Goal: Task Accomplishment & Management: Use online tool/utility

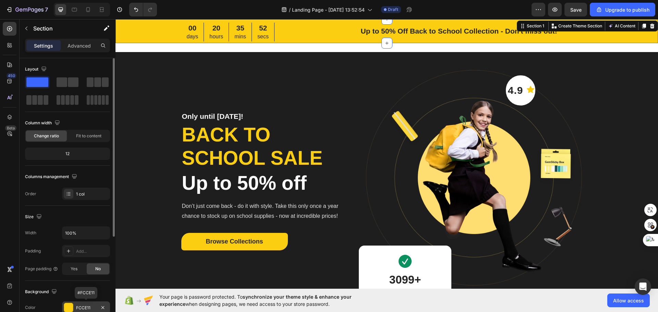
click at [76, 305] on div "FCCE11" at bounding box center [86, 308] width 20 height 6
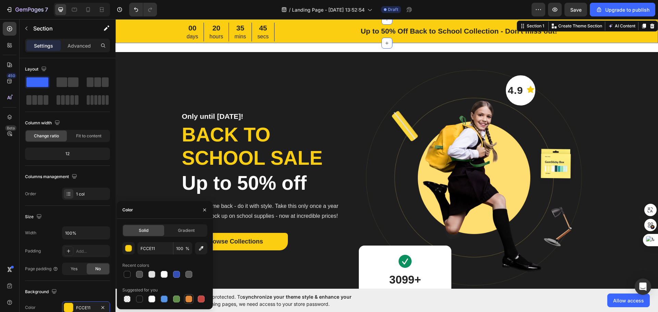
click at [187, 298] on div at bounding box center [188, 299] width 7 height 7
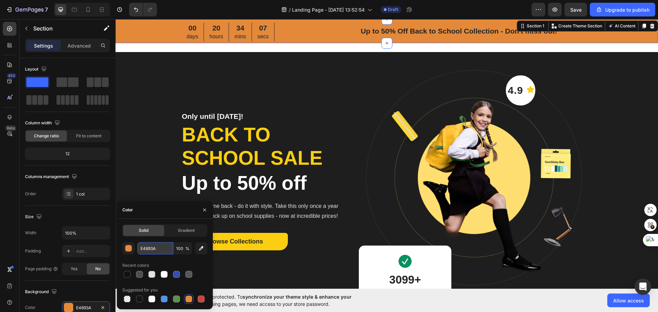
click at [158, 248] on input "E4893A" at bounding box center [155, 248] width 36 height 12
type input "f"
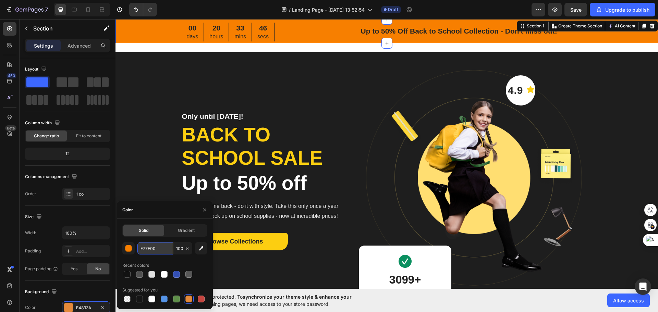
click at [162, 250] on input "F77F00" at bounding box center [155, 248] width 36 height 12
type input "F77F00"
click at [124, 274] on div at bounding box center [127, 274] width 7 height 7
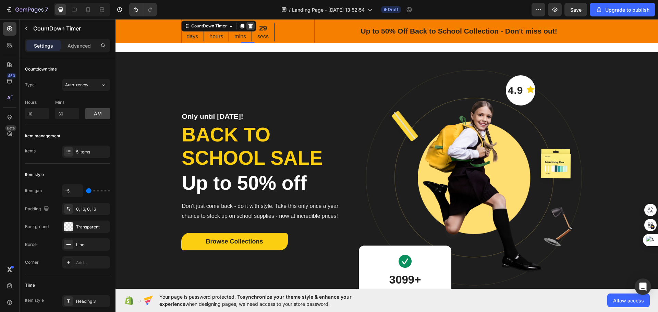
click at [248, 27] on icon at bounding box center [250, 25] width 5 height 5
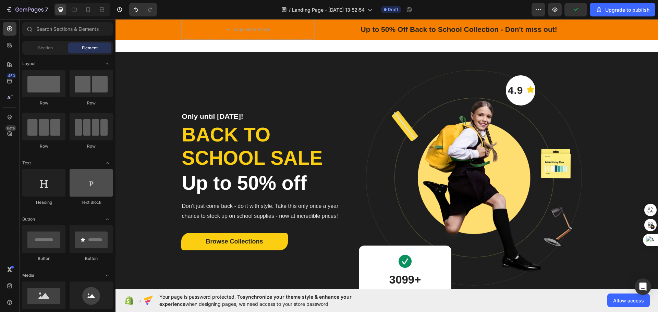
scroll to position [34, 0]
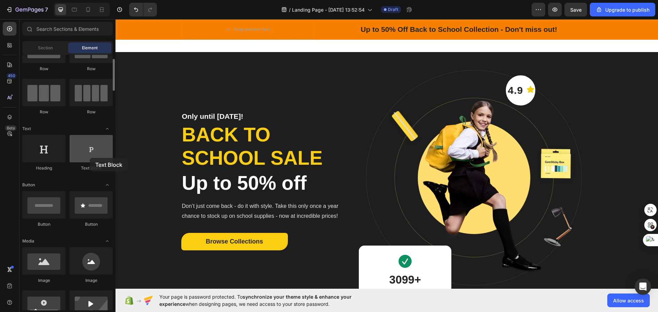
click at [90, 158] on div at bounding box center [91, 148] width 43 height 27
click at [96, 151] on div at bounding box center [91, 148] width 43 height 27
click at [56, 155] on div at bounding box center [43, 148] width 43 height 27
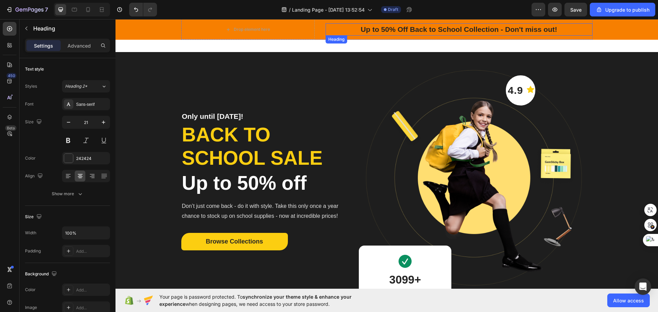
click at [374, 27] on p "Up to 50% Off Back to School Collection - Don't miss out!" at bounding box center [459, 29] width 266 height 11
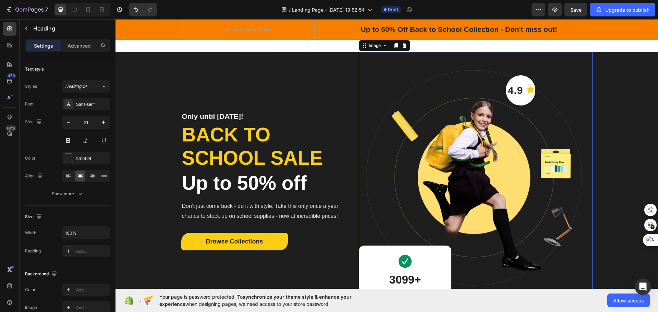
drag, startPoint x: 384, startPoint y: 90, endPoint x: 372, endPoint y: 93, distance: 12.6
click at [384, 89] on img at bounding box center [475, 183] width 233 height 262
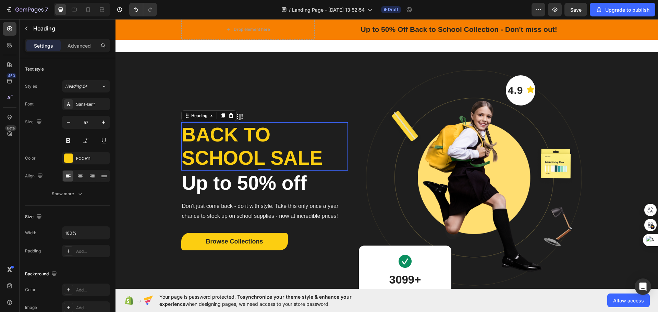
click at [269, 142] on p "Back to school sale" at bounding box center [264, 146] width 165 height 47
click at [323, 152] on p "Back to school sale" at bounding box center [264, 146] width 165 height 47
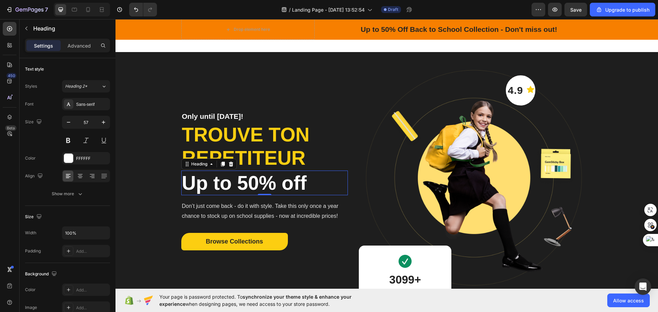
click at [309, 182] on p "Up to 50% off" at bounding box center [264, 182] width 165 height 23
click at [307, 185] on p "Up to 50% off" at bounding box center [264, 182] width 165 height 23
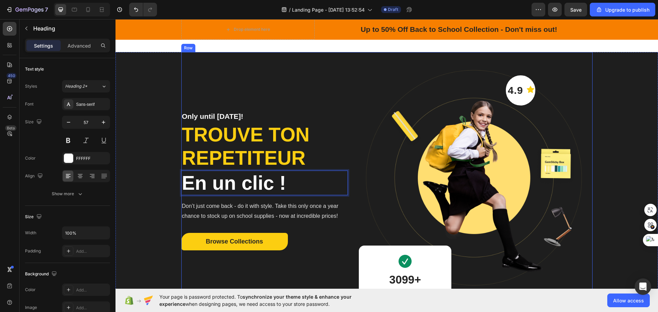
click at [303, 109] on div "Only until Sep 30! Heading trouve ton repetiteur Heading En un clic ! Heading 0…" at bounding box center [264, 183] width 167 height 262
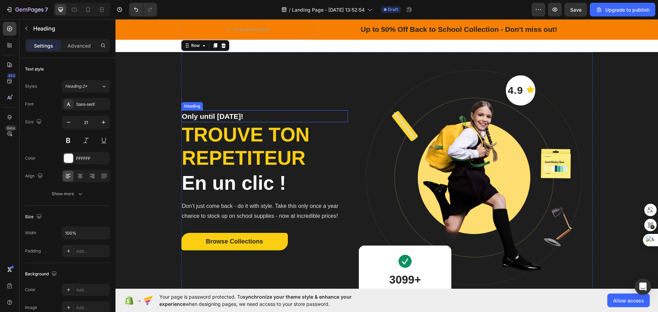
click at [302, 116] on p "Only until Sep 30!" at bounding box center [264, 116] width 165 height 11
click at [231, 105] on icon at bounding box center [230, 103] width 5 height 5
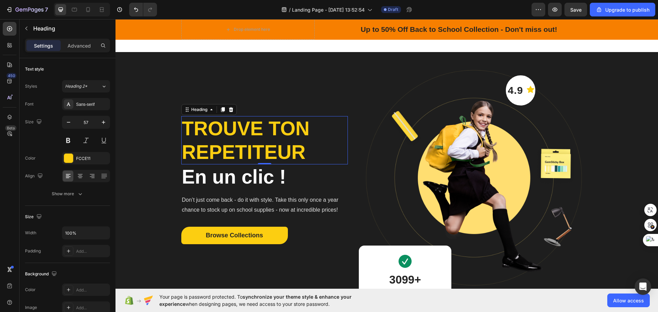
click at [242, 134] on p "trouve ton repetiteur" at bounding box center [264, 140] width 165 height 47
click at [84, 157] on div "FCCE11" at bounding box center [86, 159] width 20 height 6
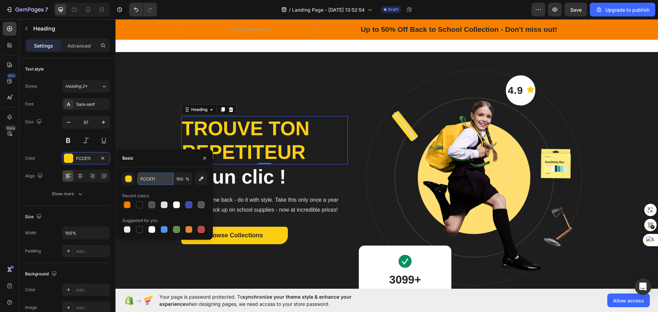
click at [158, 180] on input "FCCE11" at bounding box center [155, 179] width 36 height 12
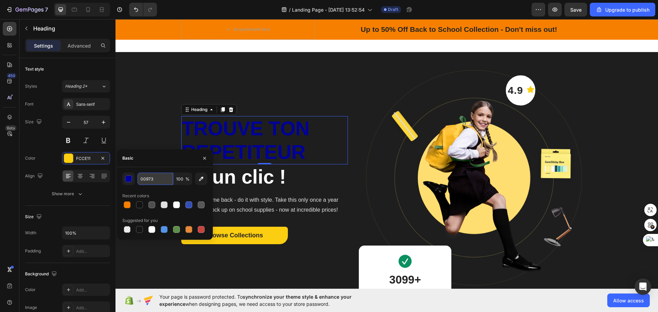
type input "009739"
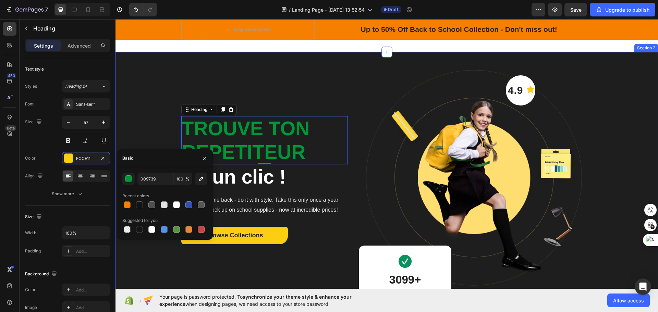
click at [140, 149] on div "trouve ton repetiteur Heading 0 En un clic ! Heading Don’t just come back - do …" at bounding box center [386, 183] width 542 height 262
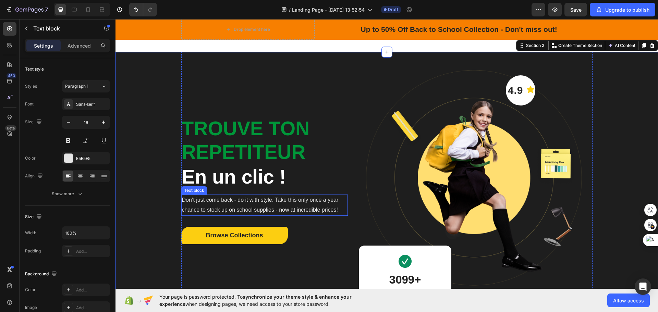
click at [261, 207] on p "Don’t just come back - do it with style. Take this only once a year chance to s…" at bounding box center [264, 205] width 165 height 20
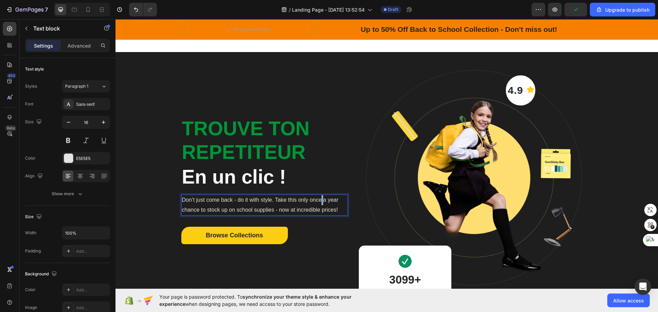
click at [320, 202] on p "Don’t just come back - do it with style. Take this only once a year chance to s…" at bounding box center [264, 205] width 165 height 20
click at [334, 208] on p "Don’t just come back - do it with style. Take this only once a year chance to s…" at bounding box center [264, 205] width 165 height 20
click at [335, 208] on p "Don’t just come back - do it with style. Take this only once a year chance to s…" at bounding box center [264, 205] width 165 height 20
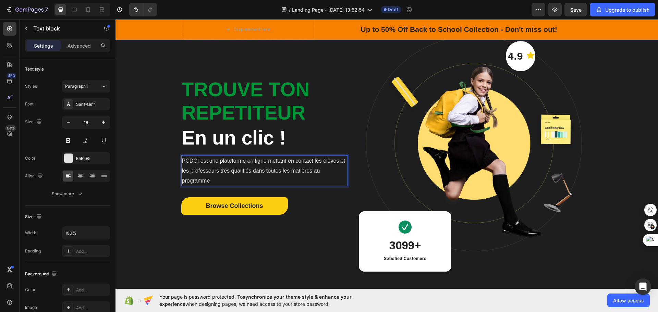
scroll to position [29, 0]
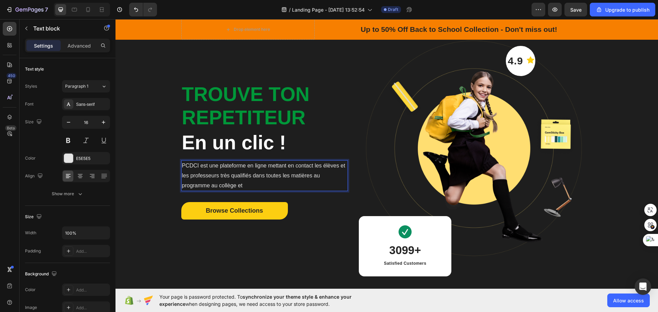
click at [214, 184] on p "PCDCI est une plateforme en ligne mettant en contact les élèves et les professe…" at bounding box center [264, 175] width 165 height 29
drag, startPoint x: 239, startPoint y: 180, endPoint x: 248, endPoint y: 182, distance: 8.8
click at [242, 181] on p "PCDCI est une plateforme en ligne mettant en contact les élèves et les professe…" at bounding box center [264, 175] width 165 height 29
click at [248, 185] on p "PCDCI est une plateforme en ligne mettant en contact les élèves et les professe…" at bounding box center [264, 175] width 165 height 29
click at [246, 185] on p "PCDCI est une plateforme en ligne mettant en contact les élèves et les professe…" at bounding box center [264, 175] width 165 height 29
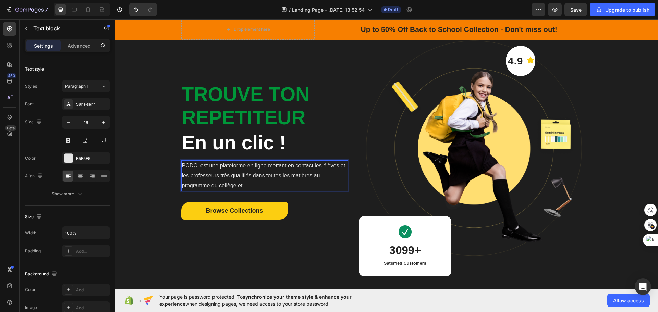
click at [246, 185] on p "PCDCI est une plateforme en ligne mettant en contact les élèves et les professe…" at bounding box center [264, 175] width 165 height 29
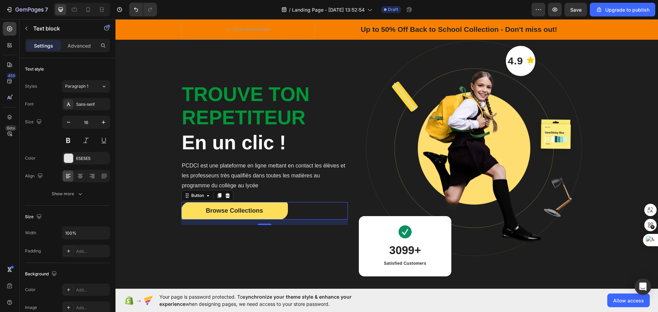
click at [279, 216] on button "Browse Collections" at bounding box center [234, 210] width 107 height 17
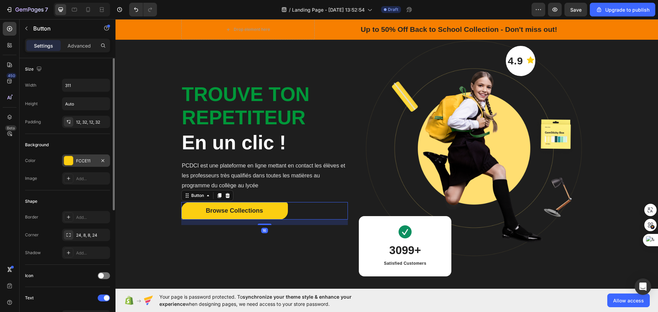
click at [82, 159] on div "FCCE11" at bounding box center [86, 161] width 20 height 6
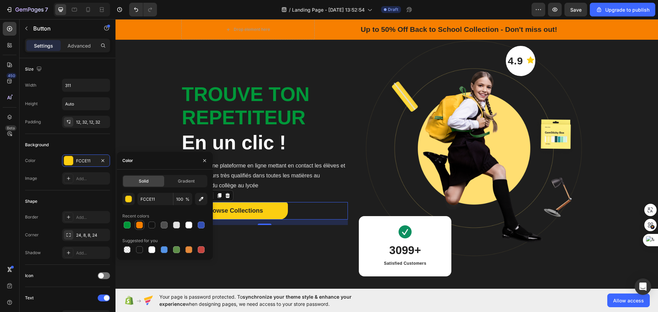
click at [138, 227] on div at bounding box center [139, 225] width 7 height 7
type input "F77F00"
click at [246, 270] on div "trouve ton repetiteur Heading En un clic ! Heading PCDCI est une plateforme en …" at bounding box center [264, 154] width 167 height 262
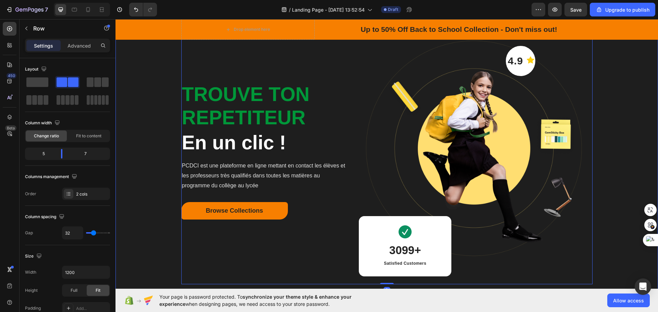
click at [143, 251] on div "trouve ton repetiteur Heading En un clic ! Heading PCDCI est une plateforme en …" at bounding box center [386, 154] width 542 height 262
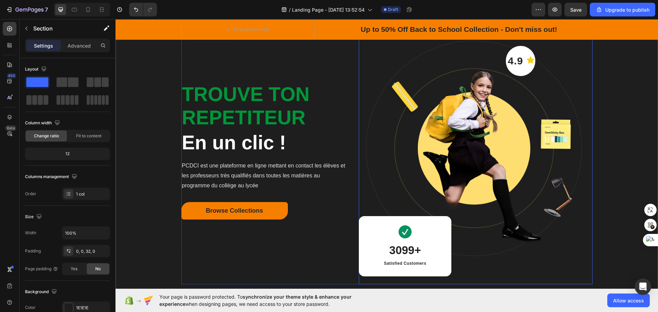
click at [453, 160] on img at bounding box center [475, 154] width 233 height 262
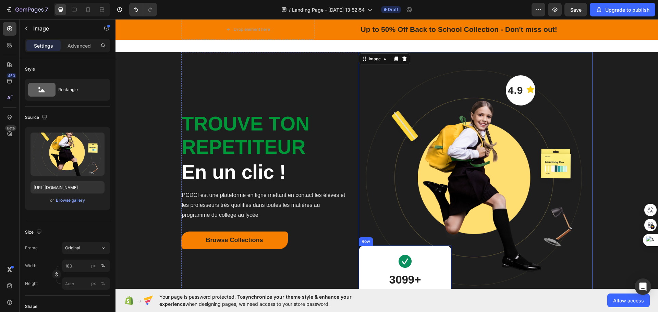
scroll to position [69, 0]
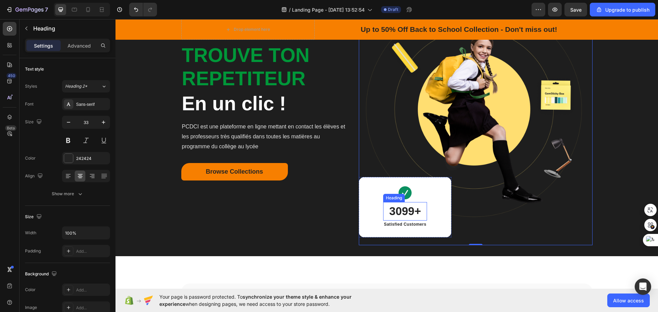
click at [396, 215] on p "3099+" at bounding box center [405, 211] width 42 height 17
click at [407, 210] on p "3099+" at bounding box center [405, 211] width 42 height 17
click at [408, 210] on p "3099+" at bounding box center [405, 211] width 42 height 17
click at [416, 225] on p "Satisfied Customers" at bounding box center [405, 224] width 42 height 6
click at [420, 225] on p "Satisfied Customers" at bounding box center [405, 224] width 42 height 6
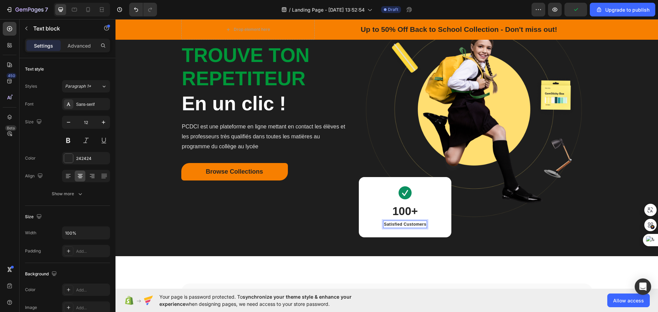
click at [423, 224] on p "Satisfied Customers" at bounding box center [405, 224] width 42 height 6
click at [431, 227] on div "Image 100+ Heading élèves satisfaits Text block 0 Row" at bounding box center [405, 207] width 93 height 60
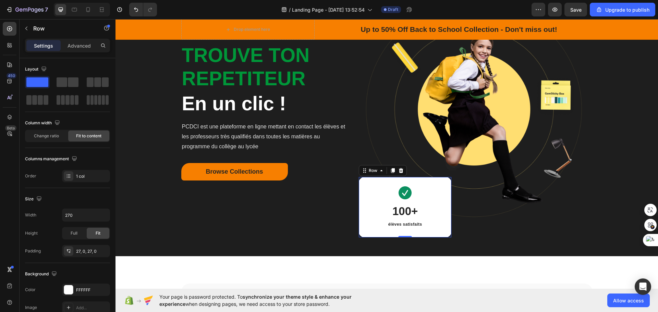
click at [359, 202] on div "Image 100+ Heading élèves satisfaits Text block Row 0" at bounding box center [405, 207] width 93 height 60
drag, startPoint x: 371, startPoint y: 206, endPoint x: 366, endPoint y: 208, distance: 6.2
click at [369, 208] on div "Image 100+ Heading élèves satisfaits Text block Row 0" at bounding box center [405, 207] width 93 height 60
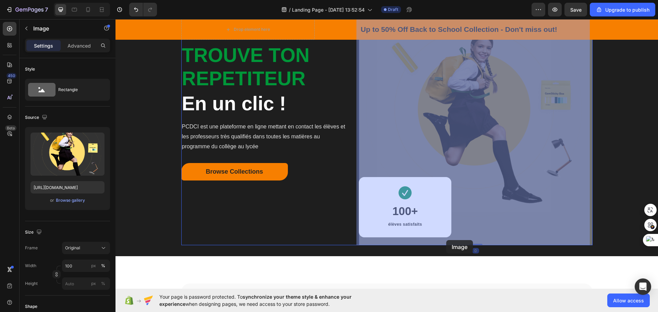
drag, startPoint x: 448, startPoint y: 234, endPoint x: 446, endPoint y: 240, distance: 6.6
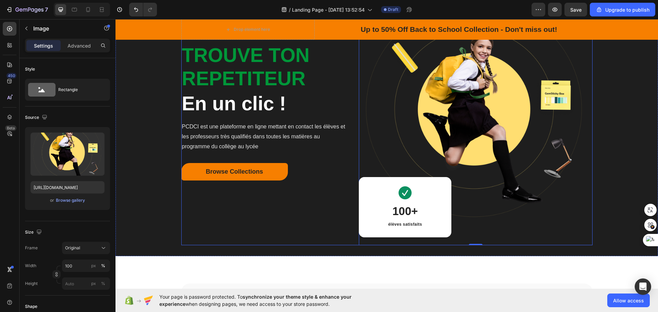
click at [333, 213] on div "trouve ton repetiteur Heading En un clic ! Heading PCDCI est une plateforme en …" at bounding box center [264, 115] width 167 height 262
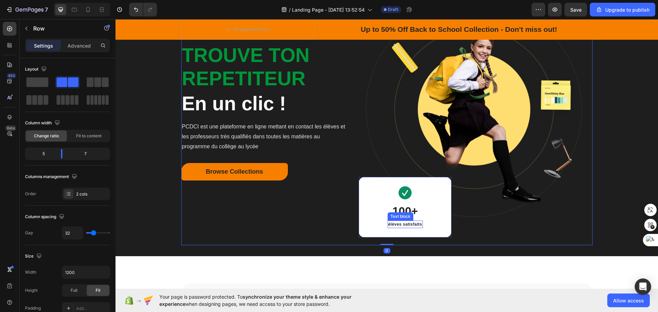
click at [394, 227] on div "élèves satisfaits" at bounding box center [405, 225] width 35 height 8
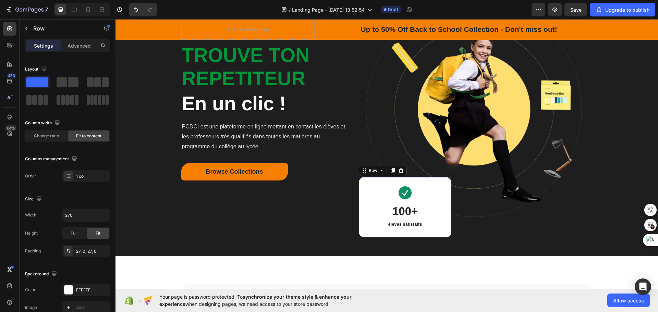
click at [433, 232] on div "Image 100+ Heading élèves satisfaits Text block Row 0" at bounding box center [405, 207] width 93 height 60
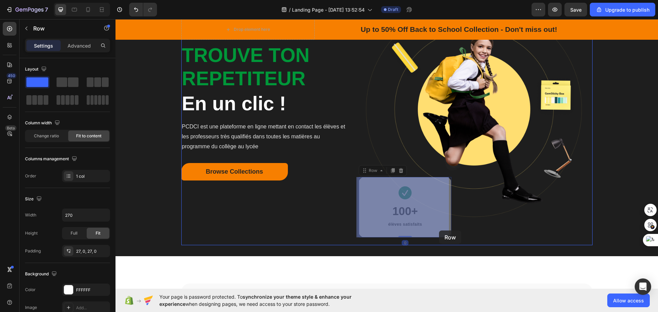
drag, startPoint x: 445, startPoint y: 234, endPoint x: 439, endPoint y: 233, distance: 5.6
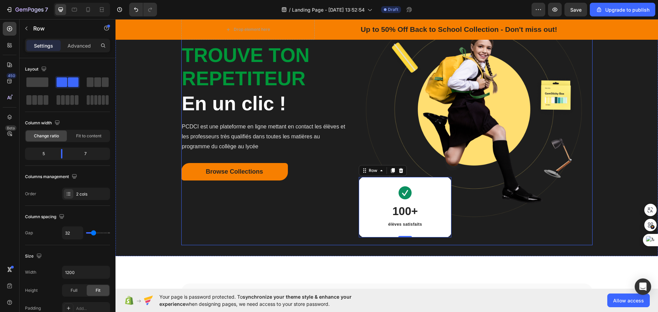
drag, startPoint x: 305, startPoint y: 240, endPoint x: 300, endPoint y: 239, distance: 4.2
click at [304, 239] on div "trouve ton repetiteur Heading En un clic ! Heading PCDCI est une plateforme en …" at bounding box center [264, 115] width 167 height 262
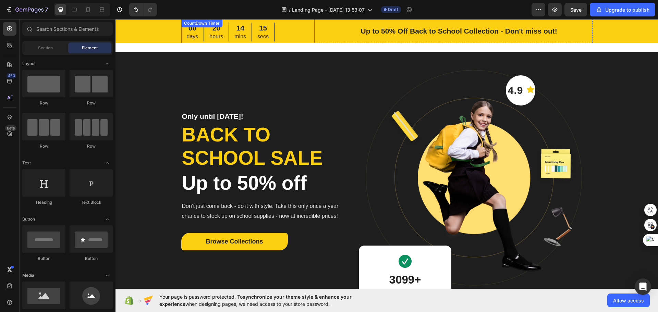
drag, startPoint x: 291, startPoint y: 33, endPoint x: 259, endPoint y: 39, distance: 32.1
click at [291, 33] on div "00 days 20 hours 14 mins 15 secs" at bounding box center [247, 32] width 133 height 19
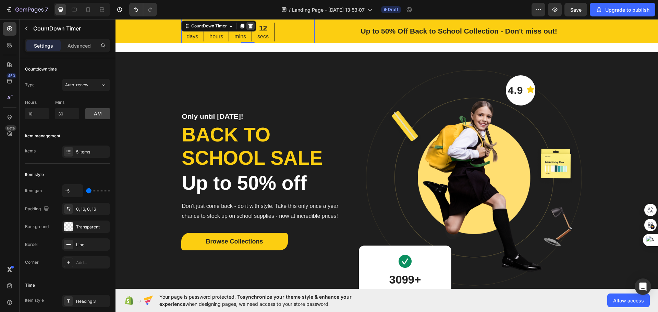
click at [250, 25] on icon at bounding box center [250, 25] width 5 height 5
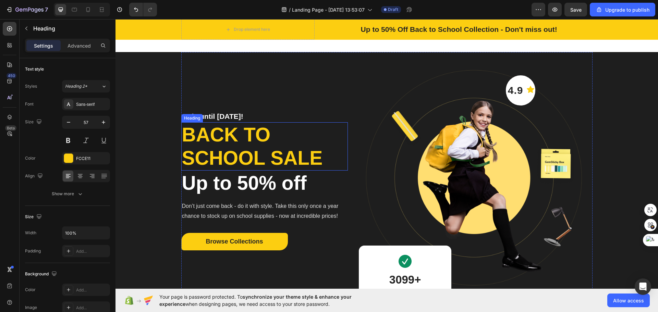
click at [231, 140] on p "Back to school sale" at bounding box center [264, 146] width 165 height 47
click at [102, 155] on button "button" at bounding box center [103, 158] width 8 height 8
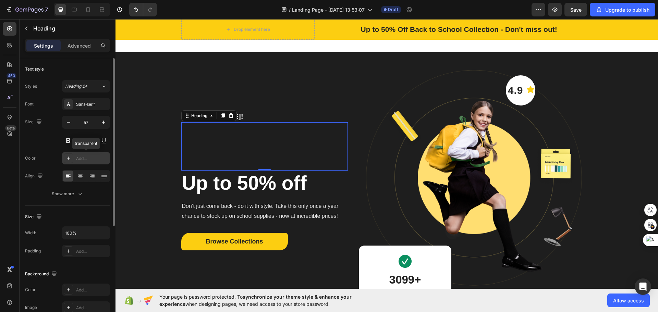
click at [78, 157] on div "Add..." at bounding box center [92, 159] width 32 height 6
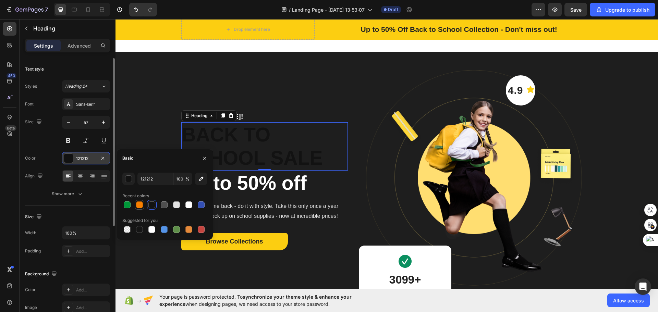
click at [140, 202] on div at bounding box center [139, 204] width 7 height 7
type input "F77F00"
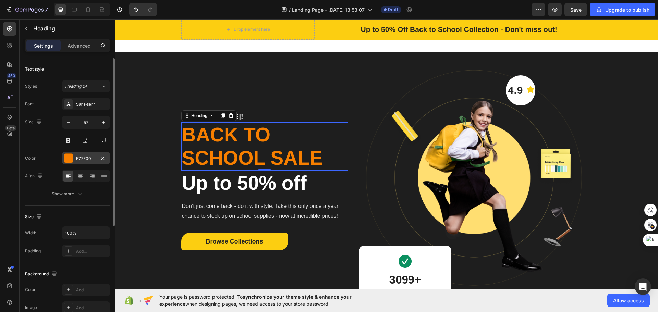
click at [324, 160] on p "Back to school sale" at bounding box center [264, 146] width 165 height 47
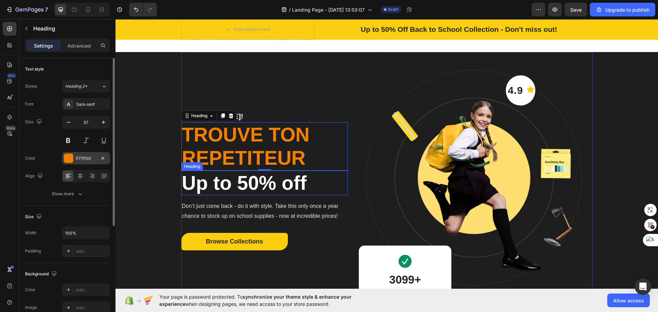
click at [297, 183] on p "Up to 50% off" at bounding box center [264, 182] width 165 height 23
drag, startPoint x: 317, startPoint y: 181, endPoint x: 314, endPoint y: 183, distance: 4.0
click at [317, 182] on p "Up to 50% off" at bounding box center [264, 182] width 165 height 23
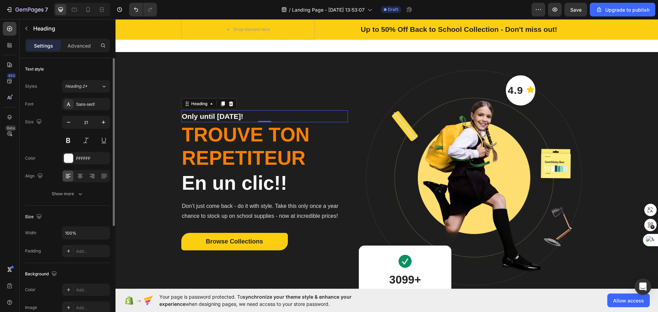
click at [281, 113] on p "Only until Sep 30!" at bounding box center [264, 116] width 165 height 11
click at [229, 102] on icon at bounding box center [231, 103] width 4 height 5
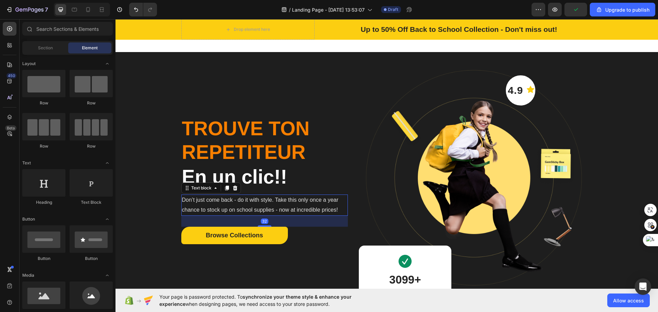
click at [257, 206] on p "Don’t just come back - do it with style. Take this only once a year chance to s…" at bounding box center [264, 205] width 165 height 20
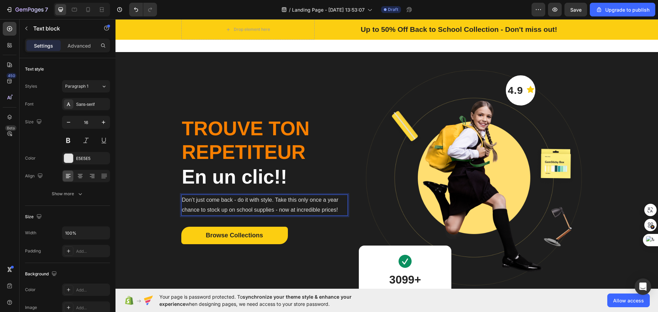
click at [333, 206] on p "Don’t just come back - do it with style. Take this only once a year chance to s…" at bounding box center [264, 205] width 165 height 20
click at [329, 207] on p "Don’t just come back - do it with style. Take this only once a year chance to s…" at bounding box center [264, 205] width 165 height 20
click at [335, 211] on p "Don’t just come back - do it with style. Take this only once a year chance to s…" at bounding box center [264, 205] width 165 height 20
click at [324, 200] on p "PCDCI est une plateforme en ligne mettant en contact élève et professeur" at bounding box center [264, 205] width 165 height 20
click at [243, 207] on p "PCDCI est une plateforme en ligne mettant en contact élèves et professeur" at bounding box center [264, 205] width 165 height 20
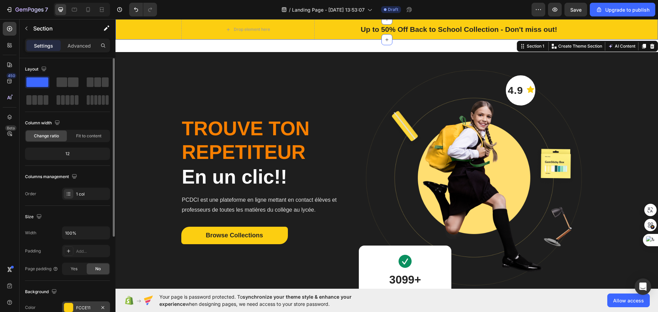
click at [86, 307] on div "FCCE11" at bounding box center [86, 308] width 20 height 6
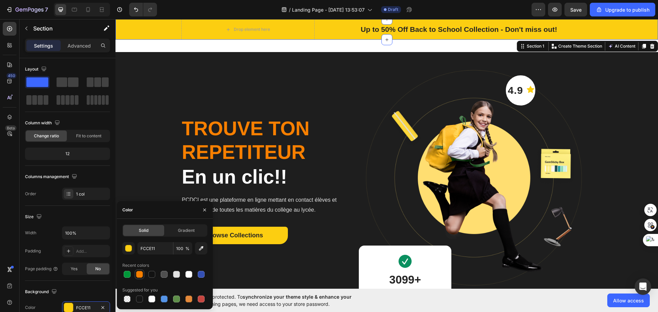
click at [139, 276] on div at bounding box center [139, 274] width 7 height 7
type input "F77F00"
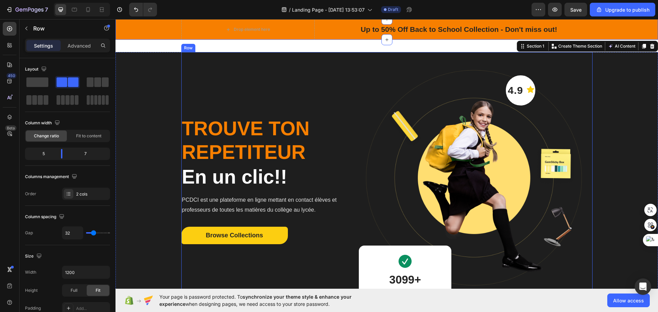
click at [239, 278] on div "trouve ton repetiteur Heading En un clic!! Heading PCDCI est une plateforme en …" at bounding box center [264, 183] width 167 height 262
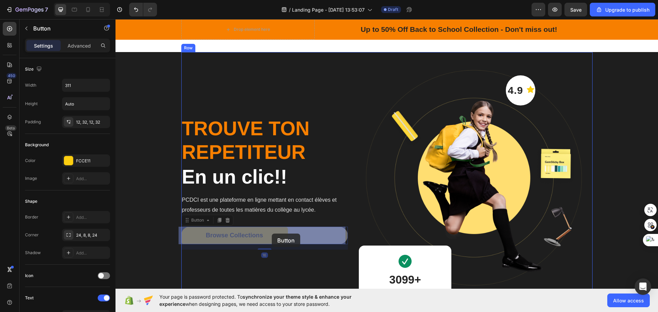
drag, startPoint x: 272, startPoint y: 234, endPoint x: 267, endPoint y: 239, distance: 7.3
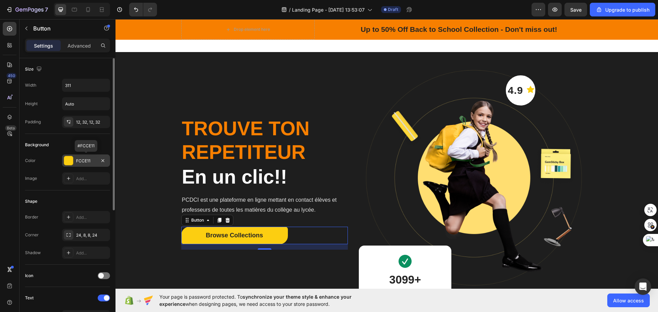
click at [75, 160] on div "FCCE11" at bounding box center [86, 161] width 48 height 12
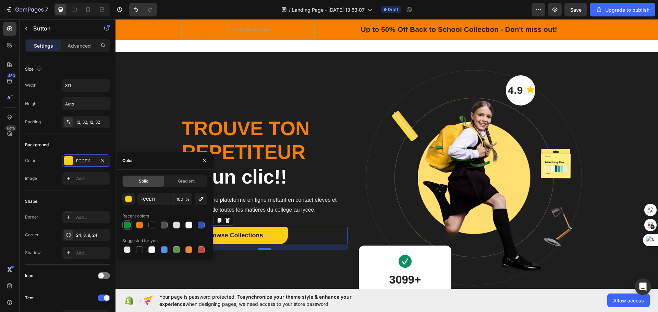
click at [127, 224] on div at bounding box center [127, 225] width 7 height 7
type input "009739"
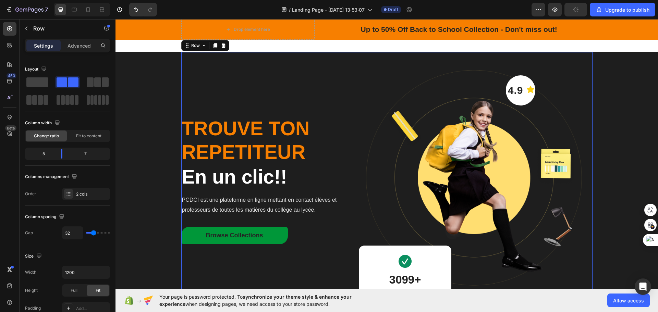
click at [240, 259] on div "trouve ton repetiteur Heading En un clic!! Heading PCDCI est une plateforme en …" at bounding box center [264, 183] width 167 height 262
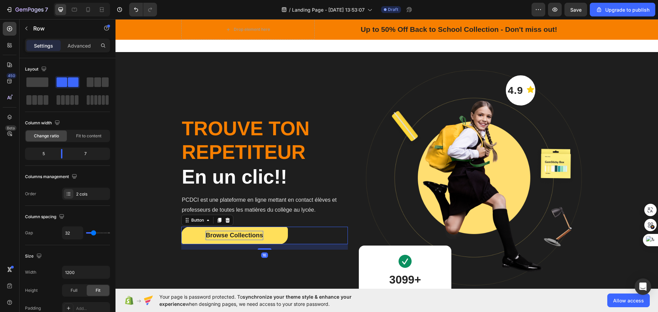
click at [258, 238] on div "Browse Collections" at bounding box center [234, 235] width 57 height 9
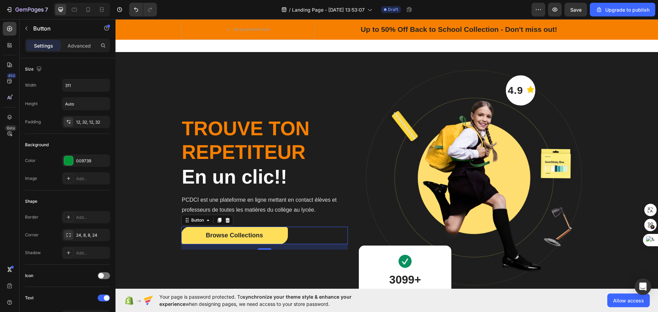
click at [261, 236] on button "Browse Collections" at bounding box center [234, 235] width 107 height 17
click at [260, 234] on div "Browse Collections" at bounding box center [234, 235] width 57 height 9
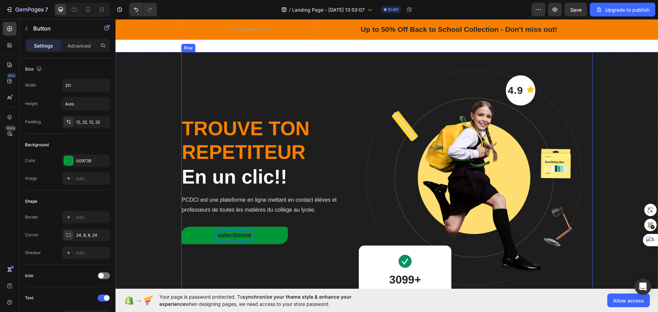
click at [181, 227] on button "selectionne" at bounding box center [234, 235] width 107 height 17
click at [181, 227] on button "dans" at bounding box center [234, 235] width 107 height 17
click at [181, 227] on button "Commencez" at bounding box center [234, 235] width 107 height 17
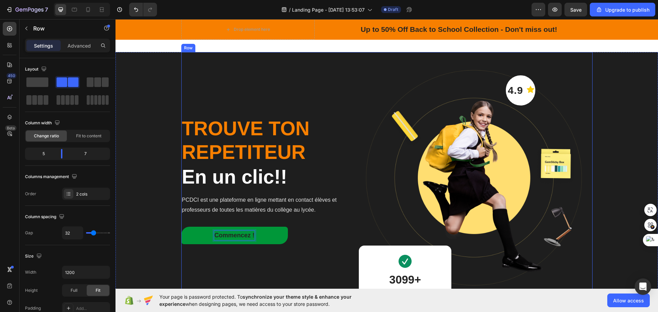
click at [335, 251] on div "trouve ton repetiteur Heading En un clic!! Heading PCDCI est une plateforme en …" at bounding box center [264, 183] width 167 height 262
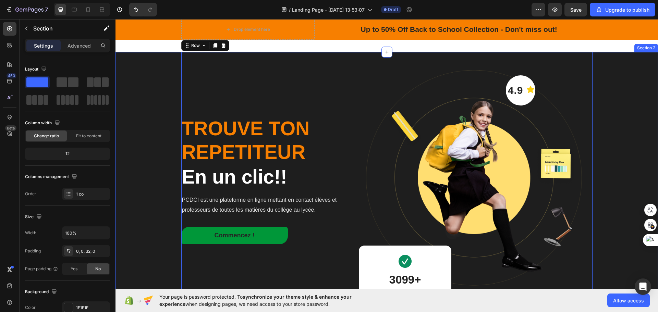
click at [160, 250] on div "trouve ton repetiteur Heading En un clic!! Heading PCDCI est une plateforme en …" at bounding box center [386, 183] width 542 height 262
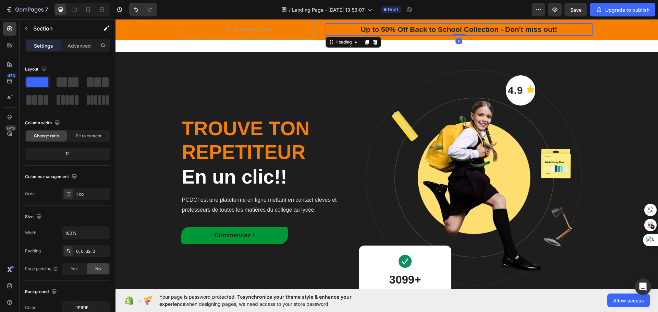
click at [353, 29] on p "Up to 50% Off Back to School Collection - Don't miss out!" at bounding box center [459, 29] width 266 height 11
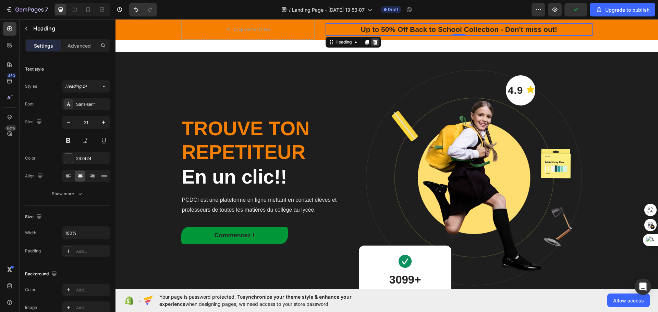
click at [372, 39] on icon at bounding box center [374, 41] width 5 height 5
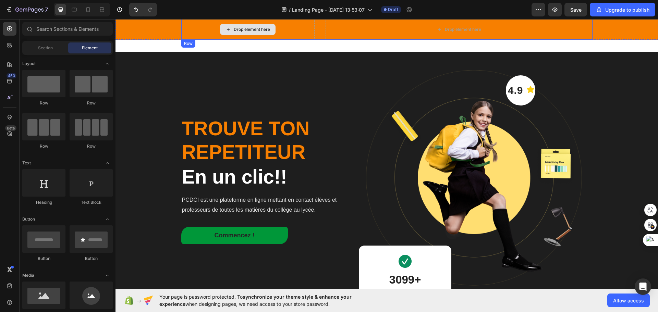
click at [231, 28] on div "Drop element here" at bounding box center [248, 29] width 56 height 11
click at [225, 29] on icon at bounding box center [227, 30] width 5 height 6
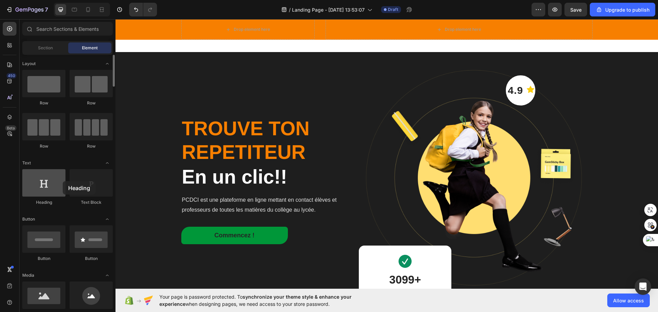
click at [62, 181] on div at bounding box center [43, 182] width 43 height 27
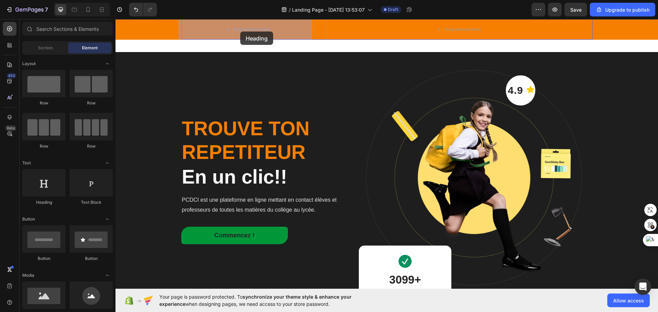
drag, startPoint x: 174, startPoint y: 200, endPoint x: 239, endPoint y: 31, distance: 181.7
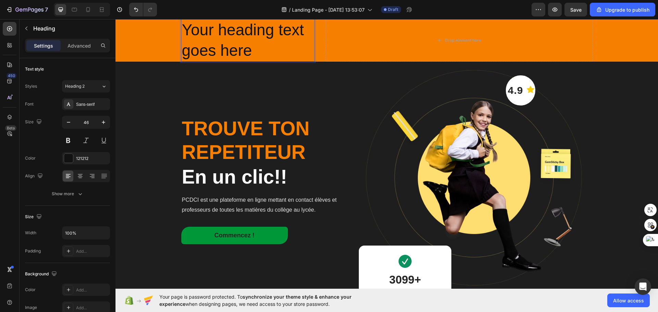
click at [264, 45] on h2 "Your heading text goes here" at bounding box center [247, 40] width 133 height 42
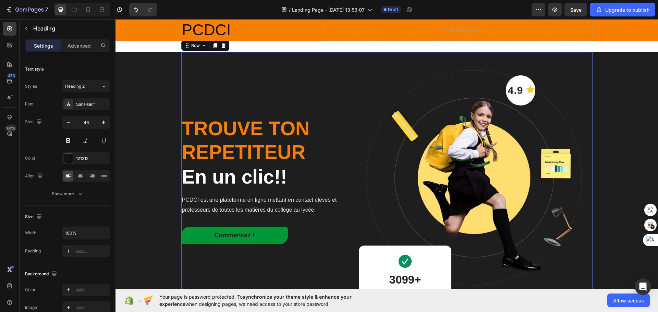
click at [316, 67] on div "trouve ton repetiteur Heading En un clic!! Heading PCDCI est une plateforme en …" at bounding box center [264, 183] width 167 height 262
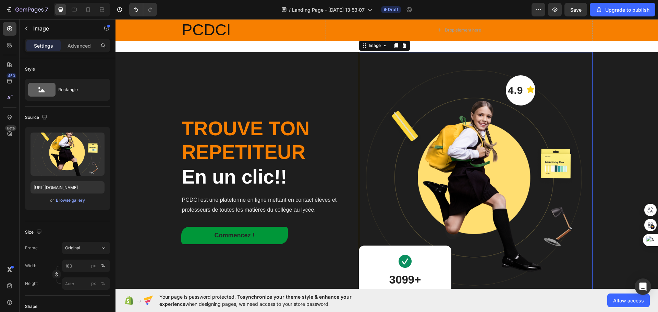
click at [548, 171] on img at bounding box center [475, 183] width 233 height 262
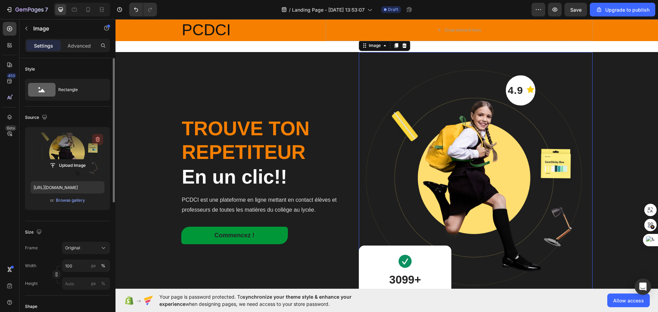
click at [98, 138] on icon "button" at bounding box center [97, 139] width 7 height 7
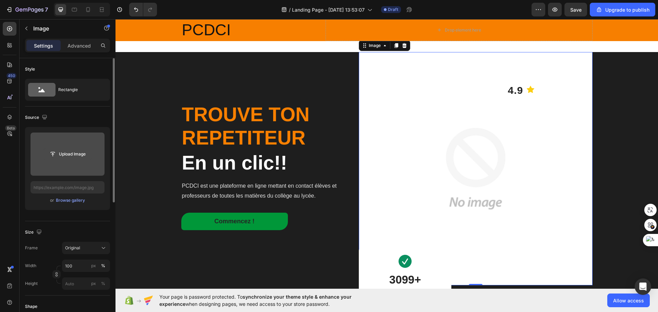
click at [74, 158] on input "file" at bounding box center [67, 154] width 47 height 12
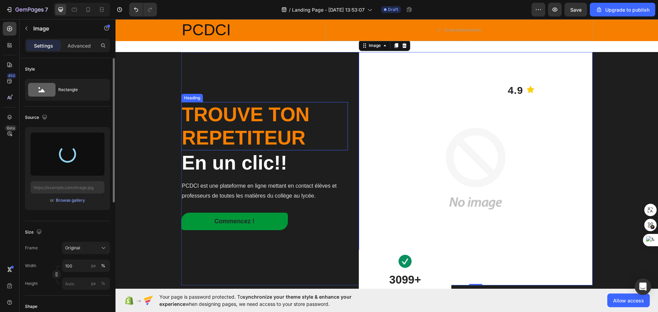
type input "https://cdn.shopify.com/s/files/1/0733/9376/6557/files/gempages_581903637555446…"
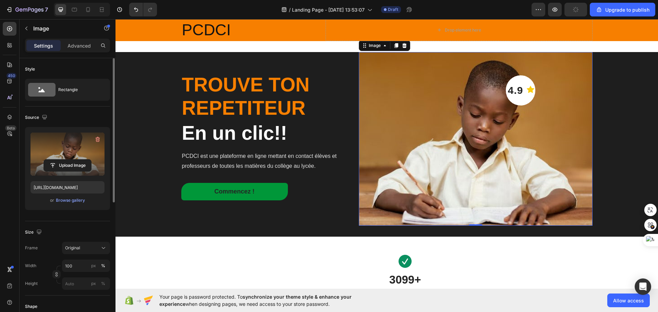
click at [361, 223] on img at bounding box center [475, 139] width 233 height 174
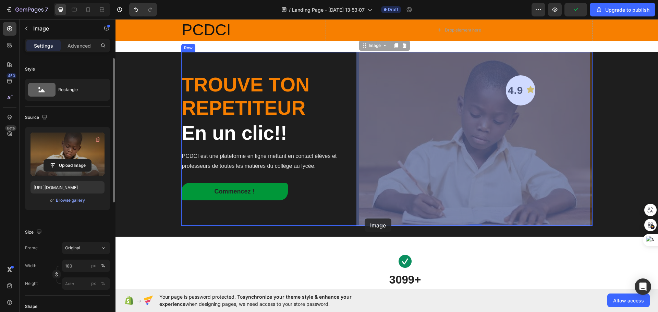
drag, startPoint x: 356, startPoint y: 223, endPoint x: 365, endPoint y: 219, distance: 9.8
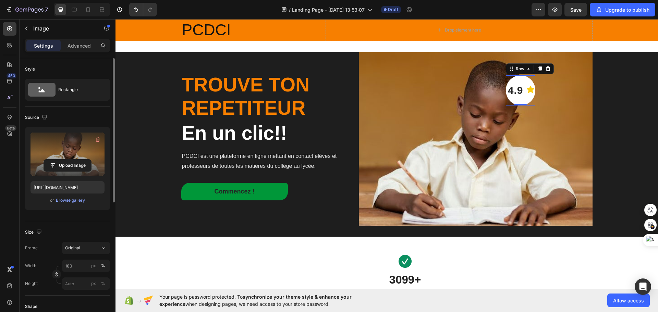
click at [521, 98] on div "4.9 Text block Icon Row 0" at bounding box center [520, 90] width 29 height 30
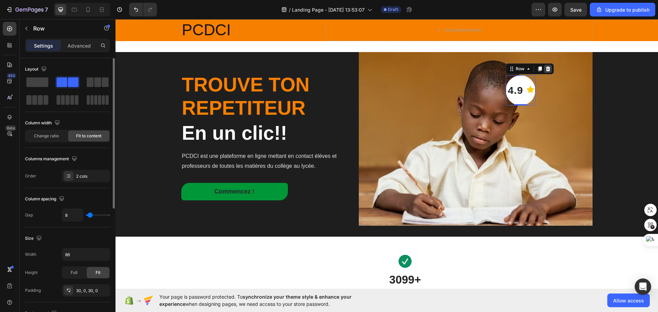
click at [546, 70] on icon at bounding box center [548, 68] width 4 height 5
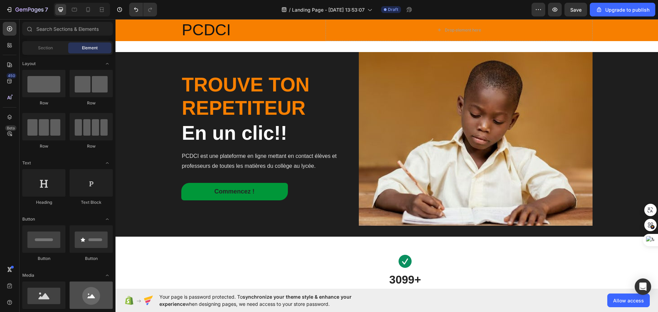
scroll to position [34, 0]
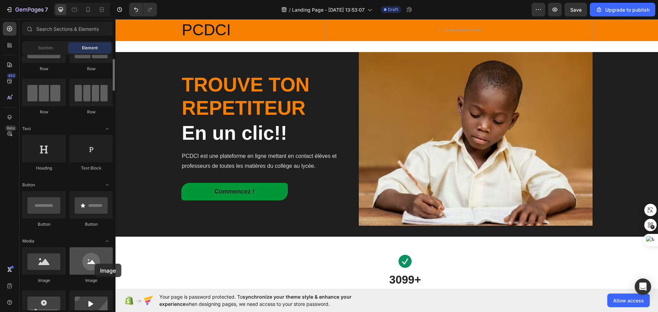
click at [95, 264] on div at bounding box center [91, 260] width 43 height 27
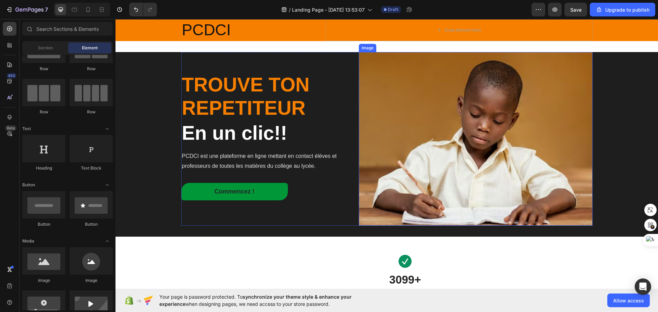
click at [421, 97] on img at bounding box center [475, 139] width 233 height 174
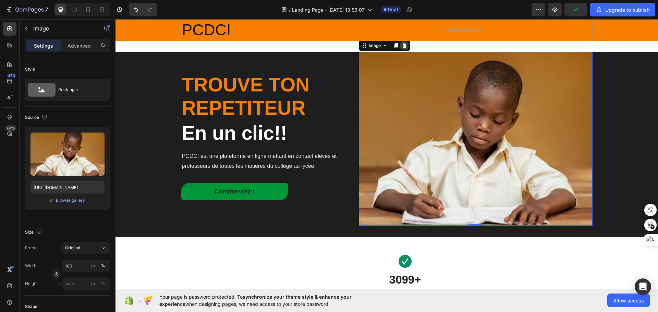
click at [402, 46] on icon at bounding box center [404, 45] width 5 height 5
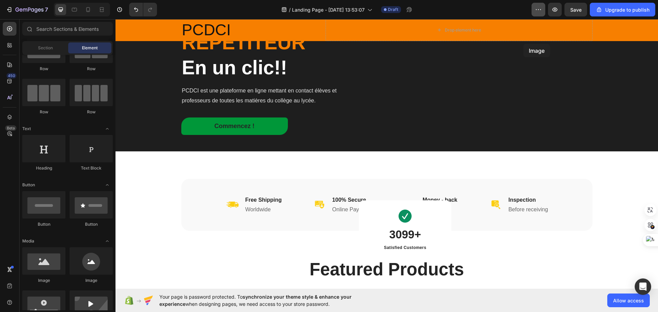
scroll to position [0, 0]
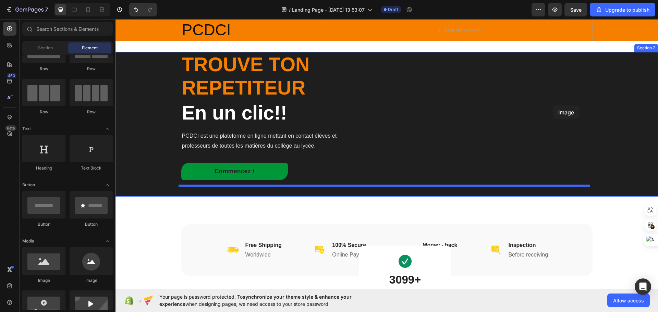
drag, startPoint x: 209, startPoint y: 281, endPoint x: 546, endPoint y: 104, distance: 380.8
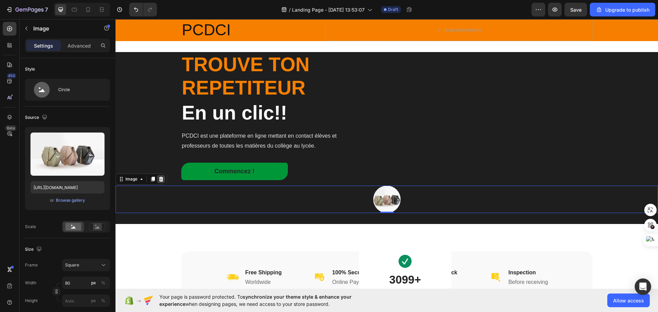
click at [162, 180] on icon at bounding box center [160, 178] width 5 height 5
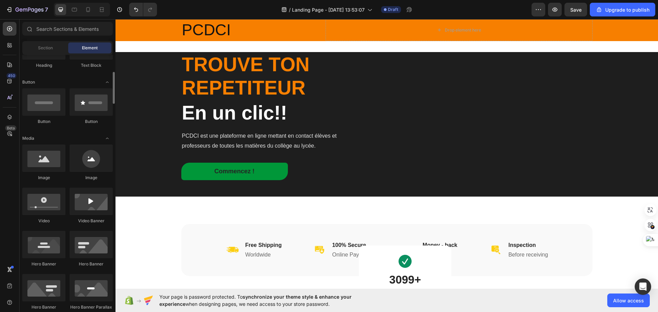
scroll to position [103, 0]
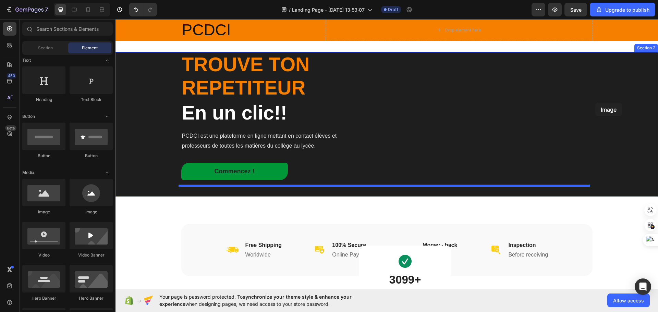
drag, startPoint x: 217, startPoint y: 213, endPoint x: 595, endPoint y: 103, distance: 393.7
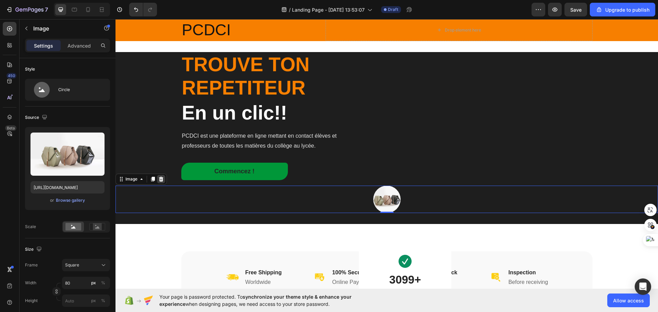
click at [162, 182] on div at bounding box center [161, 179] width 8 height 8
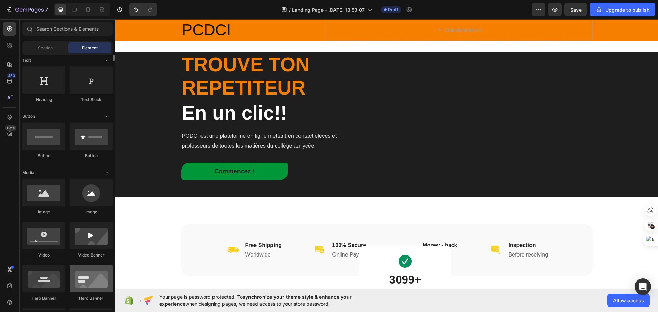
scroll to position [69, 0]
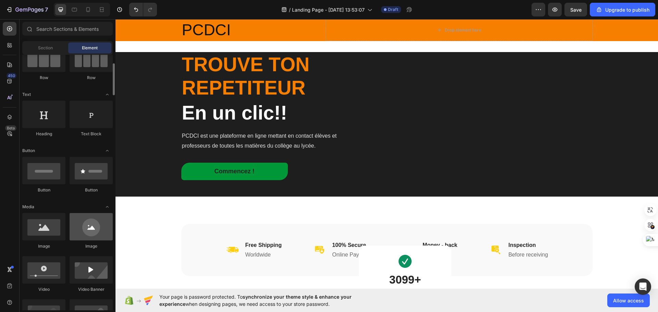
click at [90, 234] on div at bounding box center [91, 226] width 43 height 27
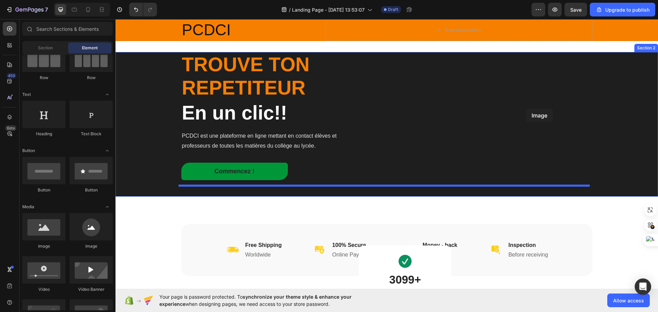
drag, startPoint x: 206, startPoint y: 253, endPoint x: 540, endPoint y: 109, distance: 363.8
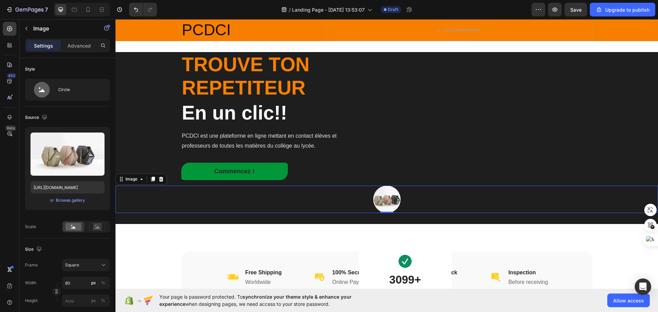
click at [209, 198] on div at bounding box center [386, 199] width 542 height 27
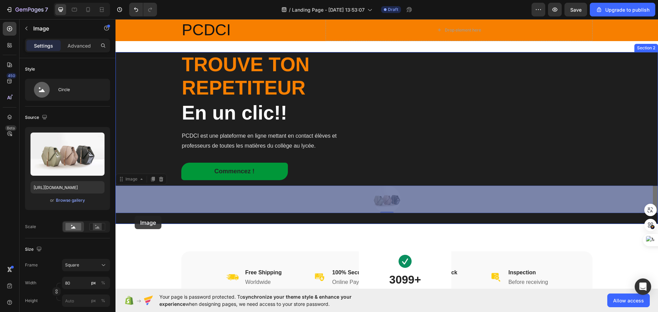
drag, startPoint x: 115, startPoint y: 210, endPoint x: 137, endPoint y: 214, distance: 22.2
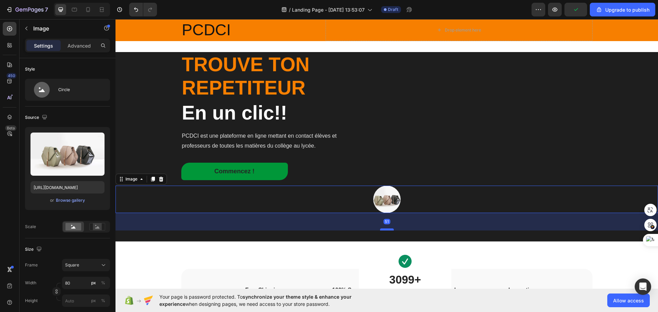
drag, startPoint x: 385, startPoint y: 211, endPoint x: 386, endPoint y: 229, distance: 17.5
click at [386, 229] on div at bounding box center [387, 230] width 14 height 2
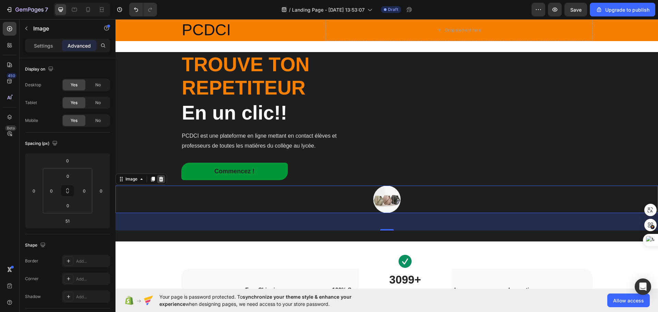
click at [164, 179] on div at bounding box center [161, 179] width 8 height 8
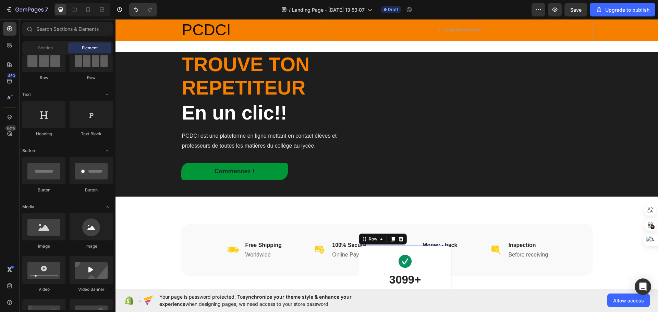
click at [440, 269] on div "Image 3099+ Heading Satisfied Customers Text block Row 0" at bounding box center [405, 276] width 93 height 60
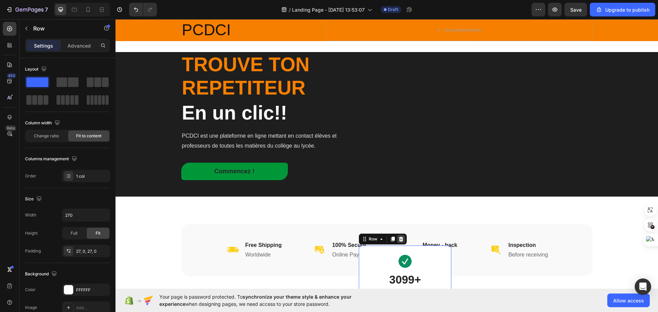
click at [399, 238] on icon at bounding box center [401, 239] width 4 height 5
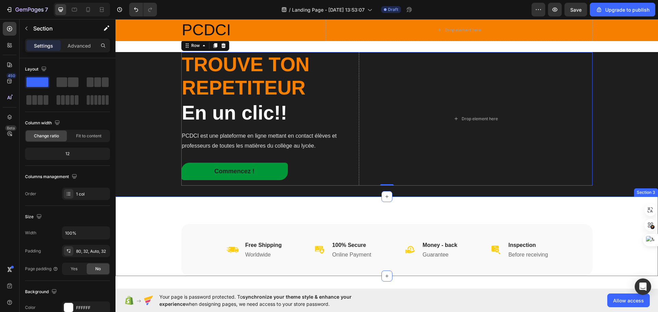
click at [271, 210] on div "Image Free Shipping Heading Worldwide Heading Row Image 100% Secure Heading Onl…" at bounding box center [386, 236] width 542 height 79
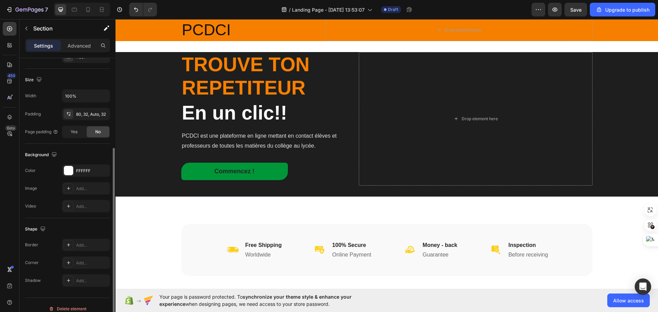
scroll to position [103, 0]
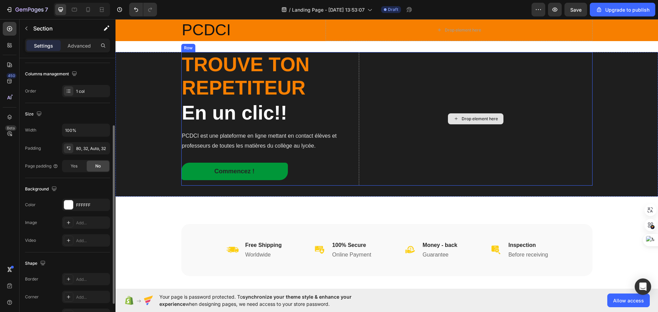
drag, startPoint x: 461, startPoint y: 95, endPoint x: 457, endPoint y: 96, distance: 4.2
click at [459, 96] on div "Drop element here" at bounding box center [475, 119] width 233 height 134
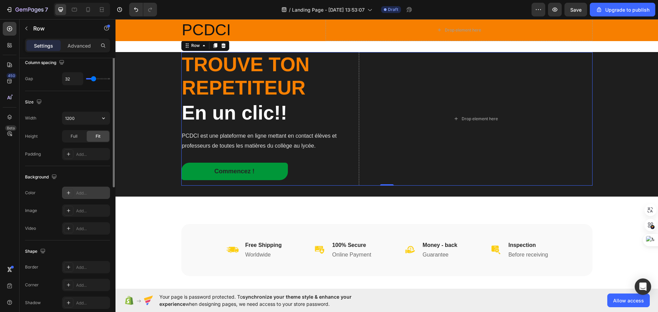
scroll to position [51, 0]
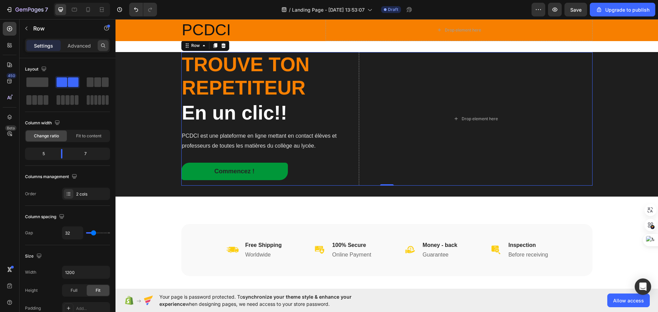
click at [105, 43] on icon at bounding box center [102, 45] width 5 height 5
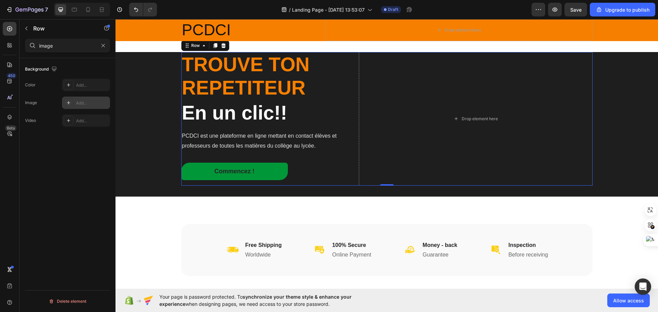
type input "image"
click at [69, 102] on icon at bounding box center [68, 102] width 5 height 5
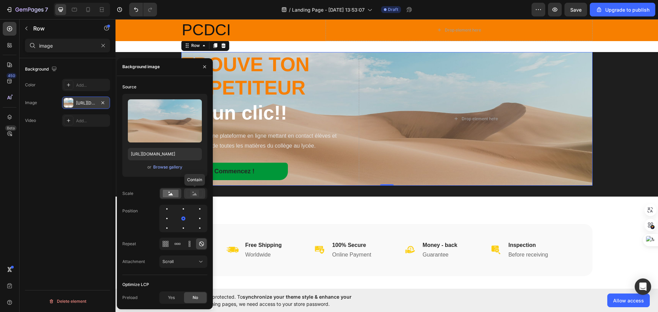
click at [193, 193] on rect at bounding box center [194, 193] width 9 height 7
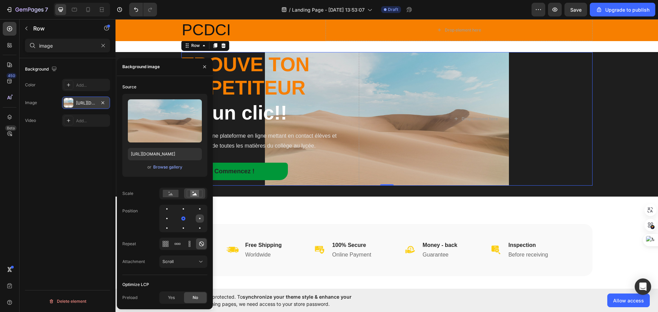
click at [171, 224] on div at bounding box center [167, 228] width 8 height 8
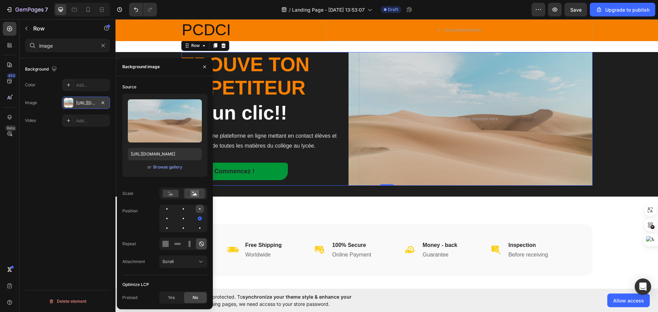
click at [171, 214] on div at bounding box center [167, 218] width 8 height 8
click at [199, 232] on div at bounding box center [200, 228] width 8 height 8
click at [196, 227] on div at bounding box center [200, 228] width 8 height 8
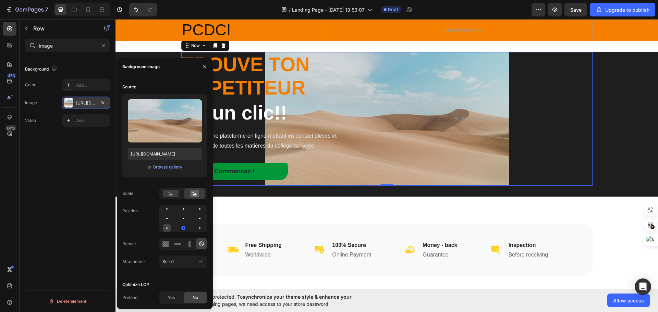
click at [179, 231] on div at bounding box center [183, 228] width 8 height 8
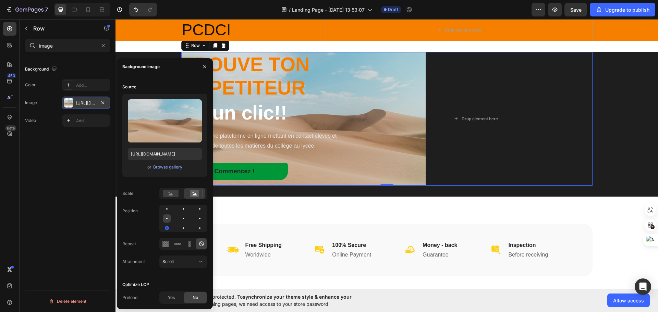
click at [179, 221] on div at bounding box center [183, 218] width 8 height 8
click at [196, 220] on div at bounding box center [200, 218] width 8 height 8
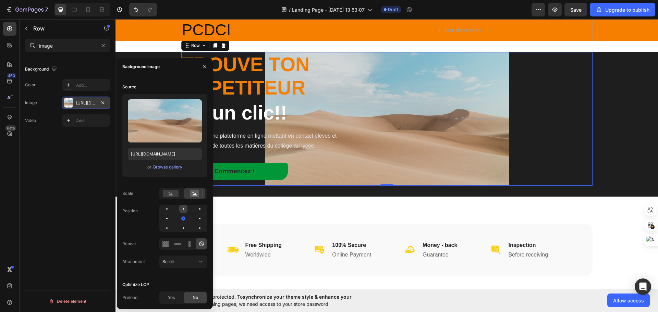
drag, startPoint x: 185, startPoint y: 209, endPoint x: 182, endPoint y: 209, distance: 3.8
click at [196, 209] on div at bounding box center [200, 209] width 8 height 8
click at [179, 210] on div at bounding box center [183, 209] width 8 height 8
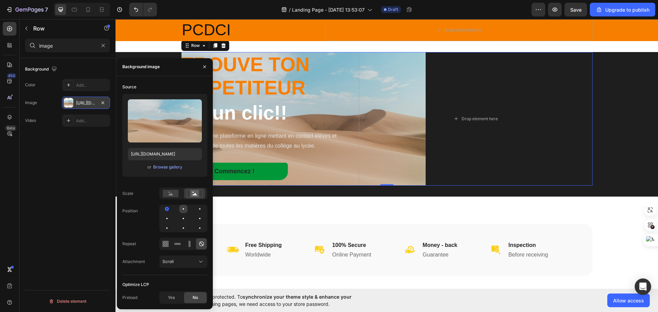
click at [196, 209] on div at bounding box center [200, 209] width 8 height 8
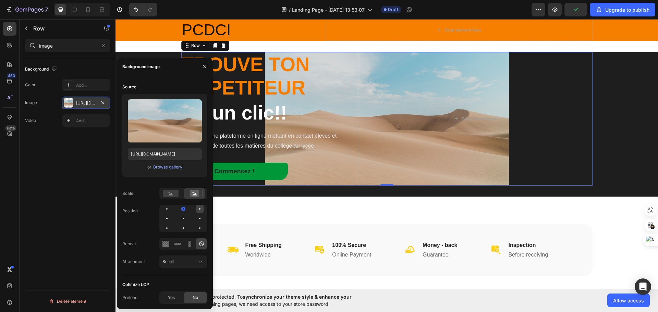
click at [200, 208] on div at bounding box center [199, 208] width 1 height 1
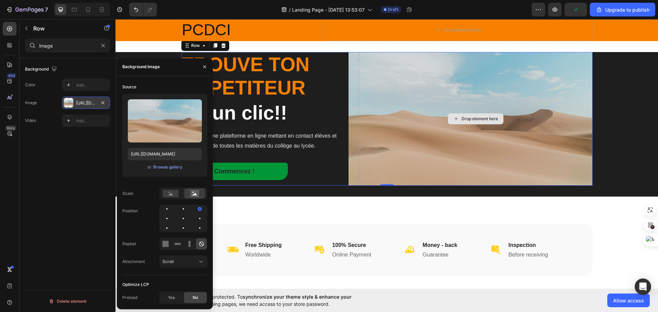
click at [427, 141] on div "Drop element here" at bounding box center [475, 119] width 233 height 134
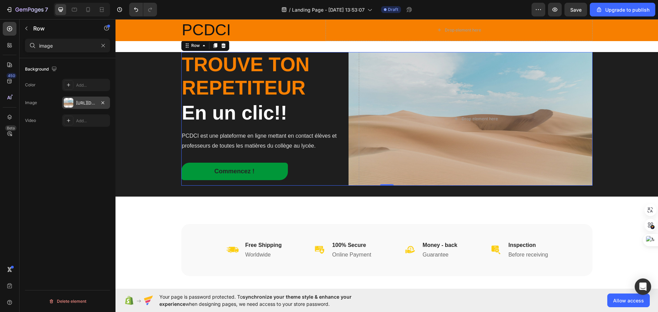
click at [69, 102] on div at bounding box center [69, 103] width 10 height 10
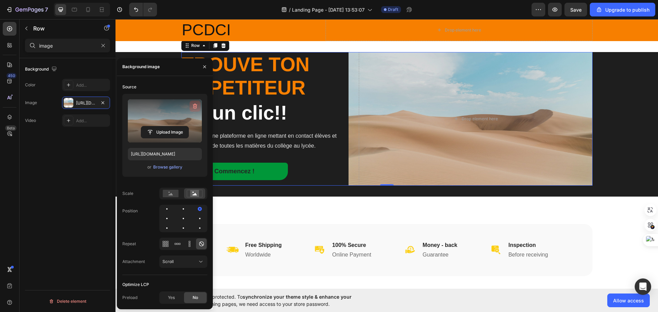
click at [194, 106] on icon "button" at bounding box center [195, 106] width 7 height 7
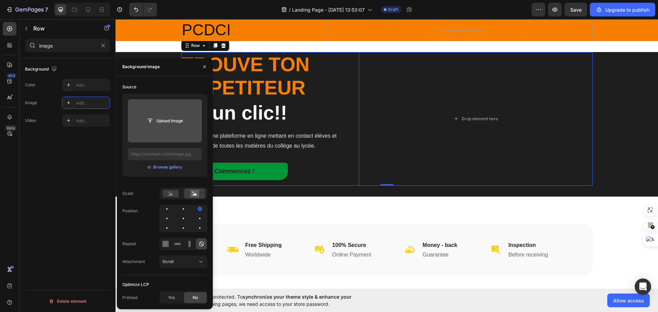
click at [174, 120] on input "file" at bounding box center [164, 121] width 47 height 12
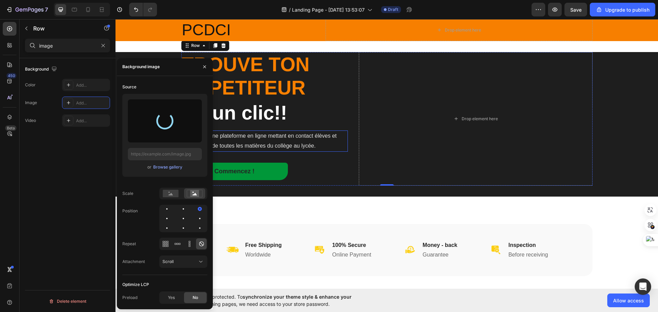
type input "https://cdn.shopify.com/s/files/1/0733/9376/6557/files/gempages_581903637555446…"
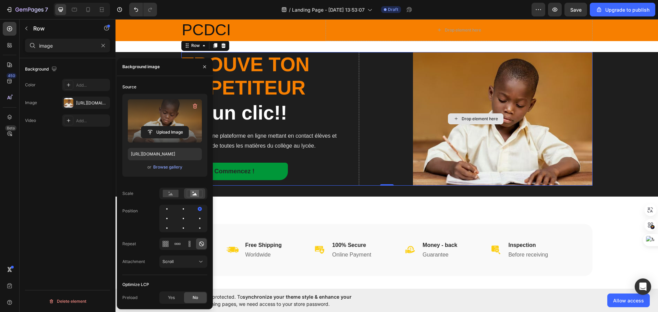
click at [380, 131] on div "Drop element here" at bounding box center [475, 119] width 233 height 134
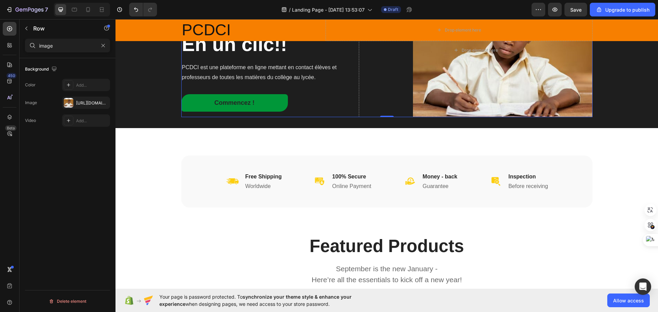
scroll to position [0, 0]
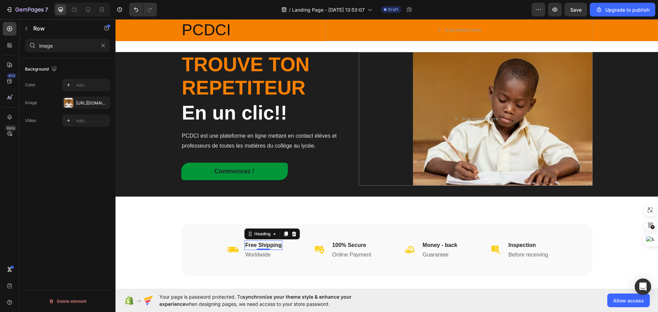
click at [278, 249] on p "Free Shipping" at bounding box center [263, 245] width 37 height 8
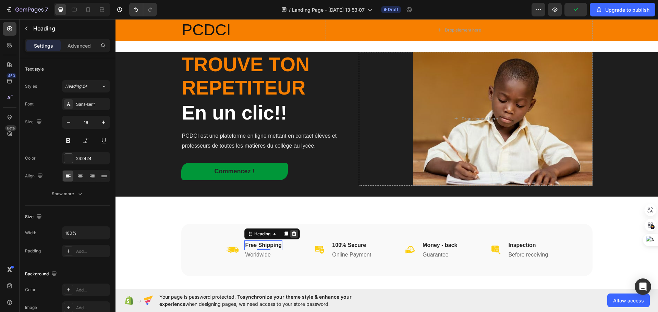
click at [292, 233] on icon at bounding box center [294, 234] width 4 height 5
click at [258, 246] on p "Worldwide" at bounding box center [263, 245] width 25 height 8
drag, startPoint x: 297, startPoint y: 236, endPoint x: 289, endPoint y: 234, distance: 8.4
click at [297, 236] on icon at bounding box center [299, 234] width 4 height 5
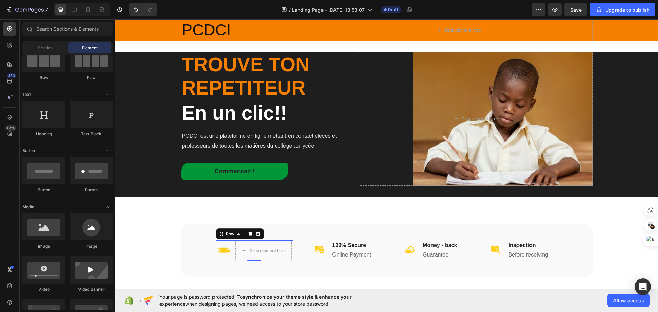
click at [220, 246] on div "Image" at bounding box center [223, 251] width 13 height 21
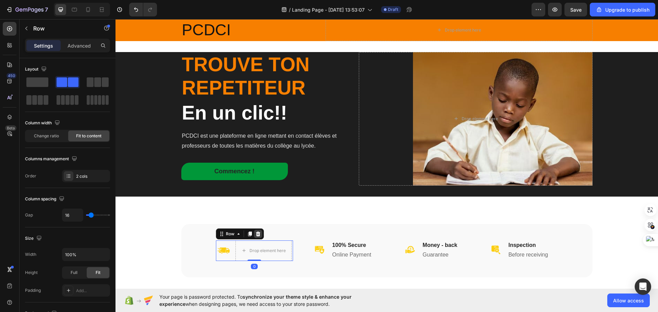
click at [255, 234] on icon at bounding box center [257, 233] width 5 height 5
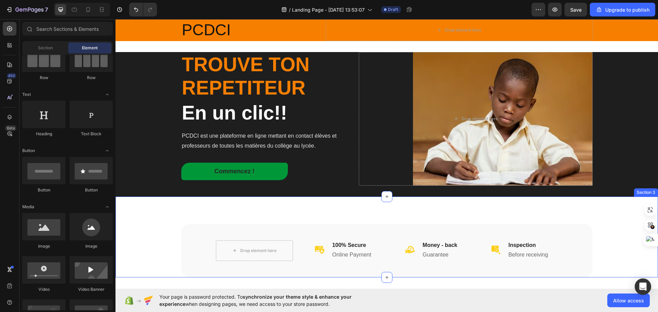
click at [300, 216] on div "Drop element here Image 100% Secure Heading Online Payment Heading Row Image Mo…" at bounding box center [386, 237] width 542 height 81
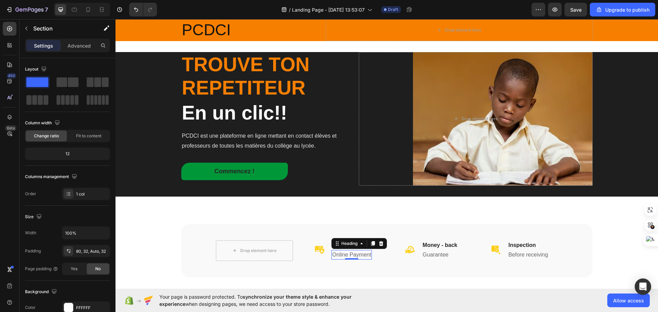
click at [348, 254] on p "Online Payment" at bounding box center [351, 255] width 39 height 8
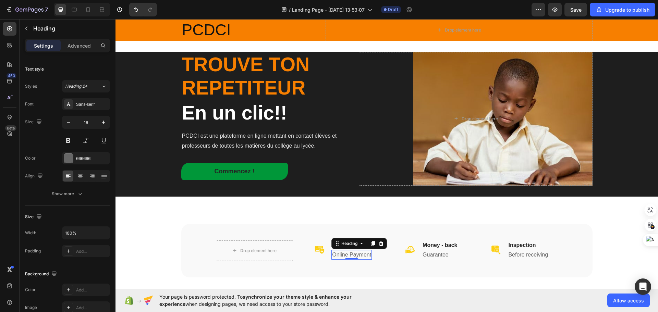
click at [367, 256] on p "Online Payment" at bounding box center [351, 255] width 39 height 8
click at [368, 255] on p "Online Payment" at bounding box center [351, 255] width 39 height 8
click at [368, 254] on p "Online Payment" at bounding box center [351, 255] width 39 height 8
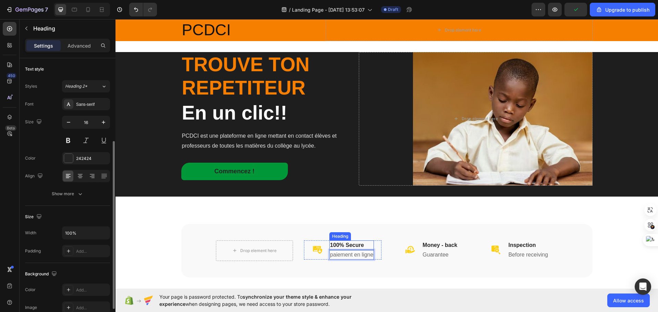
scroll to position [51, 0]
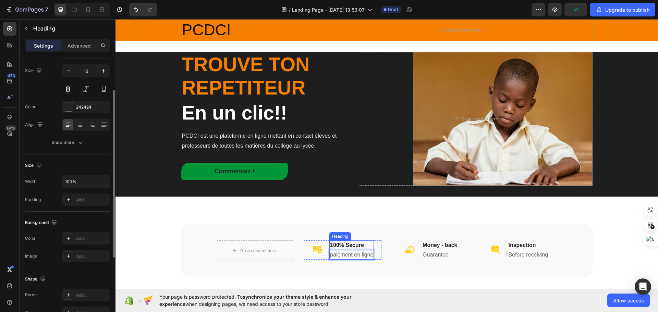
click at [370, 242] on p "100% Secure" at bounding box center [351, 245] width 43 height 8
click at [363, 243] on p "100% Secure" at bounding box center [351, 245] width 43 height 8
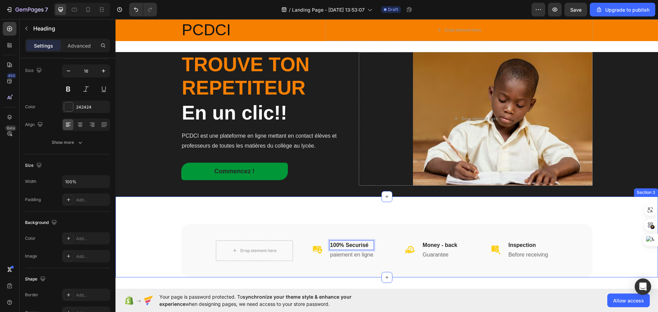
click at [497, 211] on div "Drop element here Image 100% Securisé Heading 0 paiement en ligne Heading Row I…" at bounding box center [386, 237] width 542 height 81
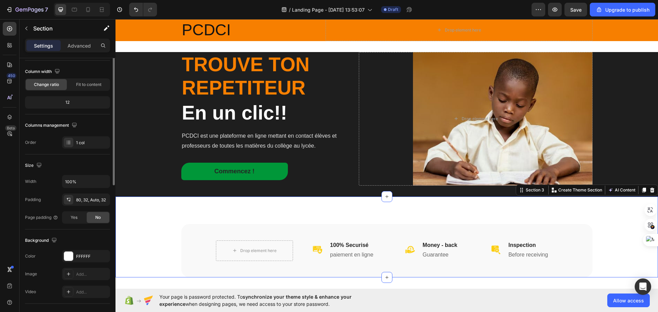
scroll to position [0, 0]
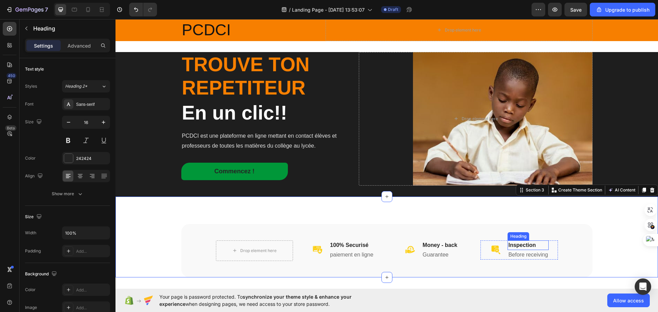
click at [513, 246] on p "Inspection" at bounding box center [528, 245] width 40 height 8
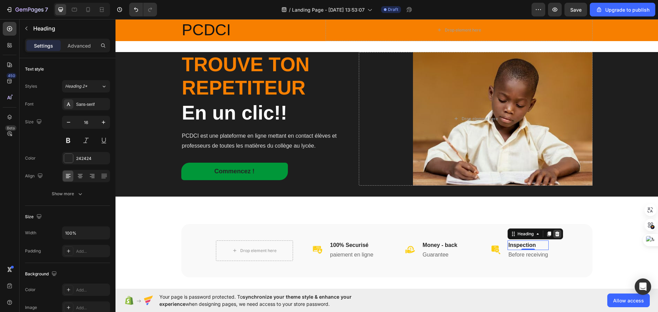
click at [557, 236] on icon at bounding box center [556, 233] width 5 height 5
click at [538, 247] on p "Before receiving" at bounding box center [528, 247] width 40 height 8
click at [554, 233] on icon at bounding box center [556, 235] width 5 height 5
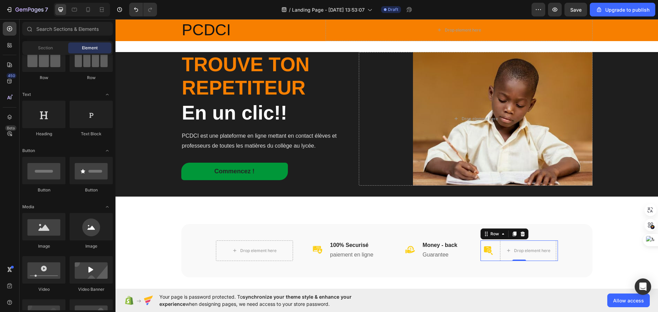
click at [493, 247] on div "Image Drop element here Row 0" at bounding box center [518, 251] width 77 height 21
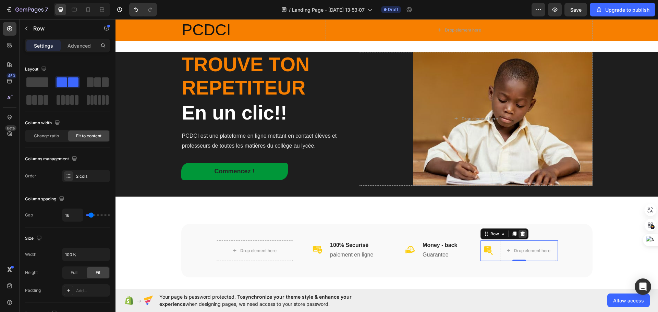
click at [521, 235] on icon at bounding box center [522, 234] width 4 height 5
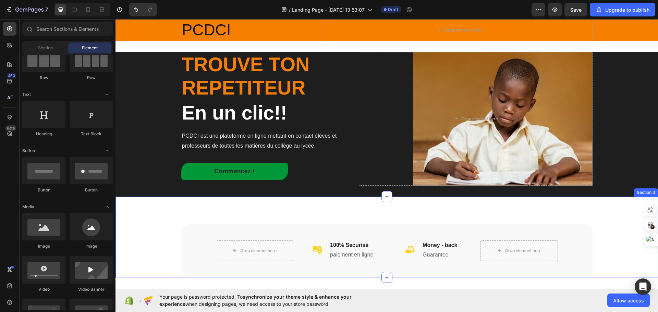
click at [446, 212] on div "Drop element here Image 100% Securisé Heading paiement en ligne Heading Row Ima…" at bounding box center [386, 237] width 542 height 81
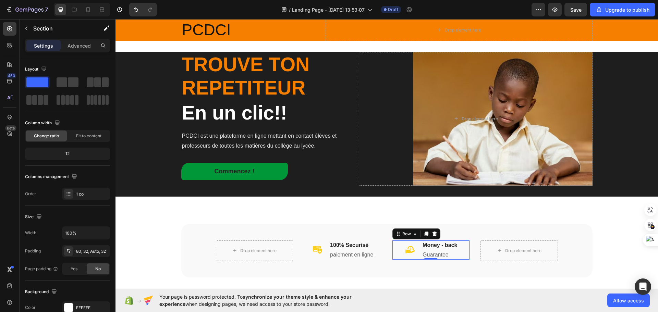
click at [455, 247] on div "Image Money - back Heading Guarantee Heading Row 0" at bounding box center [430, 250] width 77 height 19
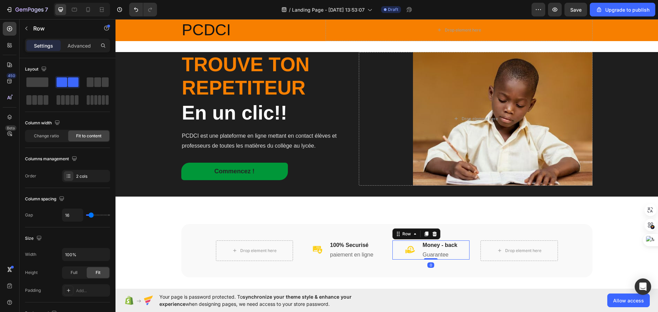
click at [432, 231] on icon at bounding box center [434, 233] width 5 height 5
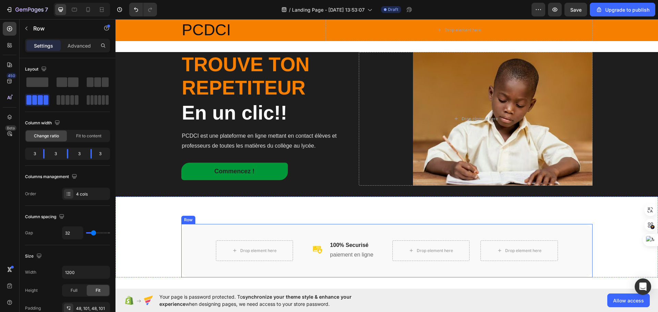
click at [360, 268] on div "Drop element here Image 100% Securisé Heading paiement en ligne Heading Row Dro…" at bounding box center [386, 250] width 411 height 53
click at [221, 217] on icon at bounding box center [223, 217] width 4 height 5
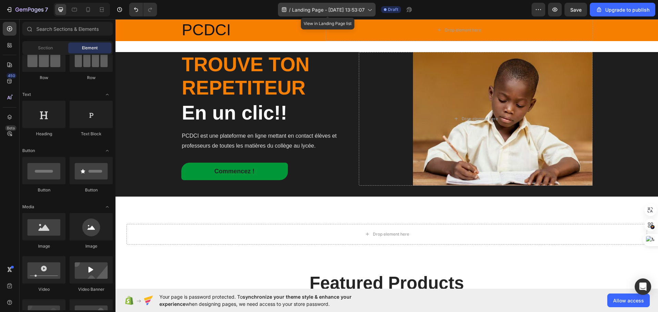
click at [366, 13] on div "/ Landing Page - Aug 28, 13:53:07" at bounding box center [327, 10] width 98 height 14
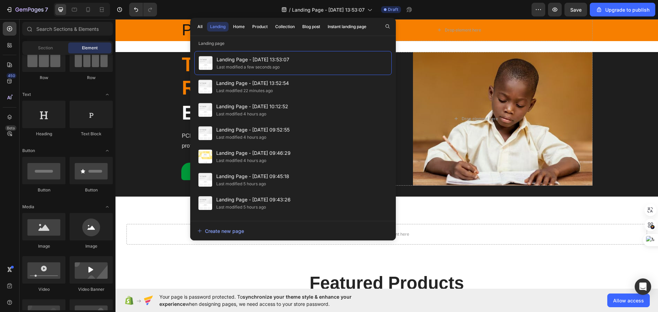
click at [437, 9] on div "/ Landing Page - Aug 28, 13:53:07 Draft" at bounding box center [346, 10] width 369 height 14
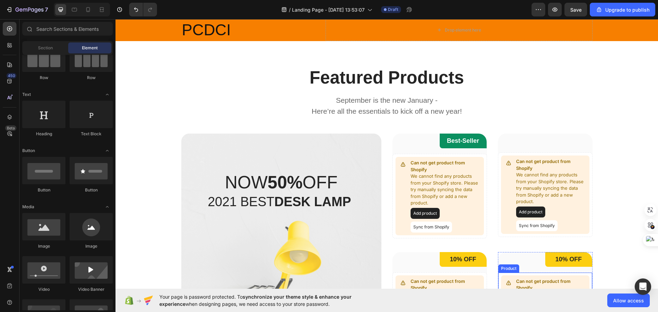
scroll to position [171, 0]
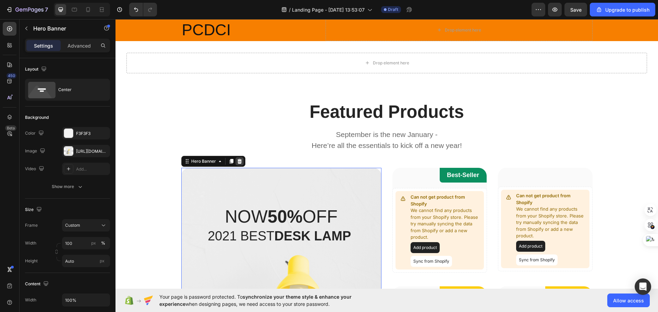
click at [237, 159] on icon at bounding box center [239, 161] width 5 height 5
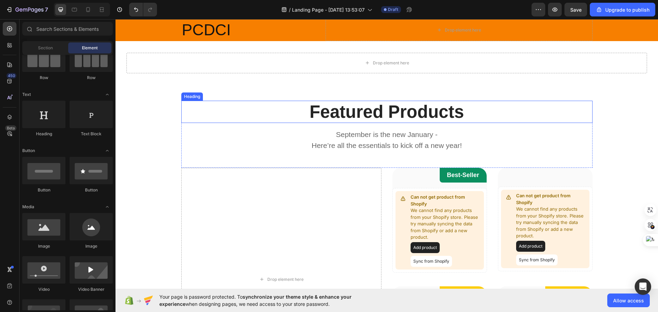
click at [354, 107] on p "Featured Products" at bounding box center [387, 111] width 410 height 21
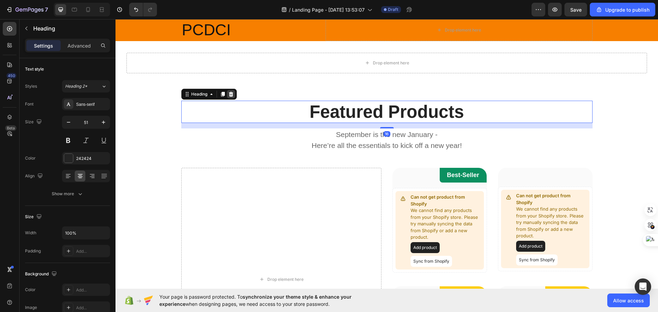
click at [228, 95] on icon at bounding box center [230, 93] width 5 height 5
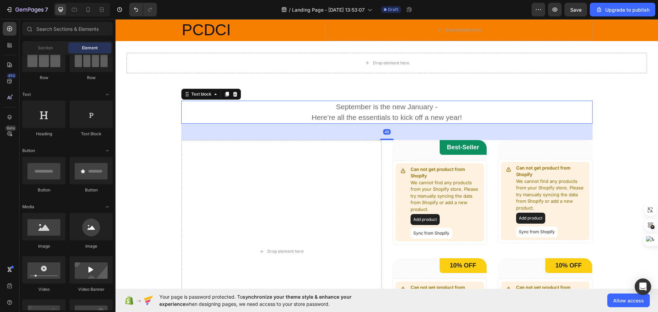
click at [334, 119] on p "September is the new January - Here’re all the essentials to kick off a new yea…" at bounding box center [387, 112] width 410 height 22
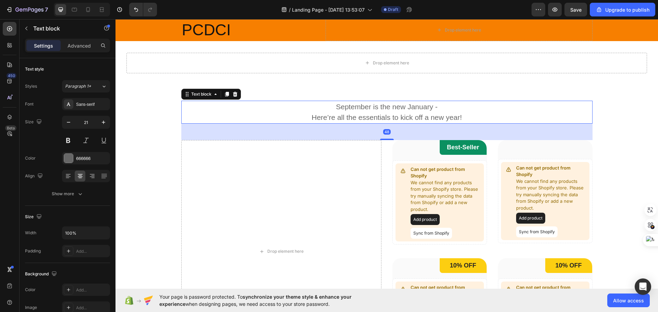
click at [310, 114] on p "September is the new January - Here’re all the essentials to kick off a new yea…" at bounding box center [387, 112] width 410 height 22
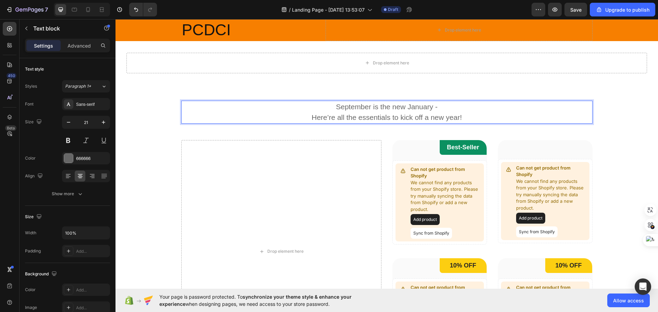
click at [300, 114] on p "September is the new January - Here’re all the essentials to kick off a new yea…" at bounding box center [387, 112] width 410 height 22
click at [327, 157] on div "Drop element here" at bounding box center [281, 251] width 200 height 223
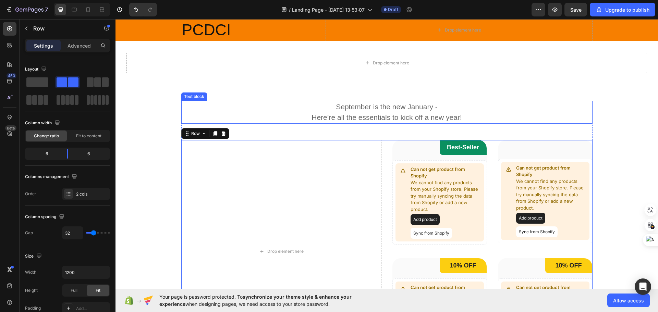
click at [312, 107] on p "September is the new January - Here’re all the essentials to kick off a new yea…" at bounding box center [387, 112] width 410 height 22
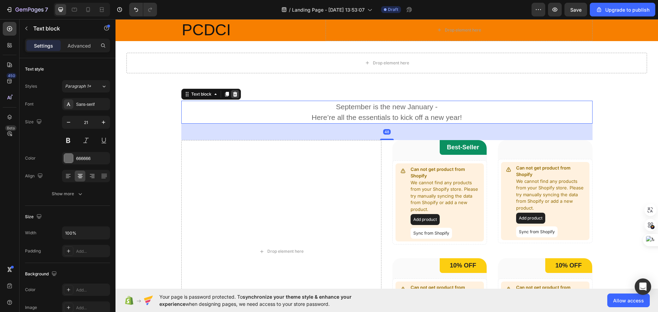
click at [235, 94] on icon at bounding box center [234, 93] width 5 height 5
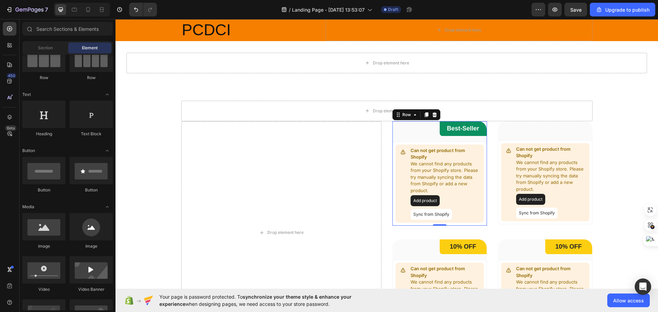
click at [431, 133] on div "Best-Seller Heading Row Can not get product from Shopify We cannot find any pro…" at bounding box center [439, 173] width 95 height 105
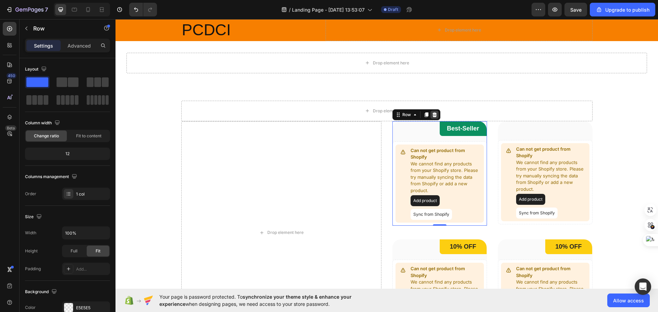
click at [434, 113] on icon at bounding box center [434, 114] width 4 height 5
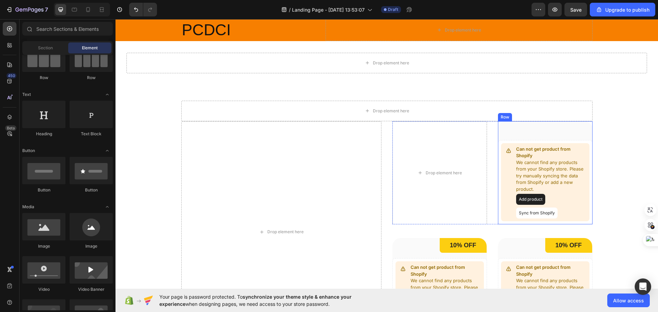
click at [564, 135] on div "Can not get product from Shopify We cannot find any products from your Shopify …" at bounding box center [545, 172] width 95 height 103
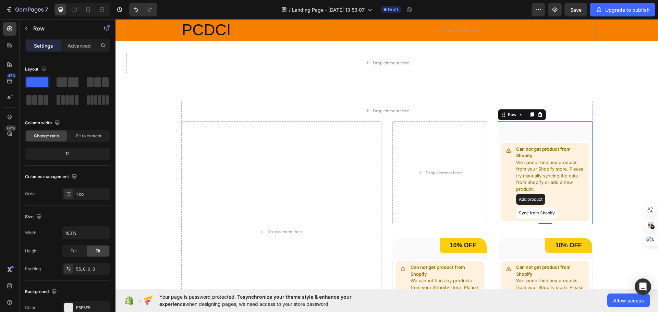
click at [538, 116] on icon at bounding box center [539, 114] width 5 height 5
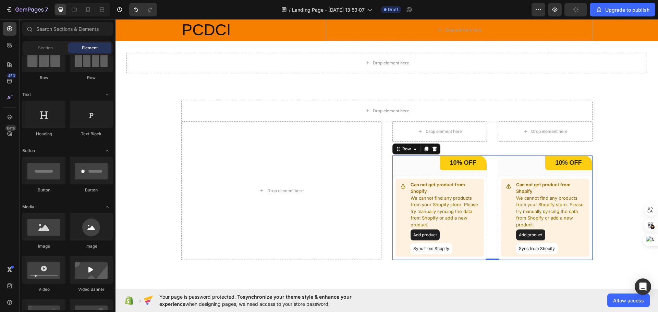
click at [487, 171] on div "10% OFF Heading Row Can not get product from Shopify We cannot find any product…" at bounding box center [492, 208] width 200 height 105
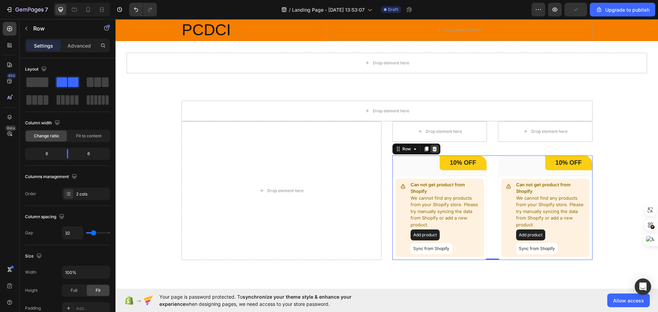
click at [433, 151] on icon at bounding box center [434, 149] width 4 height 5
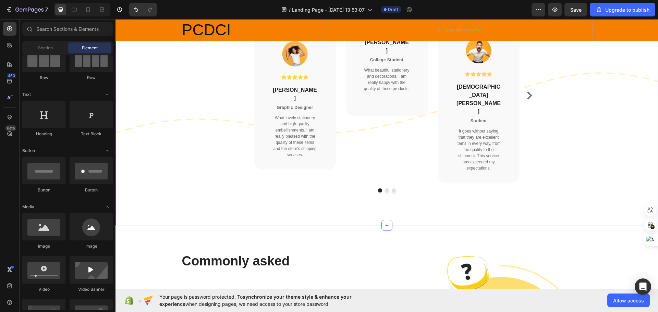
scroll to position [891, 0]
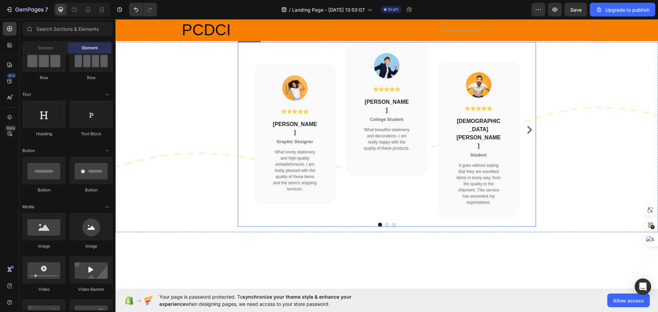
click at [527, 127] on icon "Carousel Next Arrow" at bounding box center [529, 130] width 5 height 8
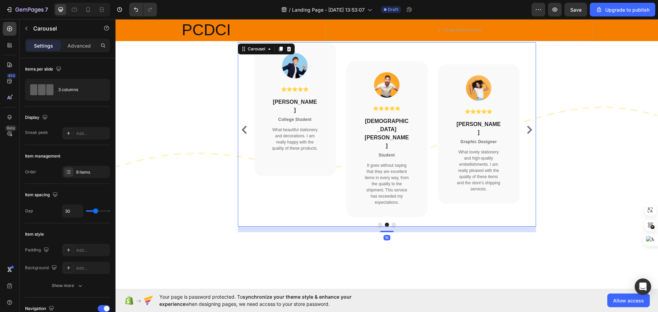
click at [526, 126] on icon "Carousel Next Arrow" at bounding box center [529, 130] width 8 height 8
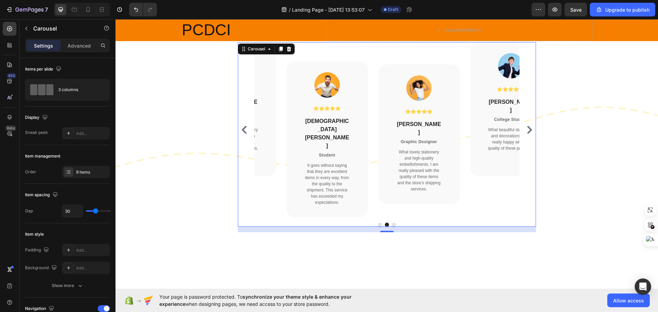
click at [526, 126] on icon "Carousel Next Arrow" at bounding box center [529, 130] width 8 height 8
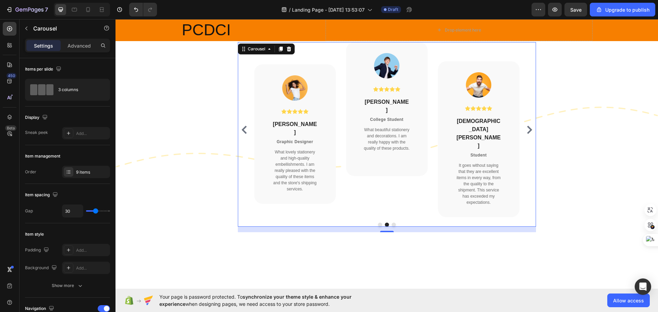
click at [244, 126] on icon "Carousel Back Arrow" at bounding box center [244, 130] width 8 height 8
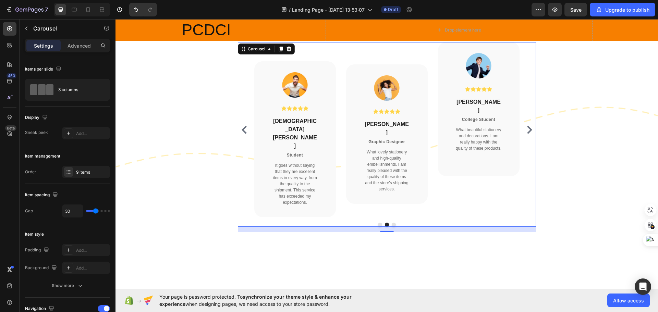
click at [244, 126] on icon "Carousel Back Arrow" at bounding box center [244, 130] width 8 height 8
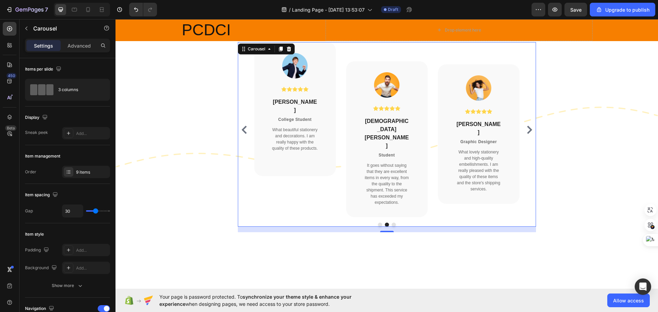
click at [244, 126] on icon "Carousel Back Arrow" at bounding box center [244, 130] width 8 height 8
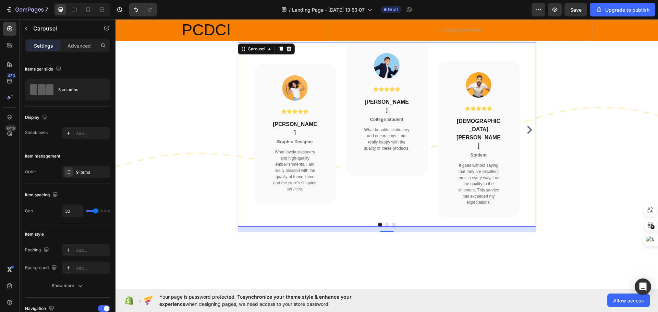
click at [246, 125] on div "Image Icon Icon Icon Icon Icon Icon List Hoz Anna Grande Heading Graphic Design…" at bounding box center [387, 129] width 298 height 175
click at [307, 139] on p "Graphic Designer" at bounding box center [295, 142] width 46 height 6
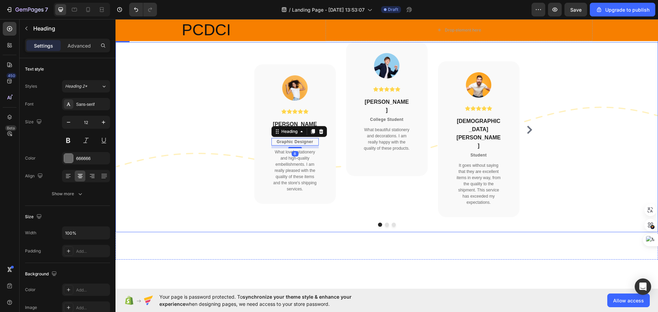
click at [322, 224] on div "9,000+ satisfied customers and counting Heading What people love about GemSTA H…" at bounding box center [386, 112] width 542 height 296
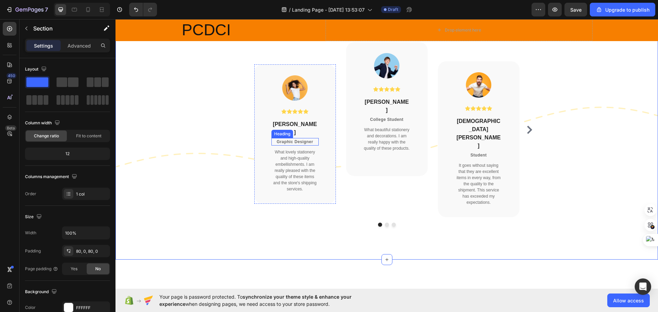
click at [311, 139] on p "Graphic Designer" at bounding box center [295, 142] width 46 height 6
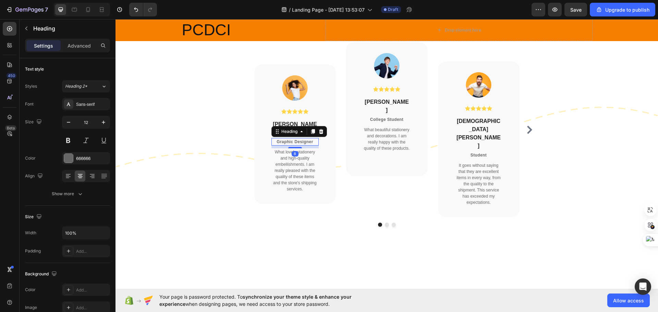
click at [310, 139] on p "Graphic Designer" at bounding box center [295, 142] width 46 height 6
click at [398, 116] on p "College Student" at bounding box center [387, 119] width 46 height 6
click at [405, 116] on p "College Student" at bounding box center [387, 119] width 46 height 6
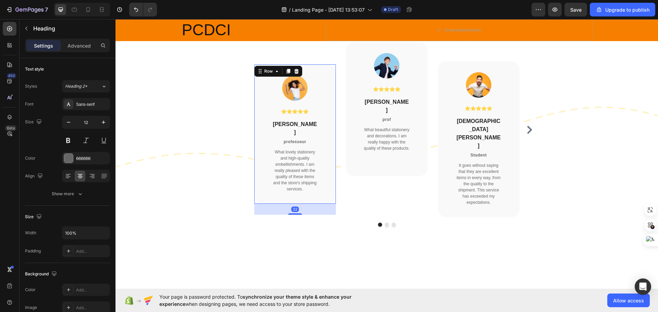
click at [305, 130] on div "Image Icon Icon Icon Icon Icon Icon List Hoz Anna Grande Heading professeur Hea…" at bounding box center [294, 134] width 47 height 118
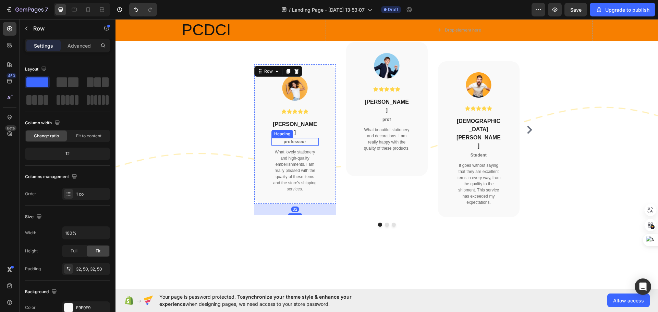
click at [308, 139] on p "professeur" at bounding box center [295, 142] width 46 height 6
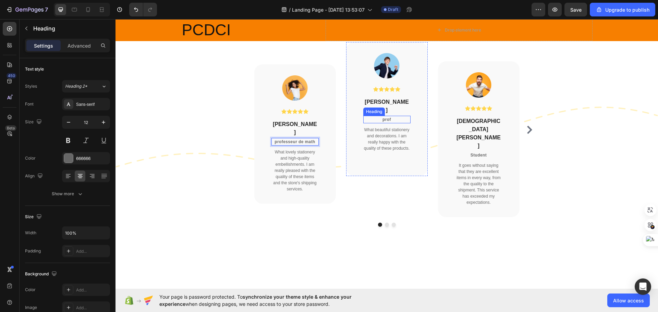
click at [397, 116] on p "prof" at bounding box center [387, 119] width 46 height 6
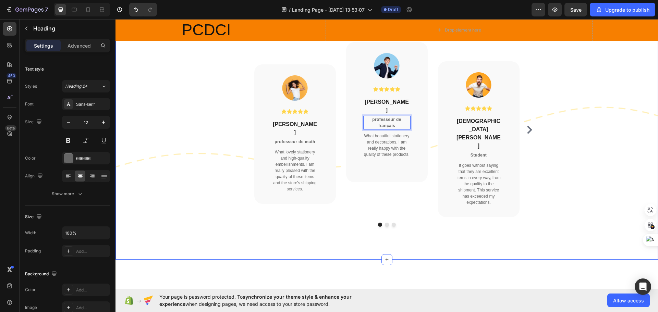
click at [430, 237] on div "9,000+ satisfied customers and counting Heading What people love about GemSTA H…" at bounding box center [386, 112] width 542 height 296
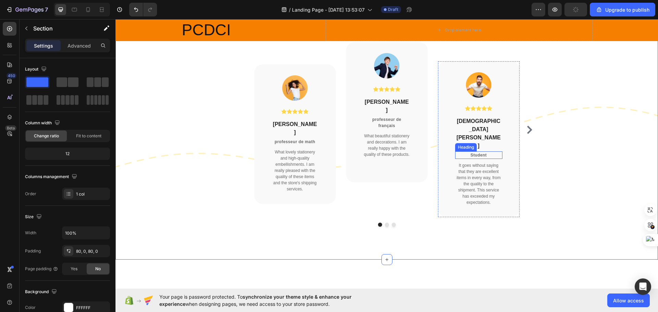
click at [488, 152] on p "Student" at bounding box center [479, 155] width 46 height 6
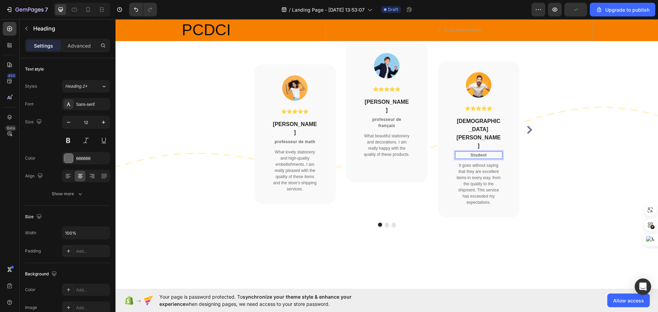
drag, startPoint x: 485, startPoint y: 128, endPoint x: 486, endPoint y: 132, distance: 3.7
click at [485, 152] on p "Student" at bounding box center [479, 155] width 46 height 6
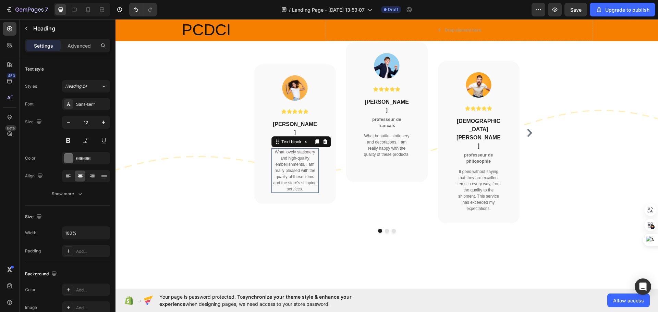
click at [308, 179] on p "What lovely stationery and high-quality embellishments. I am really pleased wit…" at bounding box center [295, 170] width 46 height 43
click at [308, 180] on p "What lovely stationery and high-quality embellishments. I am really pleased wit…" at bounding box center [295, 170] width 46 height 43
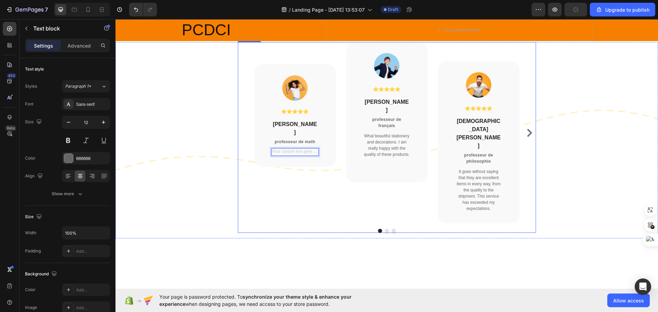
click at [314, 229] on div at bounding box center [387, 231] width 298 height 4
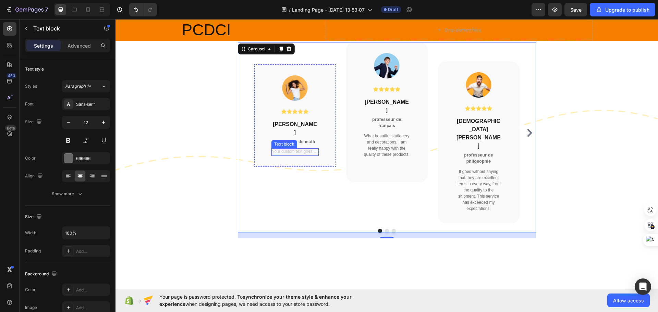
click at [300, 148] on div "Rich Text Editor. Editing area: main" at bounding box center [294, 152] width 47 height 8
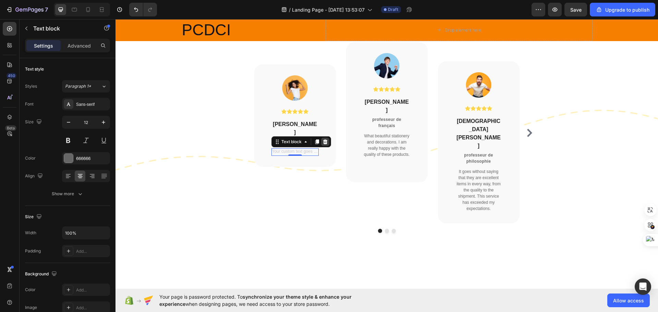
click at [324, 139] on icon at bounding box center [324, 141] width 5 height 5
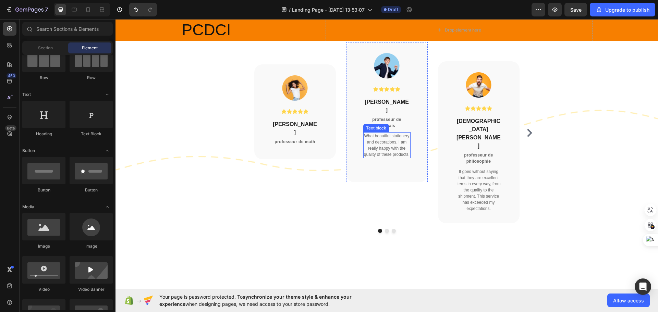
click at [402, 139] on p "What beautiful stationery and decorations. I am really happy with the quality o…" at bounding box center [387, 145] width 46 height 25
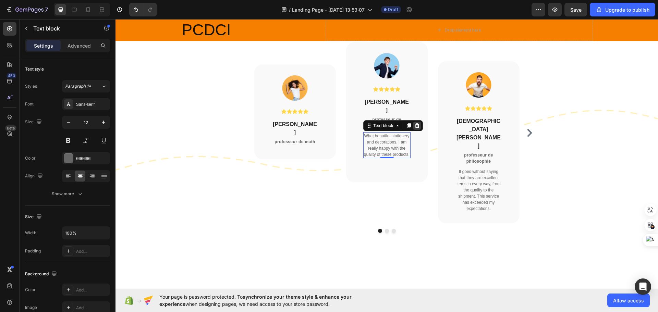
click at [416, 123] on icon at bounding box center [417, 125] width 4 height 5
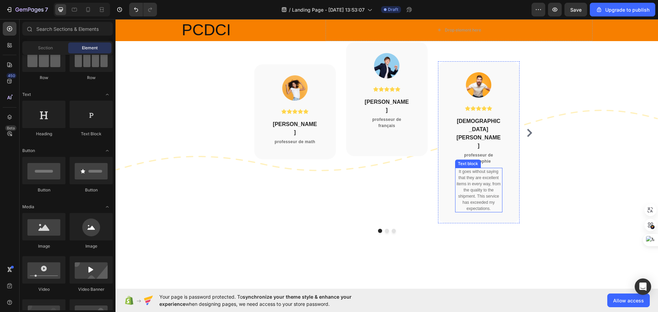
click at [474, 169] on p "It goes without saying that they are excellent items in every way, from the qua…" at bounding box center [479, 190] width 46 height 43
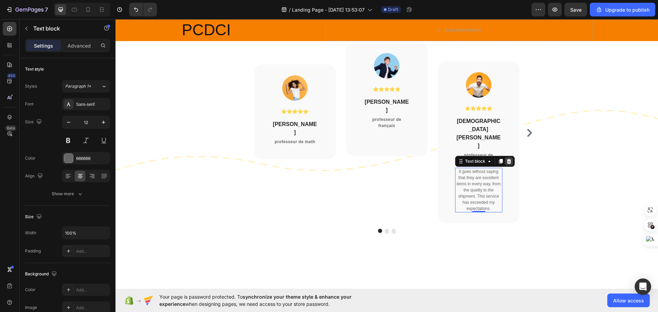
click at [508, 159] on icon at bounding box center [508, 161] width 5 height 5
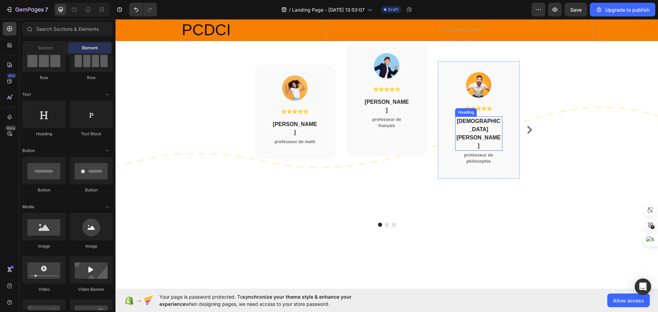
click at [493, 123] on p "Christian Brian" at bounding box center [479, 133] width 46 height 33
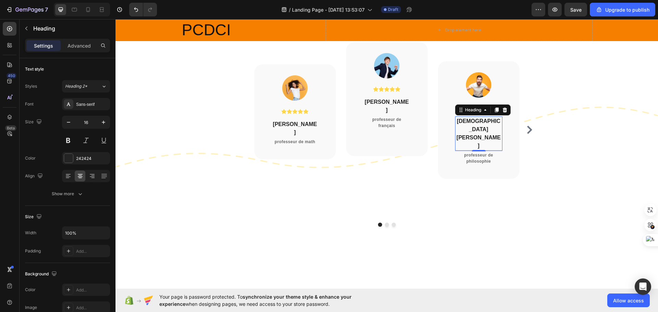
drag, startPoint x: 502, startPoint y: 109, endPoint x: 498, endPoint y: 112, distance: 4.4
click at [502, 109] on icon at bounding box center [504, 110] width 4 height 5
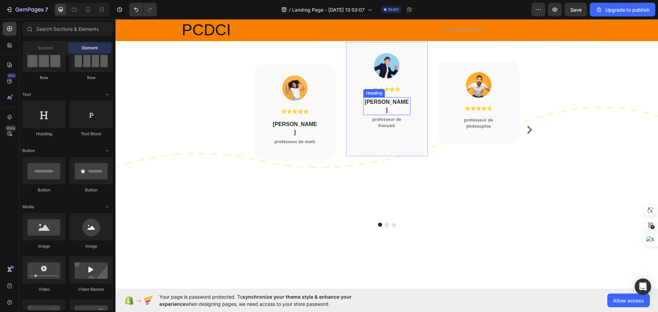
click at [397, 103] on p "Tony Stark" at bounding box center [387, 106] width 46 height 16
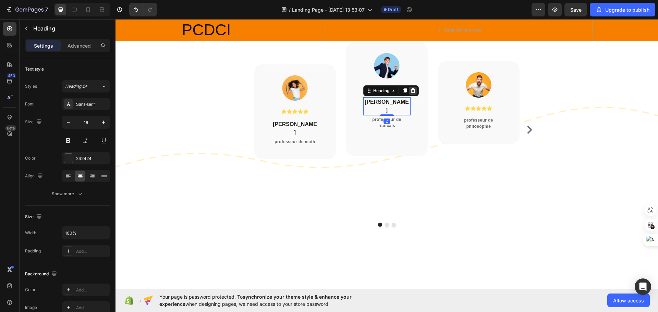
click at [412, 93] on icon at bounding box center [412, 90] width 4 height 5
click at [310, 124] on p "Anna Grande" at bounding box center [295, 128] width 46 height 16
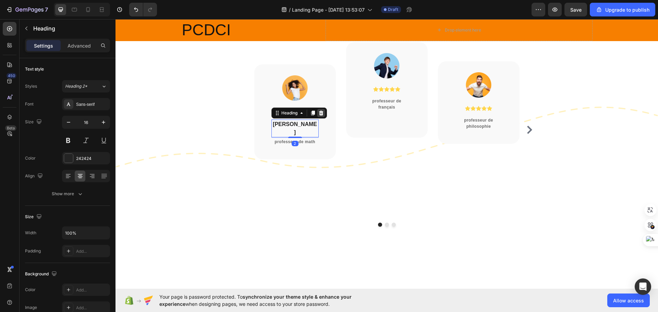
click at [318, 113] on icon at bounding box center [320, 112] width 5 height 5
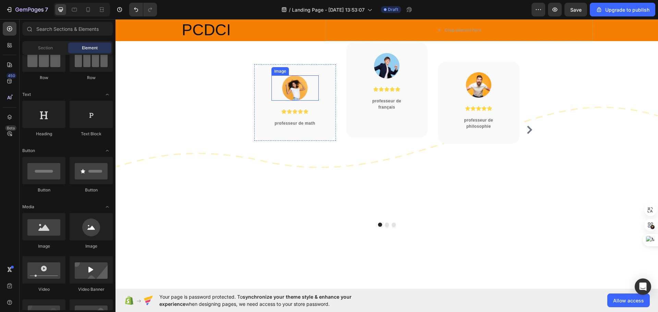
click at [295, 91] on img at bounding box center [295, 87] width 26 height 25
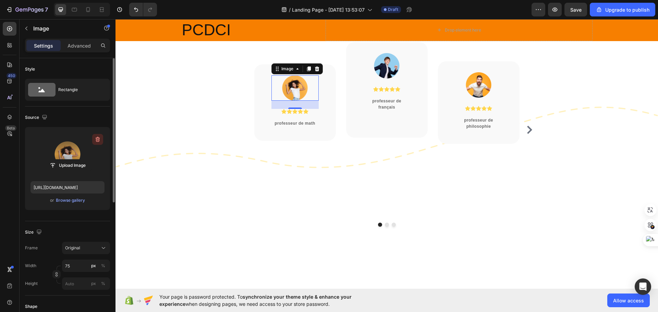
click at [95, 137] on icon "button" at bounding box center [97, 139] width 7 height 7
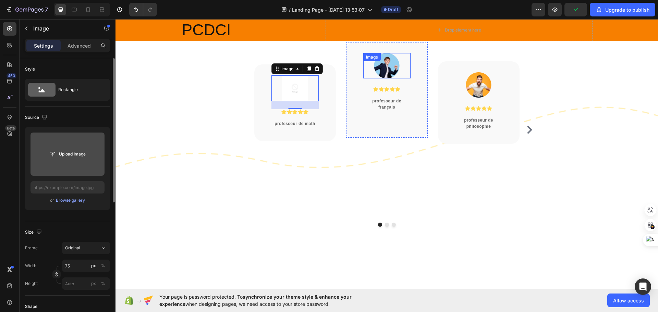
click at [380, 76] on img at bounding box center [387, 65] width 26 height 25
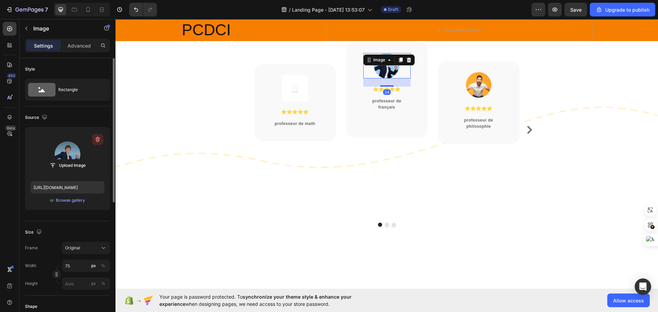
click at [101, 139] on icon "button" at bounding box center [97, 139] width 7 height 7
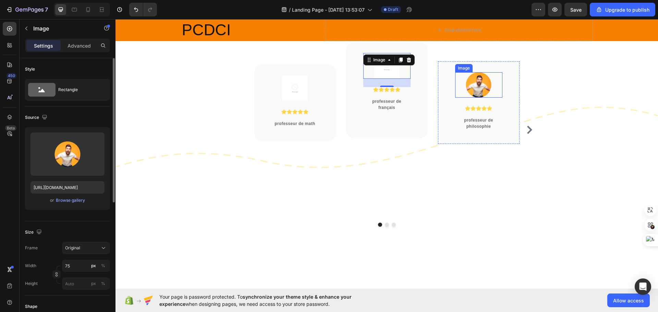
click at [479, 93] on img at bounding box center [479, 84] width 26 height 25
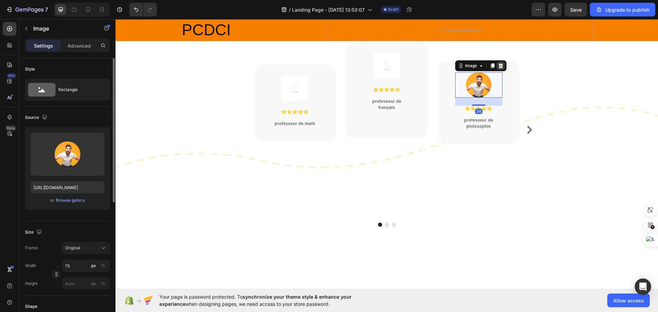
click at [498, 65] on icon at bounding box center [500, 65] width 5 height 5
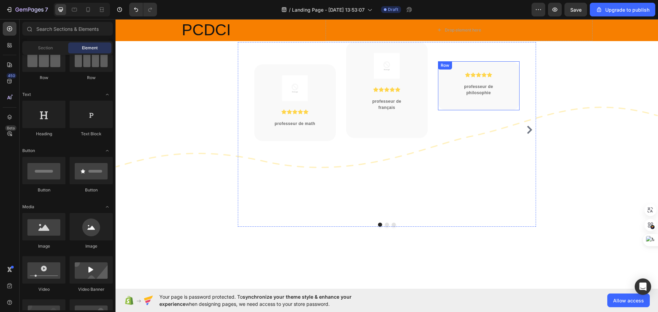
click at [458, 100] on div "Icon Icon Icon Icon Icon Icon List Hoz professeur de philosophie Heading Row" at bounding box center [479, 85] width 82 height 49
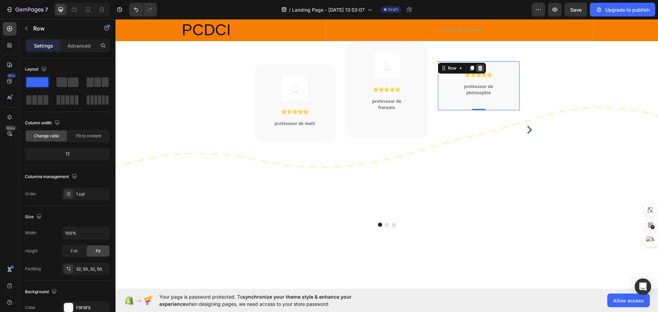
click at [479, 67] on icon at bounding box center [480, 68] width 4 height 5
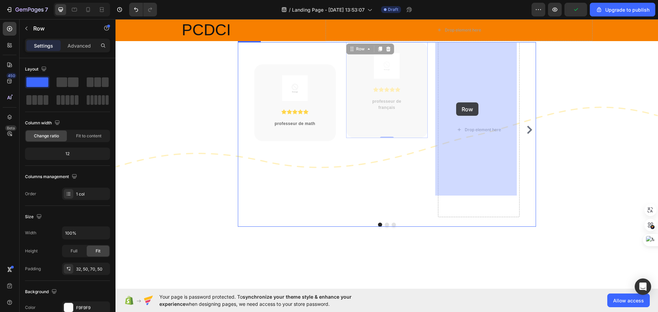
drag, startPoint x: 411, startPoint y: 96, endPoint x: 456, endPoint y: 102, distance: 46.0
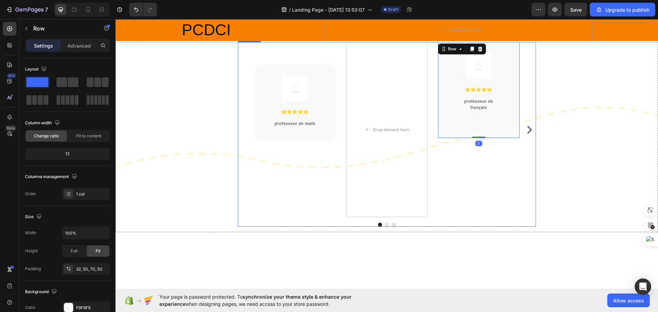
click at [435, 168] on div "Image Icon Icon Icon Icon Icon Icon List Hoz professeur de math Heading Row Dro…" at bounding box center [386, 129] width 265 height 175
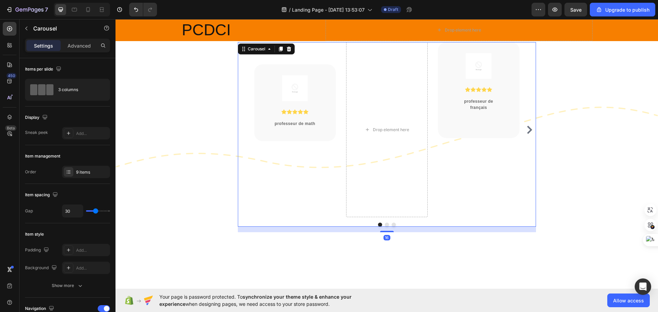
click at [527, 126] on icon "Carousel Next Arrow" at bounding box center [529, 130] width 5 height 8
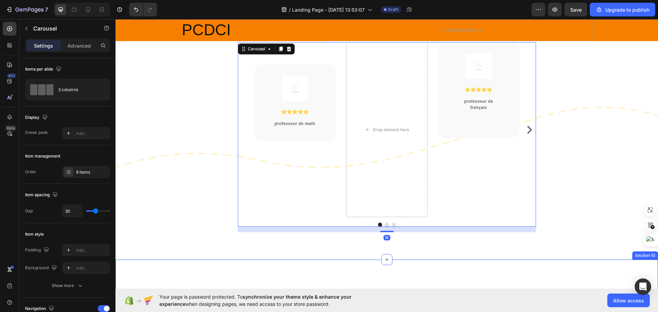
drag, startPoint x: 488, startPoint y: 247, endPoint x: 589, endPoint y: 179, distance: 122.7
click at [589, 177] on div "Image Icon Icon Icon Icon Icon Icon List Hoz professeur de math Heading Row Dro…" at bounding box center [386, 137] width 542 height 190
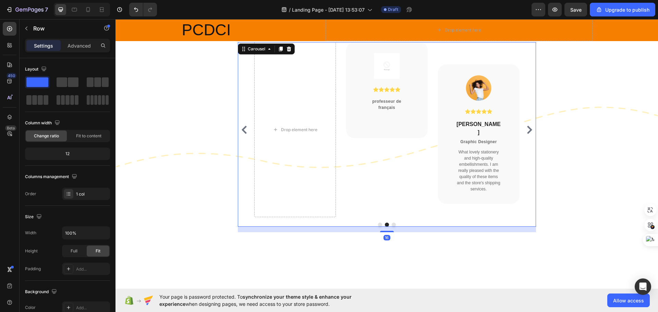
click at [242, 126] on icon "Carousel Back Arrow" at bounding box center [244, 130] width 5 height 8
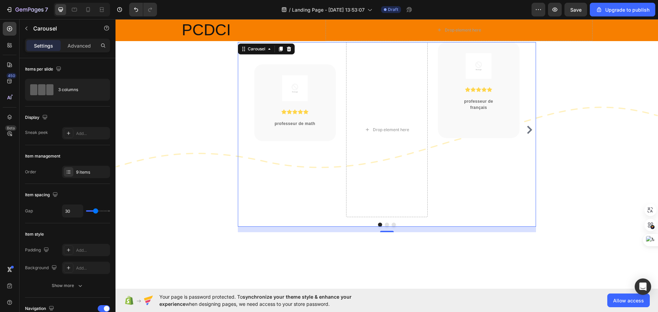
click at [570, 152] on div "Image Icon Icon Icon Icon Icon Icon List Hoz professeur de math Heading Row Dro…" at bounding box center [386, 137] width 542 height 190
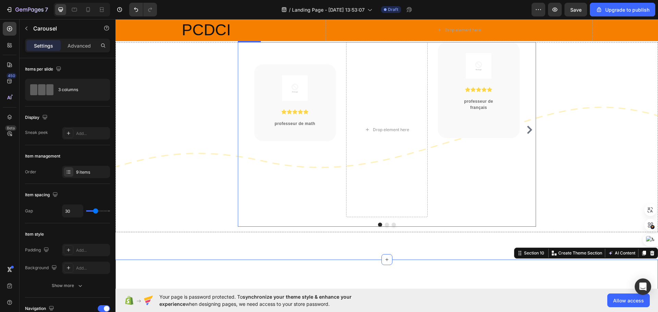
click at [526, 124] on button "Carousel Next Arrow" at bounding box center [529, 129] width 11 height 11
click at [527, 126] on icon "Carousel Next Arrow" at bounding box center [529, 130] width 8 height 8
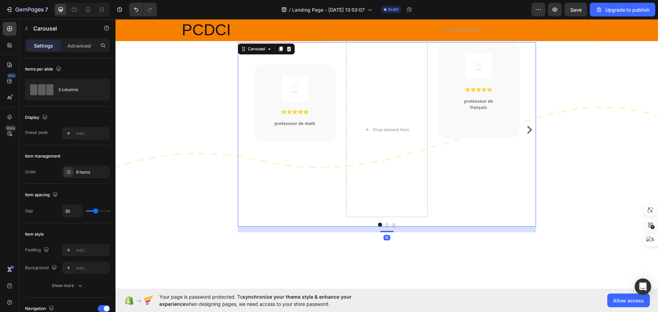
drag, startPoint x: 529, startPoint y: 121, endPoint x: 592, endPoint y: 149, distance: 69.2
click at [529, 126] on icon "Carousel Next Arrow" at bounding box center [529, 130] width 8 height 8
click at [598, 138] on div "Image Icon Icon Icon Icon Icon Icon List Hoz professeur de math Heading Row Dro…" at bounding box center [386, 137] width 542 height 190
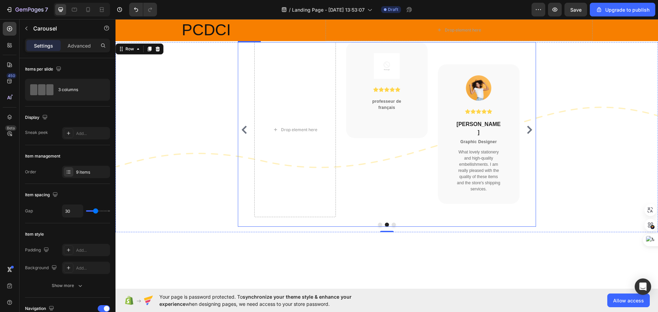
click at [491, 106] on div "Image Icon Icon Icon Icon Icon Icon List Hoz Anna Grande Heading Graphic Design…" at bounding box center [478, 134] width 47 height 118
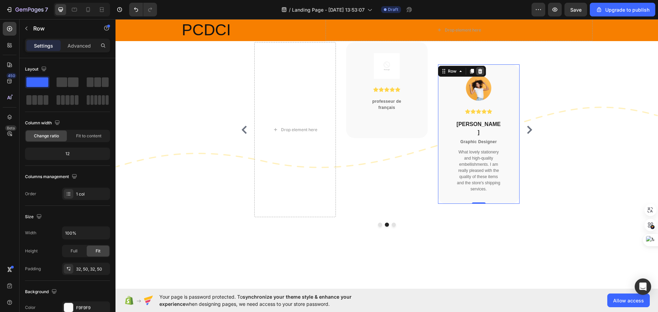
click at [479, 70] on icon at bounding box center [479, 71] width 5 height 5
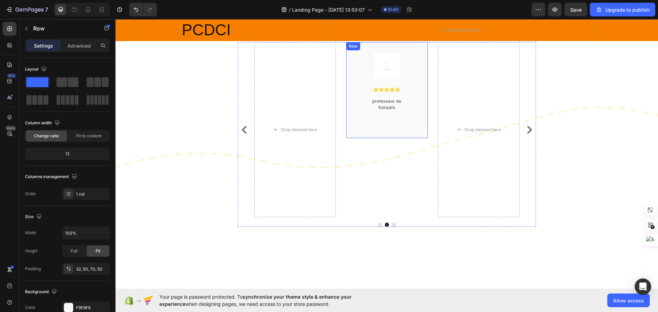
click at [414, 103] on div "Image Icon Icon Icon Icon Icon Icon List Hoz professeur de français Heading Row" at bounding box center [387, 90] width 82 height 96
click at [377, 51] on icon at bounding box center [379, 48] width 5 height 5
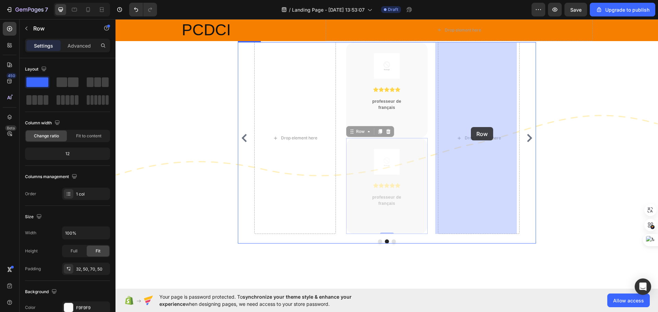
drag, startPoint x: 414, startPoint y: 160, endPoint x: 471, endPoint y: 127, distance: 65.2
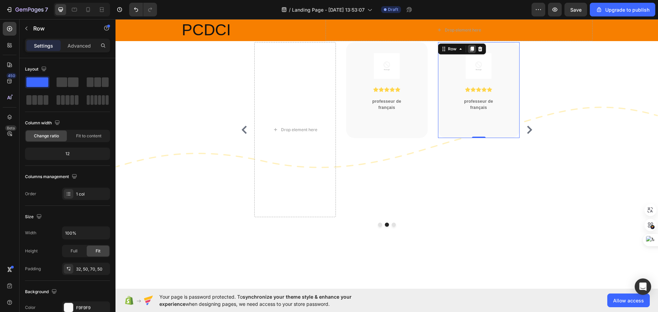
click at [470, 49] on icon at bounding box center [472, 49] width 4 height 5
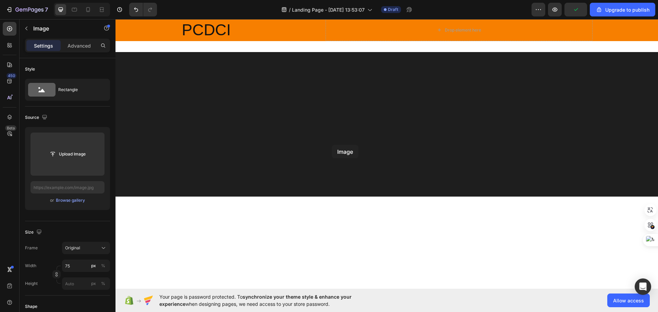
scroll to position [891, 0]
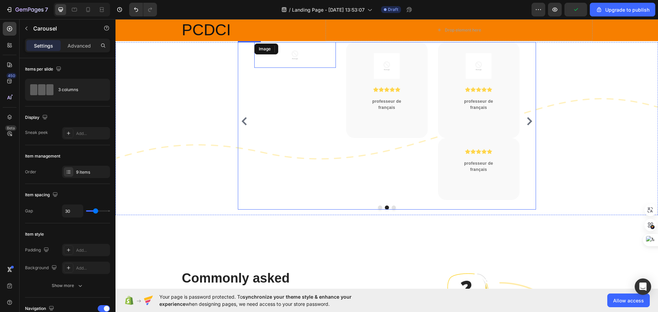
click at [324, 143] on div "Image" at bounding box center [295, 121] width 82 height 158
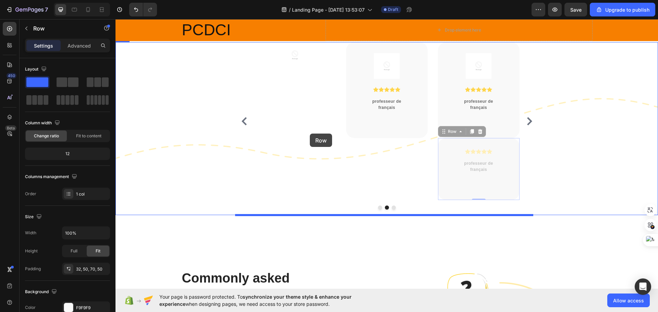
drag, startPoint x: 442, startPoint y: 165, endPoint x: 302, endPoint y: 132, distance: 144.2
click at [302, 132] on div "Image" at bounding box center [295, 121] width 82 height 158
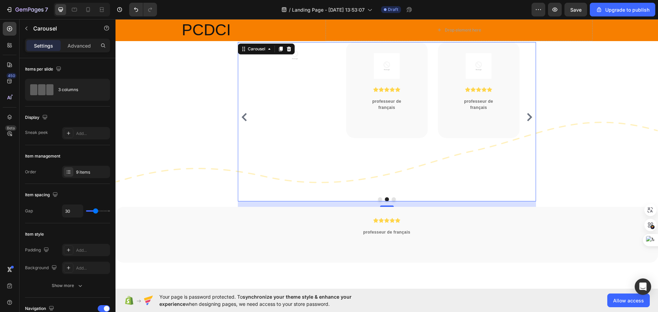
click at [240, 117] on icon "Carousel Back Arrow" at bounding box center [244, 117] width 8 height 8
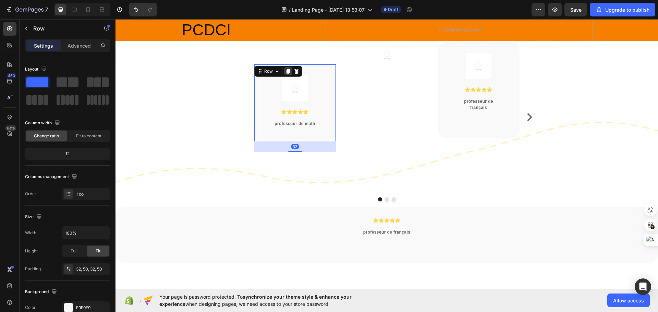
click at [287, 72] on icon at bounding box center [288, 71] width 4 height 5
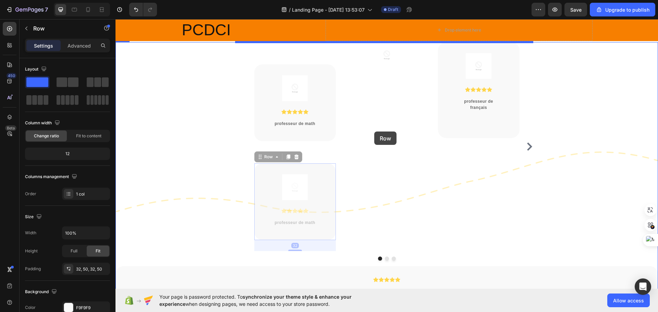
drag, startPoint x: 322, startPoint y: 171, endPoint x: 375, endPoint y: 131, distance: 65.6
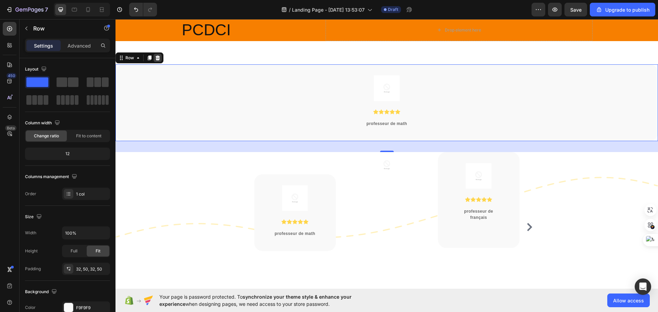
click at [160, 59] on icon at bounding box center [157, 57] width 5 height 5
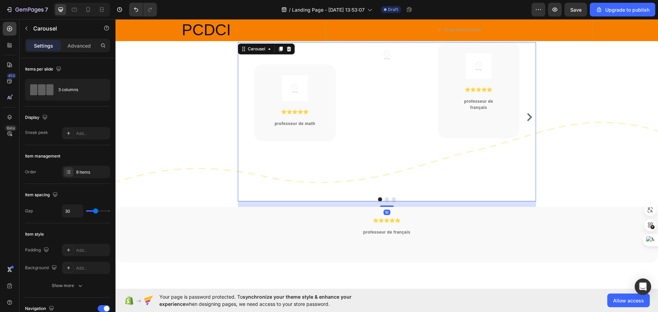
click at [525, 120] on icon "Carousel Next Arrow" at bounding box center [529, 117] width 8 height 8
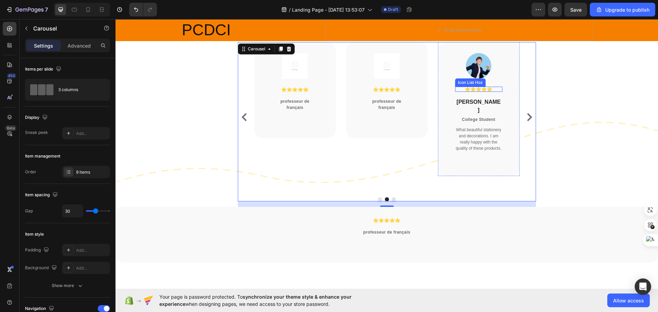
click at [495, 91] on div "Icon Icon Icon Icon Icon" at bounding box center [478, 89] width 47 height 5
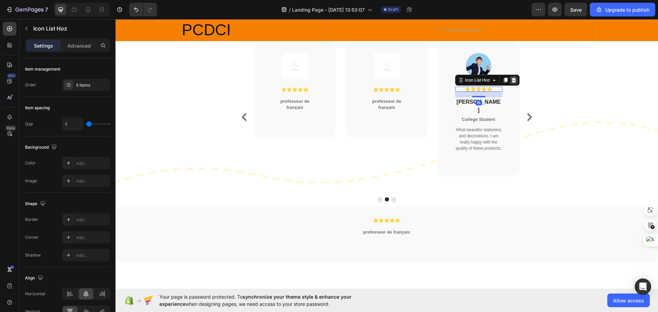
click at [511, 81] on icon at bounding box center [513, 79] width 5 height 5
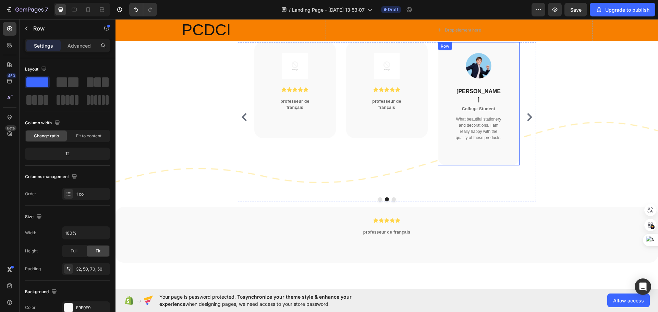
click at [509, 83] on div "Image Tony Stark Heading College Student Heading What beautiful stationery and …" at bounding box center [479, 103] width 82 height 123
click at [478, 49] on icon at bounding box center [480, 49] width 4 height 5
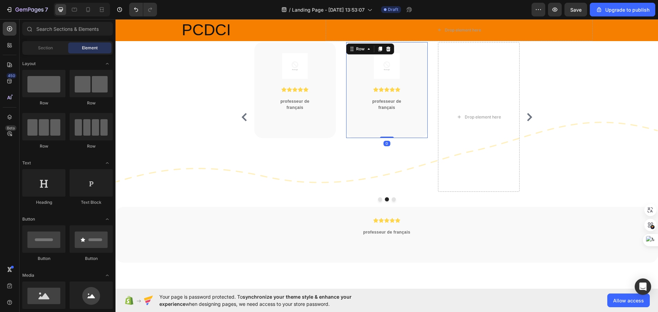
click at [415, 61] on div "Image Icon Icon Icon Icon Icon Icon List Hoz professeur de français Heading Row…" at bounding box center [387, 90] width 82 height 96
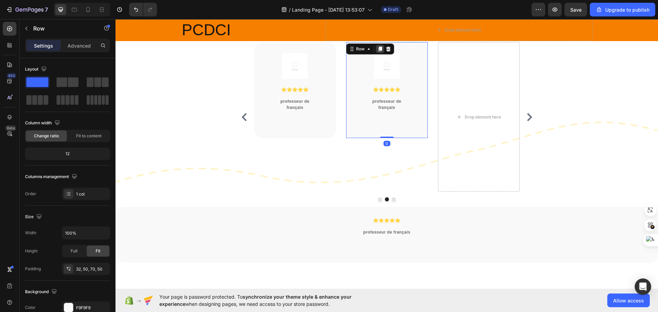
click at [380, 50] on div at bounding box center [380, 49] width 8 height 8
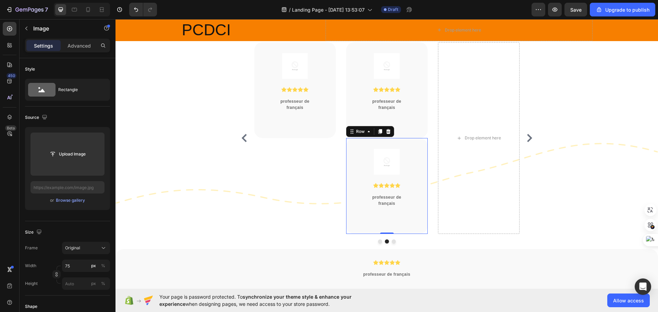
click at [412, 185] on div "Image Icon Icon Icon Icon Icon Icon List Hoz professeur de français Heading Row…" at bounding box center [387, 186] width 82 height 96
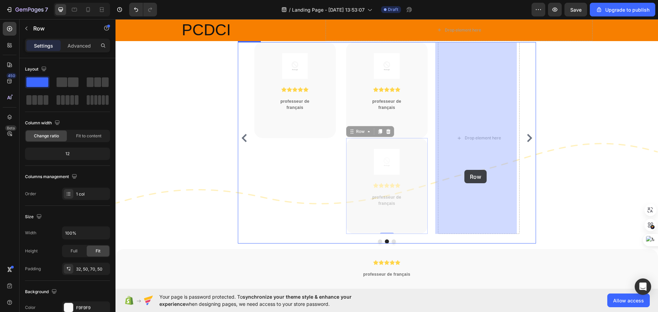
drag, startPoint x: 413, startPoint y: 185, endPoint x: 440, endPoint y: 179, distance: 28.2
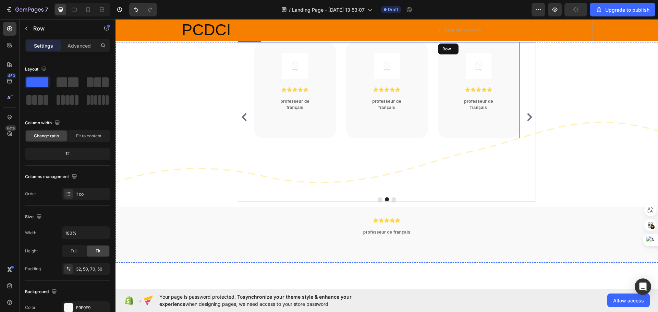
click at [462, 169] on div "Image Icon Icon Icon Icon Icon Icon List Hoz professeur de français Heading Row" at bounding box center [479, 117] width 82 height 150
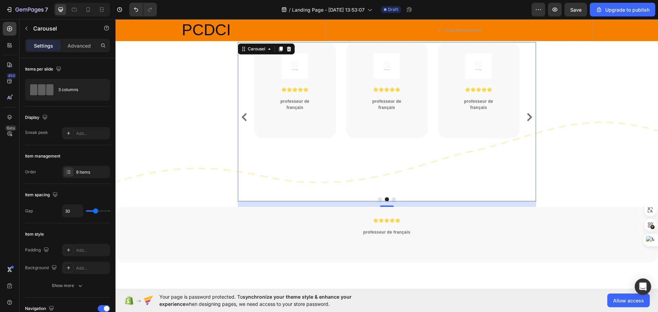
click at [528, 120] on icon "Carousel Next Arrow" at bounding box center [529, 117] width 5 height 8
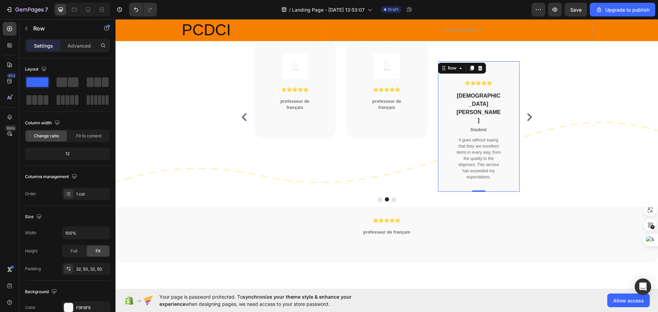
click at [507, 89] on div "Image Icon Icon Icon Icon Icon Icon List Hoz Christian Brian Heading Student He…" at bounding box center [479, 139] width 82 height 156
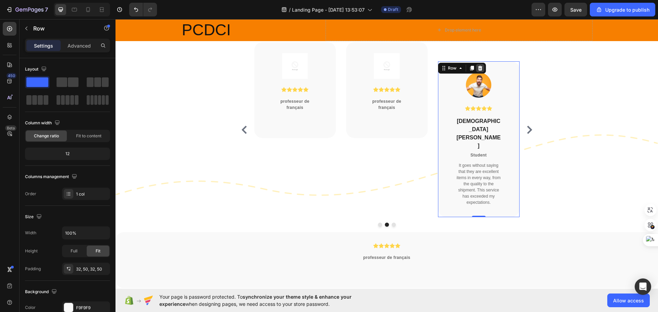
click at [477, 65] on icon at bounding box center [479, 67] width 5 height 5
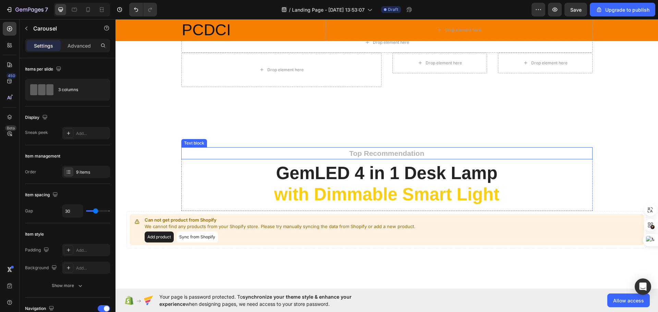
scroll to position [206, 0]
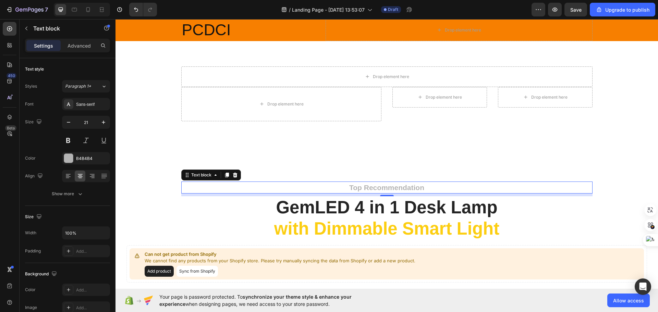
drag, startPoint x: 231, startPoint y: 172, endPoint x: 244, endPoint y: 177, distance: 13.9
click at [233, 172] on icon at bounding box center [234, 174] width 5 height 5
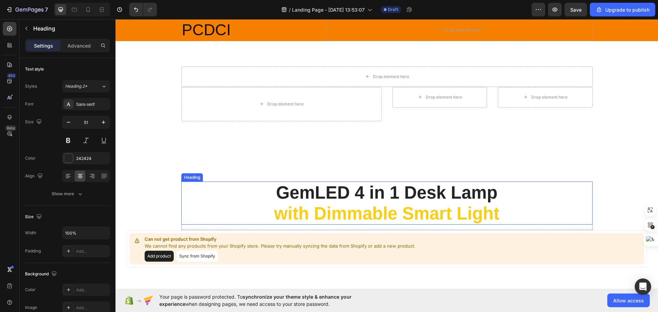
click at [307, 206] on span "with Dimmable Smart Light" at bounding box center [386, 214] width 225 height 20
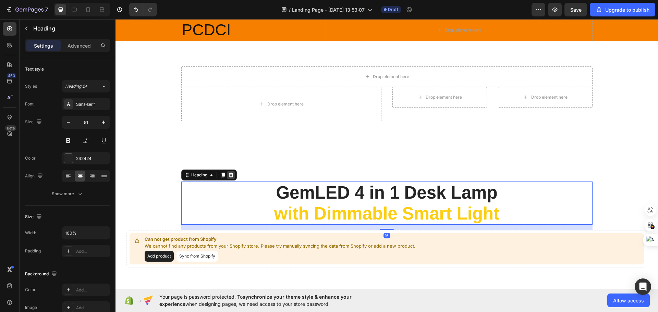
drag, startPoint x: 229, startPoint y: 174, endPoint x: 232, endPoint y: 179, distance: 6.0
click at [229, 174] on icon at bounding box center [231, 175] width 4 height 5
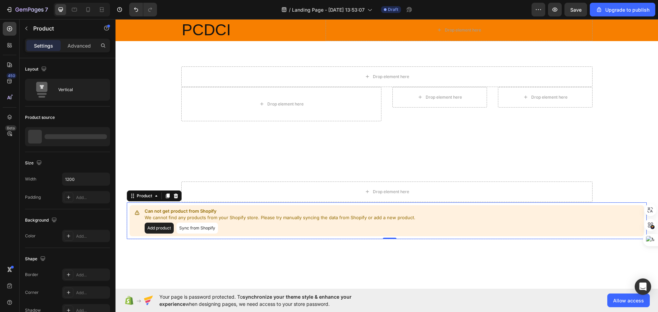
click at [259, 213] on p "Can not get product from Shopify" at bounding box center [280, 211] width 271 height 7
click at [177, 197] on icon at bounding box center [176, 196] width 4 height 5
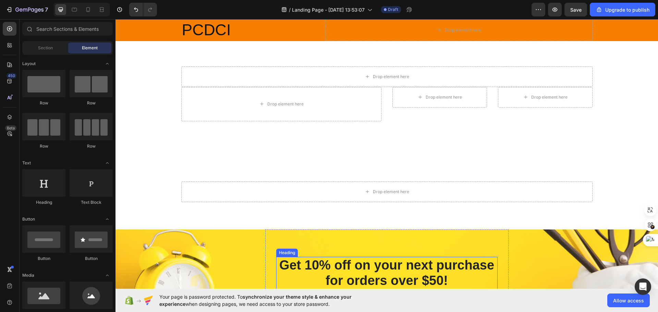
scroll to position [240, 0]
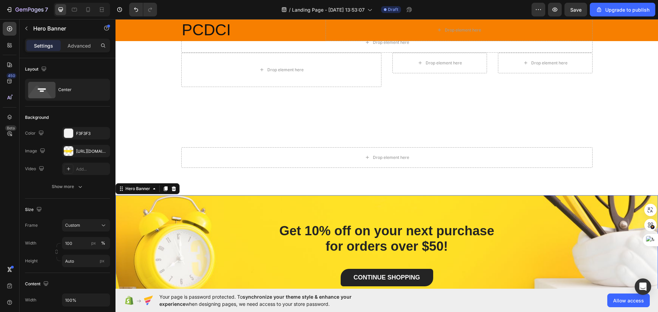
drag, startPoint x: 246, startPoint y: 224, endPoint x: 244, endPoint y: 221, distance: 4.7
click at [245, 223] on div "Get 10% off on your next purchase for orders over $50! Heading CONTINUE SHOPPIN…" at bounding box center [386, 254] width 542 height 119
click at [177, 186] on div at bounding box center [174, 189] width 8 height 8
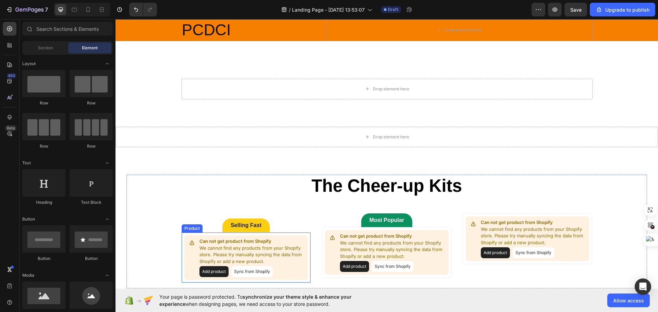
scroll to position [343, 0]
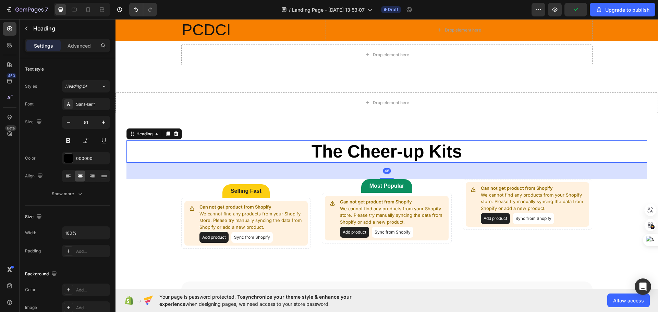
drag, startPoint x: 350, startPoint y: 157, endPoint x: 342, endPoint y: 157, distance: 7.9
click at [349, 157] on p "The Cheer-up Kits" at bounding box center [386, 151] width 519 height 21
drag, startPoint x: 176, startPoint y: 133, endPoint x: 200, endPoint y: 163, distance: 38.3
click at [180, 136] on div at bounding box center [176, 134] width 8 height 8
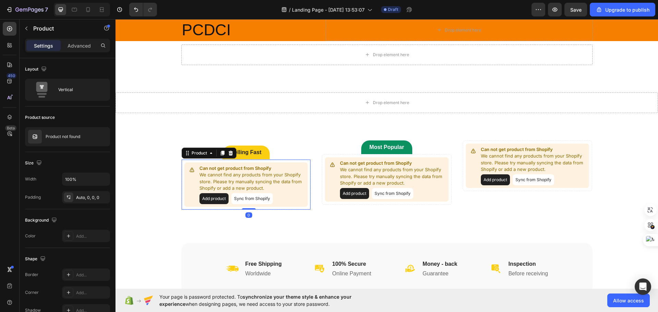
click at [294, 190] on p "We cannot find any products from your Shopify store. Please try manually syncin…" at bounding box center [252, 182] width 106 height 20
click at [231, 153] on icon at bounding box center [230, 152] width 5 height 5
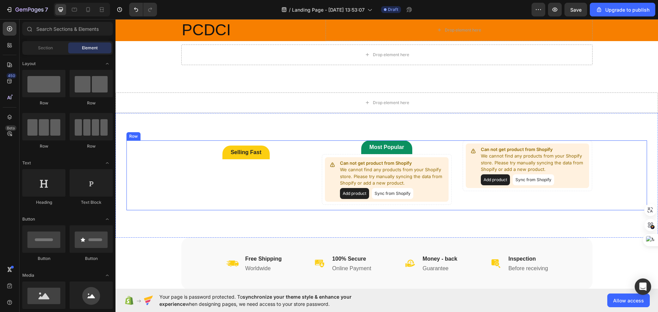
click at [281, 176] on div "Selling Fast Button" at bounding box center [246, 172] width 130 height 64
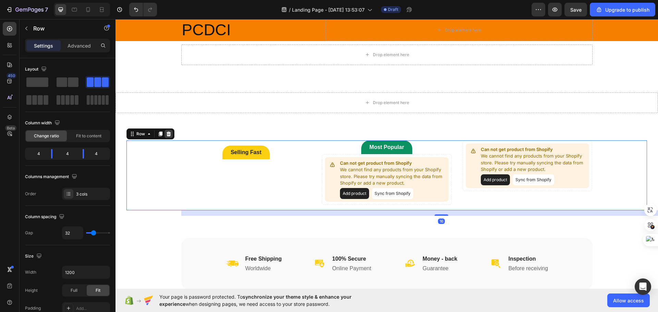
click at [171, 136] on div at bounding box center [168, 134] width 8 height 8
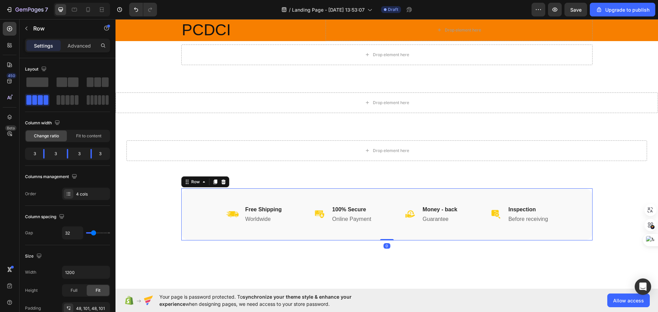
click at [317, 199] on div "Image Free Shipping Heading Worldwide Heading Row Image 100% Secure Heading Onl…" at bounding box center [386, 214] width 411 height 52
click at [224, 181] on div at bounding box center [223, 182] width 8 height 8
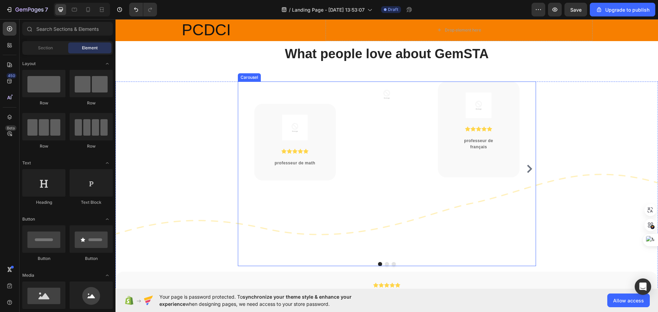
scroll to position [514, 0]
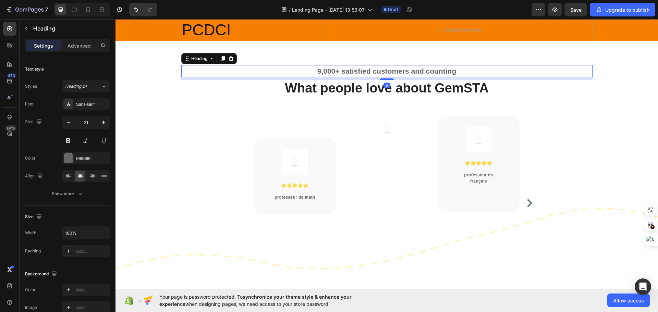
click at [458, 74] on p "9,000+ satisfied customers and counting" at bounding box center [387, 71] width 410 height 11
click at [228, 59] on icon at bounding box center [230, 58] width 5 height 5
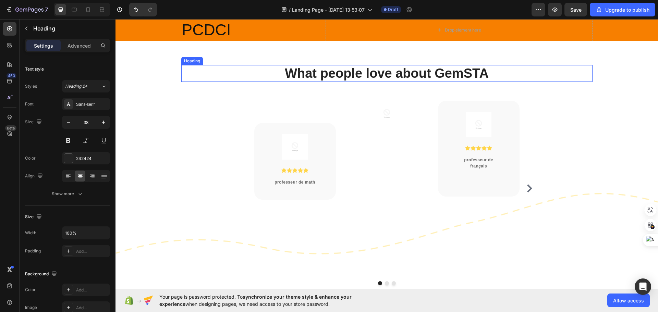
click at [282, 72] on p "What people love about GemSTA" at bounding box center [387, 74] width 410 height 16
click at [508, 73] on p "What people love about GemSTA" at bounding box center [387, 74] width 410 height 16
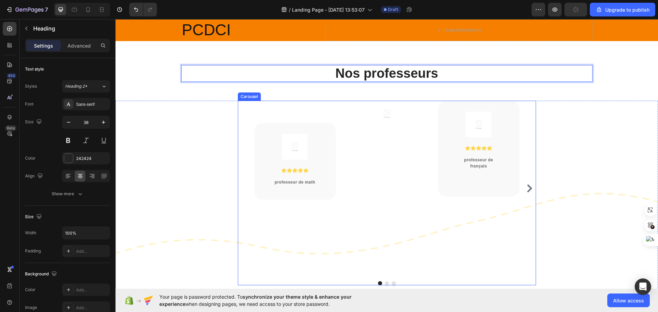
click at [525, 184] on icon "Carousel Next Arrow" at bounding box center [529, 188] width 8 height 8
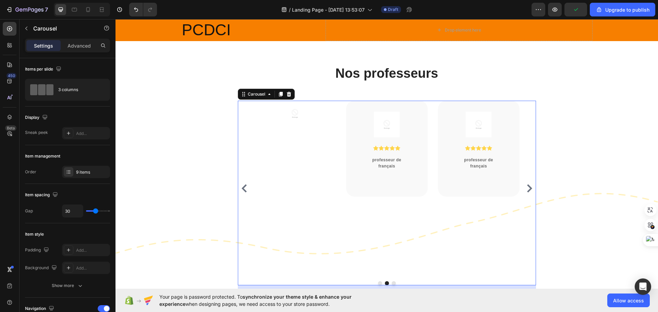
click at [527, 184] on icon "Carousel Next Arrow" at bounding box center [529, 188] width 5 height 8
click at [527, 184] on icon "Carousel Next Arrow" at bounding box center [529, 188] width 8 height 8
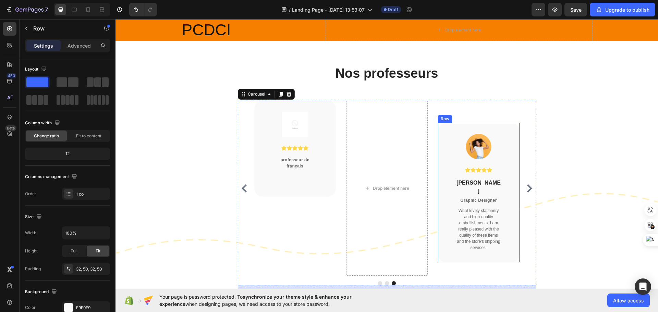
click at [510, 156] on div "Image Icon Icon Icon Icon Icon Icon List Hoz Anna Grande Heading Graphic Design…" at bounding box center [479, 192] width 82 height 139
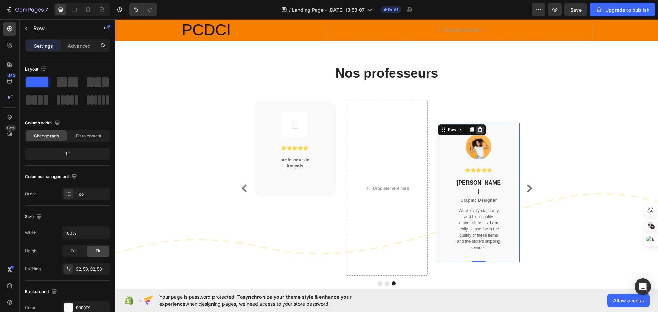
click at [479, 130] on icon at bounding box center [480, 129] width 4 height 5
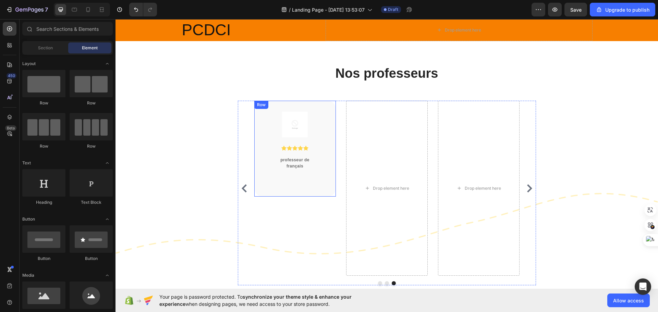
click at [319, 157] on div "Image Icon Icon Icon Icon Icon Icon List Hoz professeur de français Heading Row" at bounding box center [295, 149] width 82 height 96
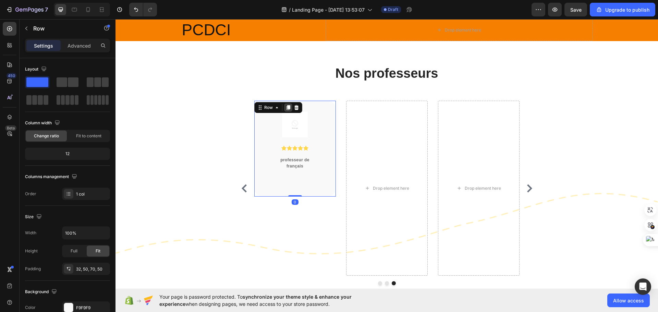
click at [286, 109] on icon at bounding box center [287, 107] width 5 height 5
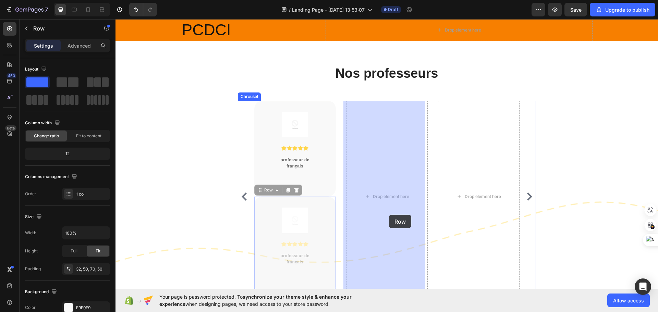
drag, startPoint x: 324, startPoint y: 240, endPoint x: 390, endPoint y: 213, distance: 71.3
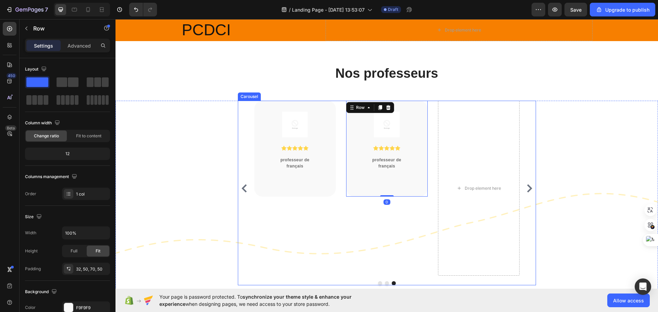
click at [390, 213] on div "Image Icon Icon Icon Icon Icon Icon List Hoz professeur de français Heading Row…" at bounding box center [387, 188] width 82 height 175
click at [378, 108] on icon at bounding box center [380, 108] width 4 height 5
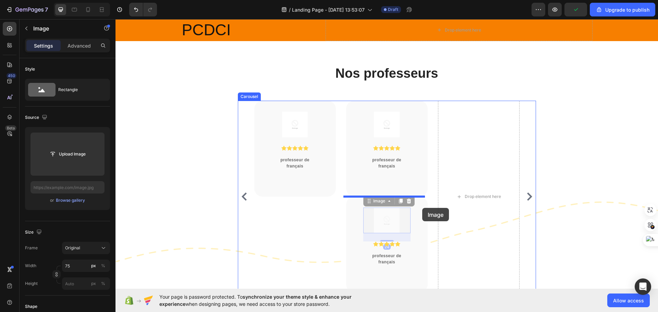
drag, startPoint x: 400, startPoint y: 212, endPoint x: 421, endPoint y: 207, distance: 21.2
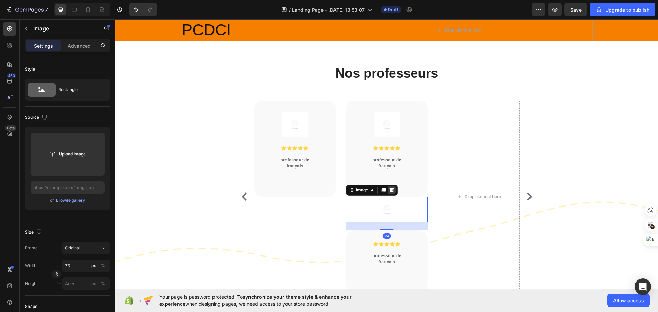
click at [390, 192] on icon at bounding box center [391, 190] width 4 height 5
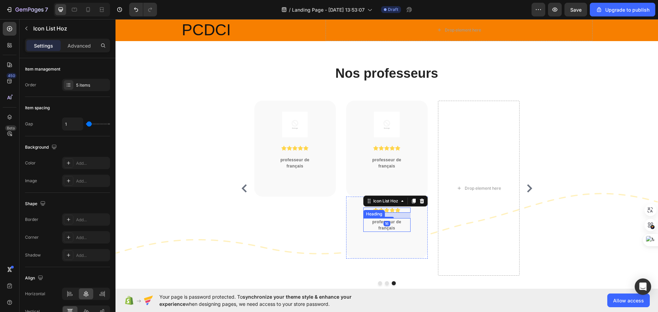
click at [411, 242] on div "Icon Icon Icon Icon Icon Icon List Hoz 16 professeur de français Heading Row" at bounding box center [387, 228] width 82 height 62
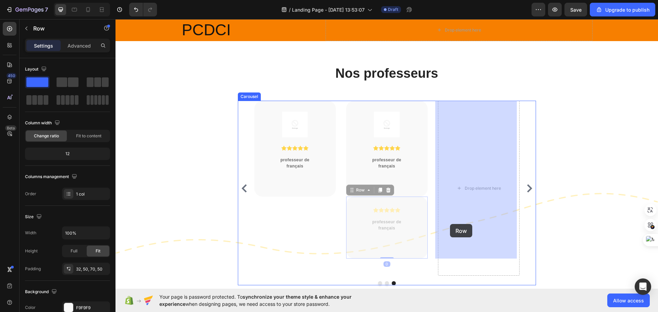
drag, startPoint x: 411, startPoint y: 238, endPoint x: 450, endPoint y: 222, distance: 42.4
click at [450, 222] on div "Drop element here" at bounding box center [479, 188] width 82 height 175
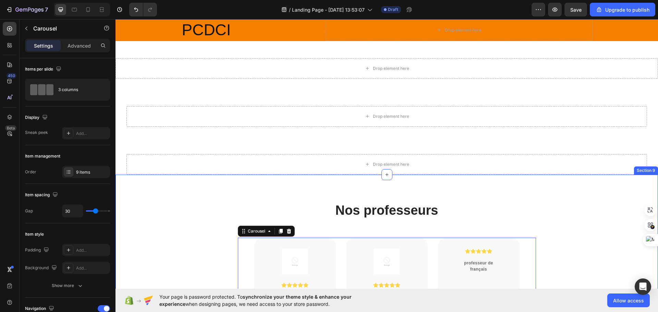
scroll to position [343, 0]
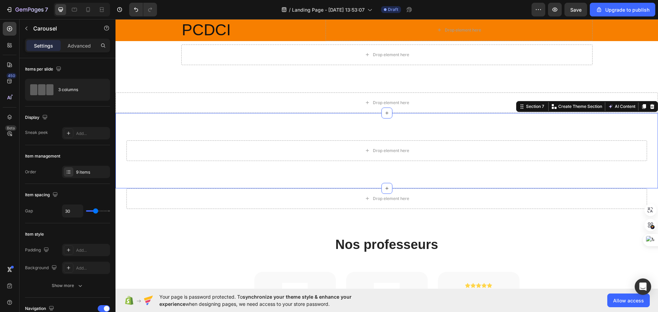
click at [567, 124] on div "Drop element here Section 7 You can create reusable sections Create Theme Secti…" at bounding box center [386, 150] width 542 height 75
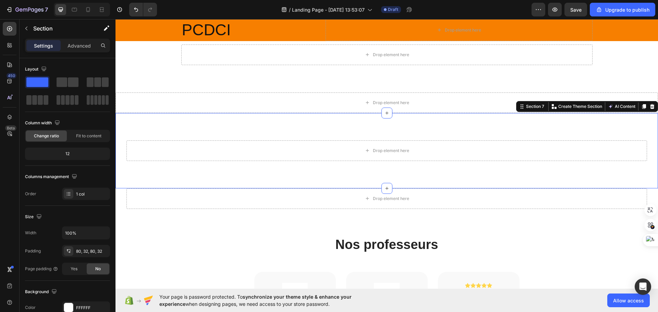
click at [560, 125] on div "Drop element here Section 7 You can create reusable sections Create Theme Secti…" at bounding box center [386, 150] width 542 height 75
click at [650, 104] on div at bounding box center [652, 106] width 8 height 8
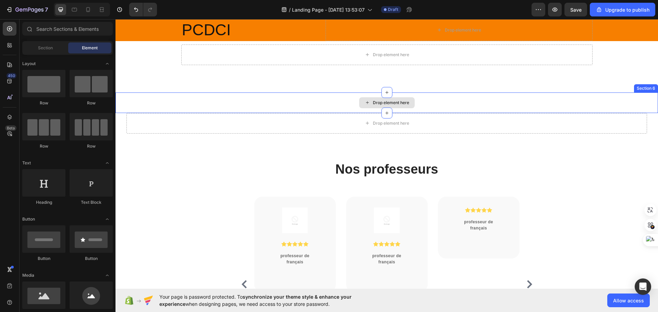
click at [630, 99] on div "Drop element here" at bounding box center [386, 103] width 542 height 21
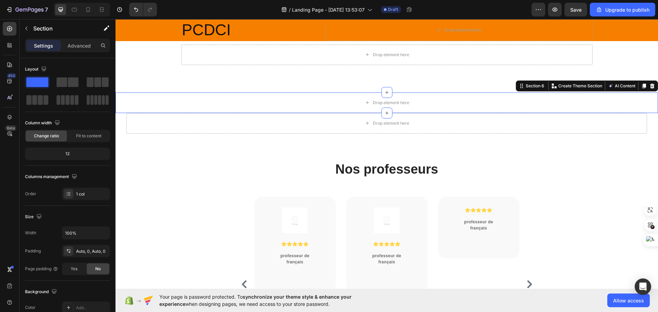
drag, startPoint x: 647, startPoint y: 87, endPoint x: 643, endPoint y: 94, distance: 7.7
click at [650, 88] on icon at bounding box center [652, 86] width 4 height 5
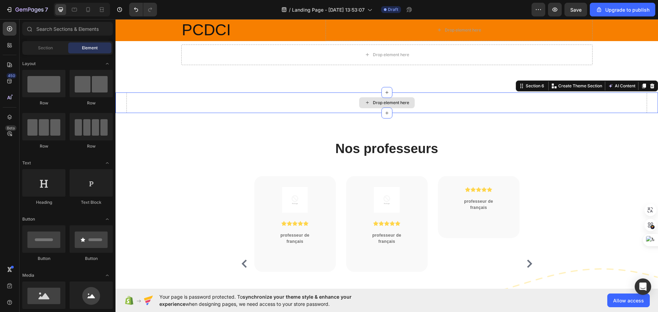
click at [617, 107] on div "Drop element here" at bounding box center [386, 103] width 520 height 21
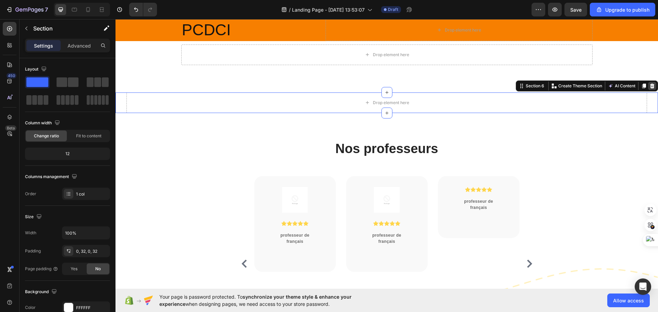
click at [649, 84] on icon at bounding box center [651, 85] width 5 height 5
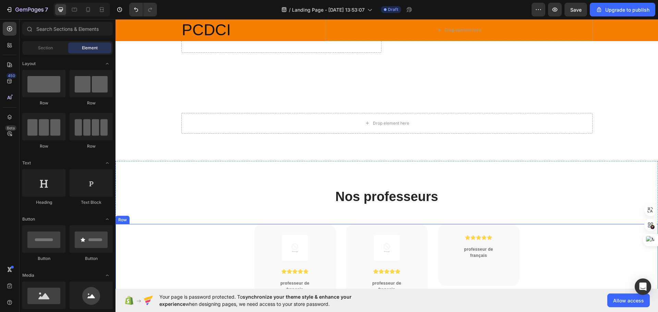
scroll to position [206, 0]
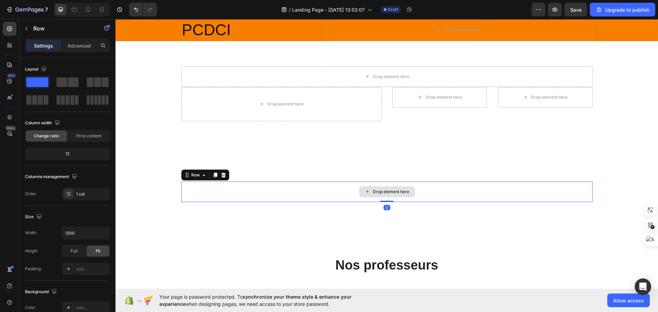
click at [573, 194] on div "Drop element here" at bounding box center [386, 192] width 411 height 21
click at [222, 175] on icon at bounding box center [223, 174] width 5 height 5
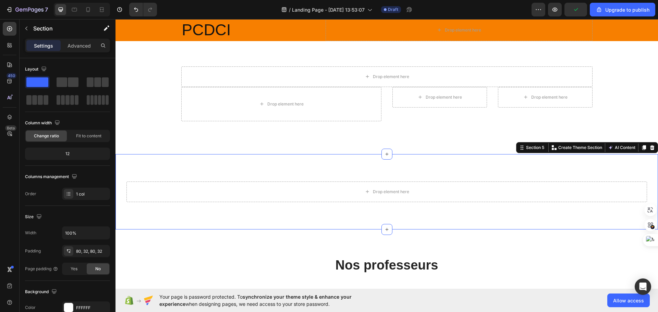
drag, startPoint x: 434, startPoint y: 161, endPoint x: 470, endPoint y: 152, distance: 36.7
click at [434, 161] on div "Drop element here Section 5 You can create reusable sections Create Theme Secti…" at bounding box center [386, 191] width 542 height 75
click at [649, 147] on icon at bounding box center [651, 147] width 5 height 5
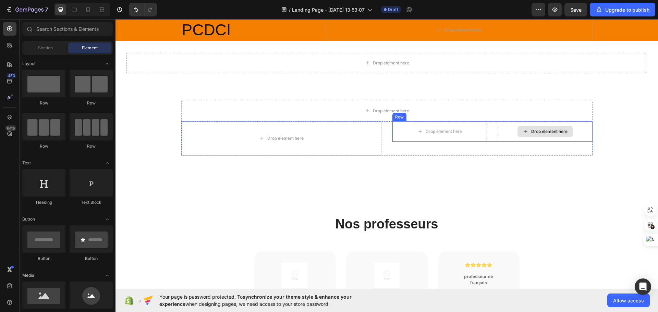
scroll to position [137, 0]
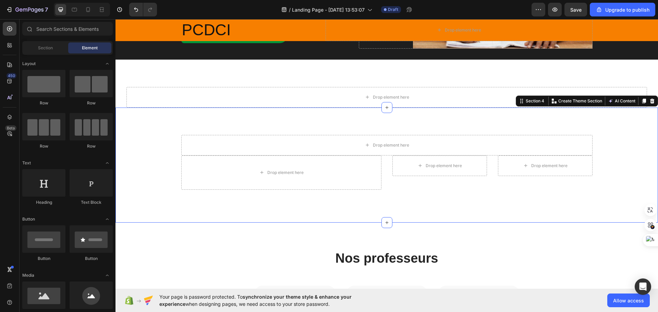
click at [582, 206] on div "Drop element here Row Drop element here Drop element here Drop element here Row…" at bounding box center [386, 165] width 542 height 115
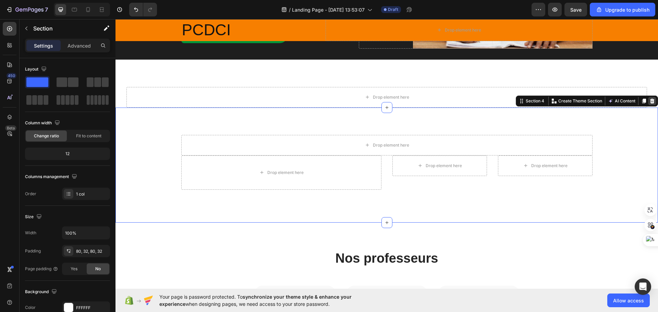
click at [649, 99] on icon at bounding box center [651, 100] width 5 height 5
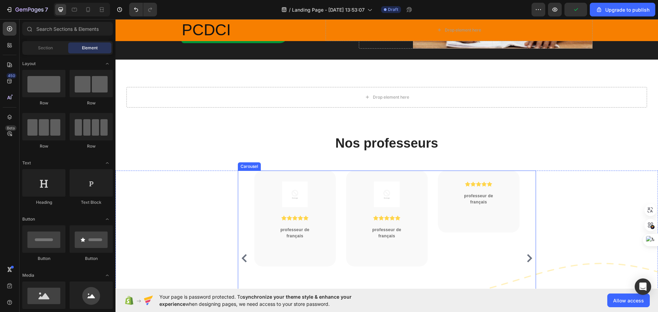
scroll to position [69, 0]
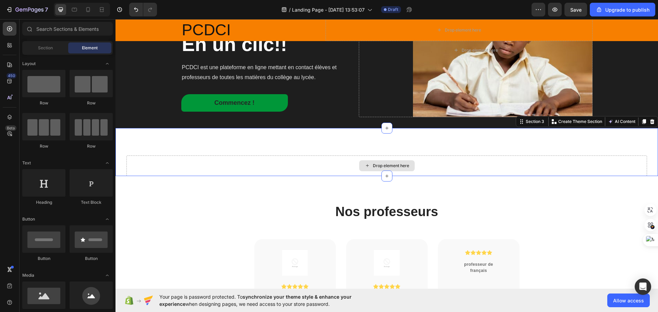
click at [545, 171] on div "Drop element here" at bounding box center [386, 166] width 520 height 21
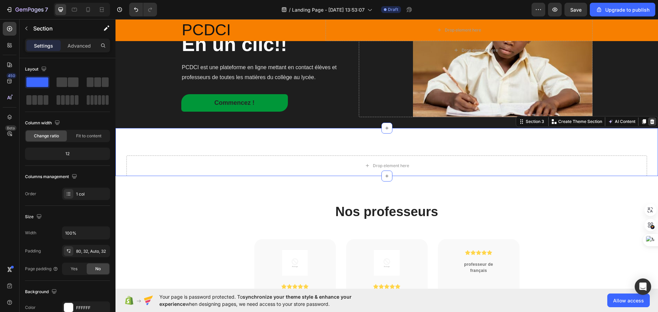
click at [649, 121] on icon at bounding box center [651, 121] width 5 height 5
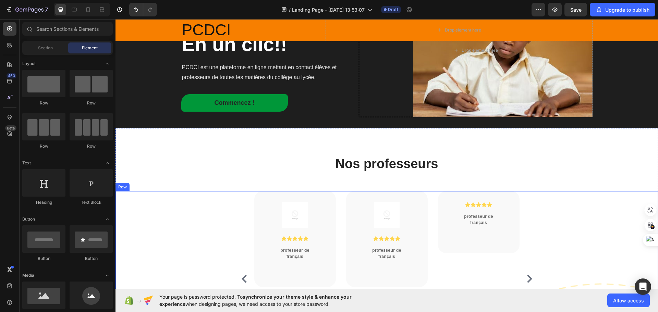
scroll to position [137, 0]
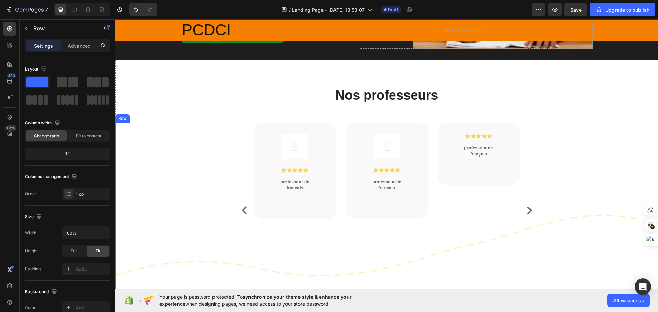
click at [607, 204] on div "Image Icon Icon Icon Icon Icon Icon List Hoz professeur de math Heading Row Ima…" at bounding box center [386, 218] width 542 height 190
click at [604, 202] on div "Image Icon Icon Icon Icon Icon Icon List Hoz professeur de math Heading Row Ima…" at bounding box center [386, 218] width 542 height 190
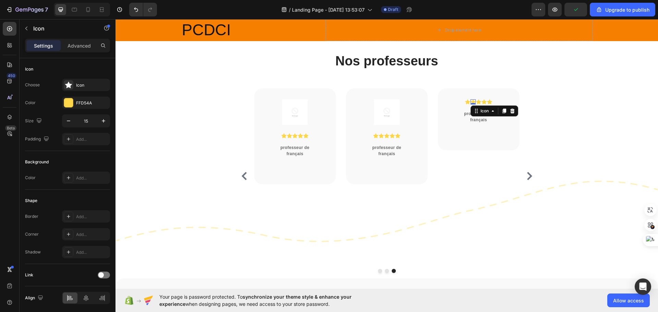
click at [472, 103] on div "Icon 0" at bounding box center [472, 101] width 5 height 5
click at [94, 103] on div "FFD54A" at bounding box center [86, 103] width 20 height 6
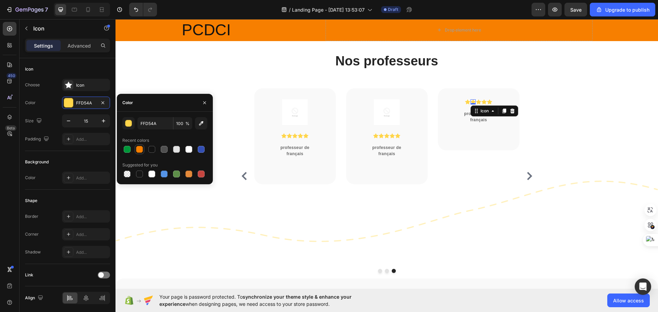
click at [139, 147] on div at bounding box center [139, 149] width 7 height 7
type input "F77F00"
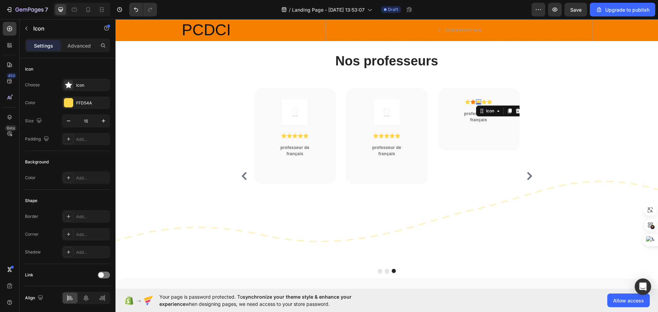
click at [477, 102] on div "Icon 0" at bounding box center [478, 101] width 5 height 5
click at [568, 115] on div "Image Icon Icon Icon Icon Icon Icon List Hoz professeur de math Heading Row Ima…" at bounding box center [386, 183] width 542 height 190
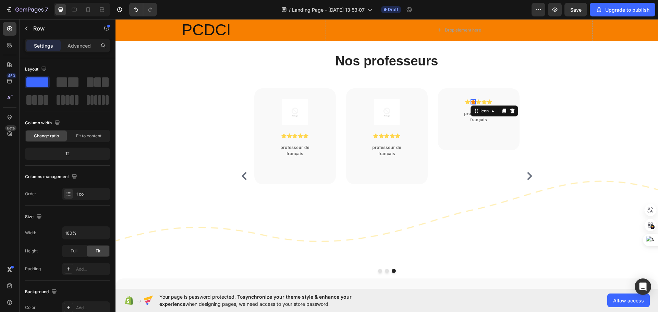
click at [470, 103] on div "Icon 0" at bounding box center [472, 101] width 5 height 5
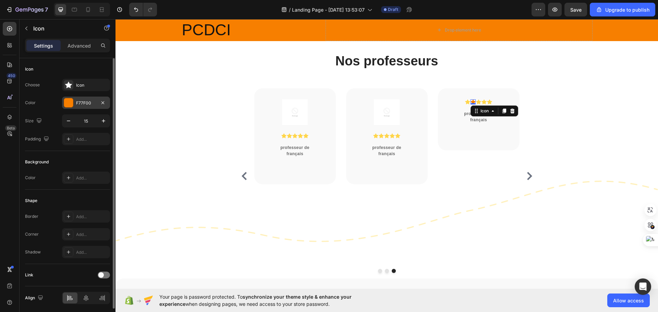
click at [87, 107] on div "F77F00" at bounding box center [86, 103] width 48 height 12
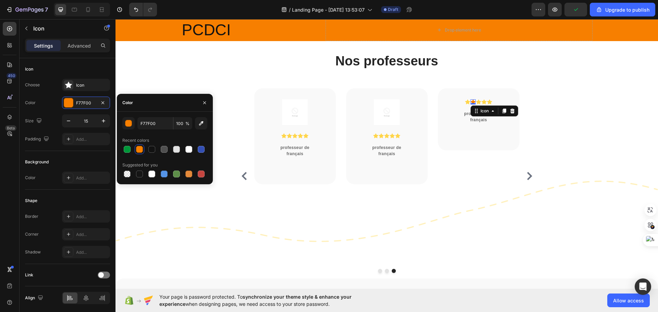
scroll to position [206, 0]
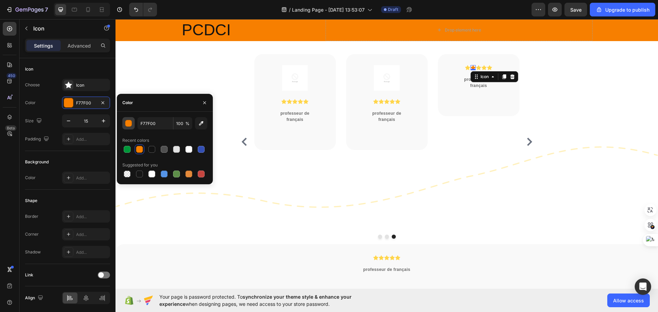
click at [128, 125] on div "button" at bounding box center [128, 123] width 7 height 7
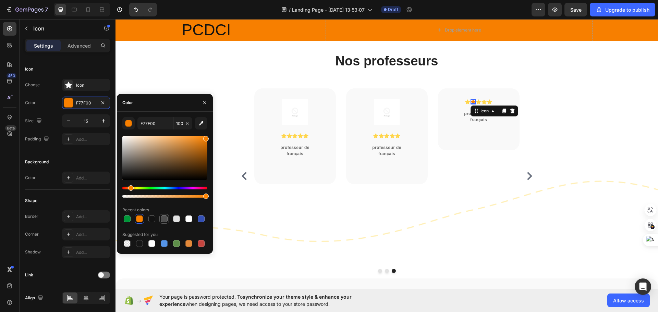
scroll to position [103, 0]
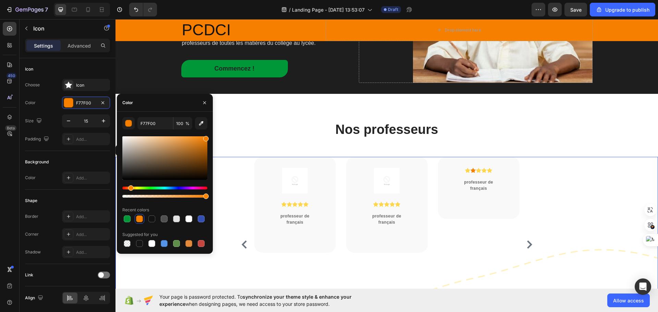
click at [610, 169] on div "Image Icon Icon Icon Icon Icon Icon List Hoz professeur de math Heading Row Ima…" at bounding box center [386, 252] width 542 height 190
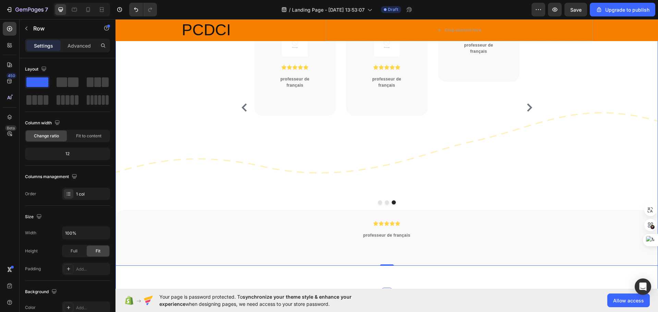
scroll to position [343, 0]
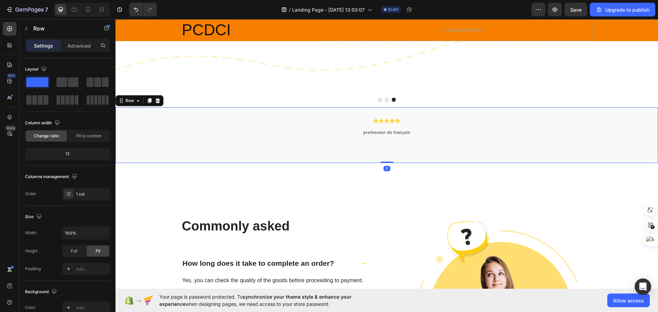
click at [428, 118] on div "Icon Icon Icon Icon Icon Icon List Hoz professeur de français Heading" at bounding box center [387, 128] width 508 height 21
click at [156, 98] on icon at bounding box center [158, 100] width 4 height 5
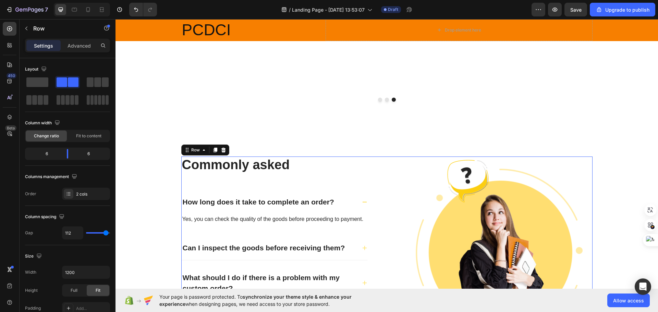
click at [373, 168] on div "Commonly asked Heading How long does it take to complete an order? Yes, you can…" at bounding box center [386, 247] width 411 height 180
click at [221, 147] on icon at bounding box center [223, 149] width 5 height 5
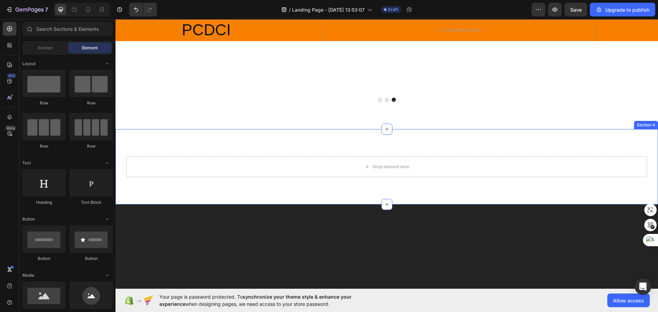
click at [267, 160] on div "Drop element here Section 4" at bounding box center [386, 166] width 542 height 75
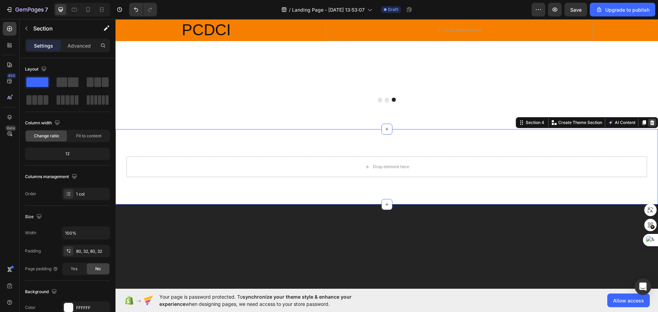
click at [650, 120] on icon at bounding box center [652, 122] width 4 height 5
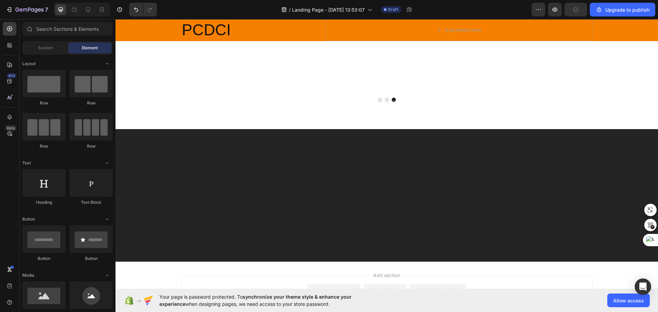
click at [469, 157] on div at bounding box center [386, 196] width 542 height 78
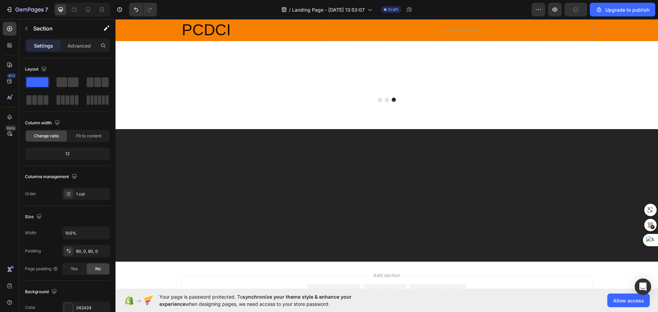
click at [446, 179] on div at bounding box center [386, 196] width 542 height 78
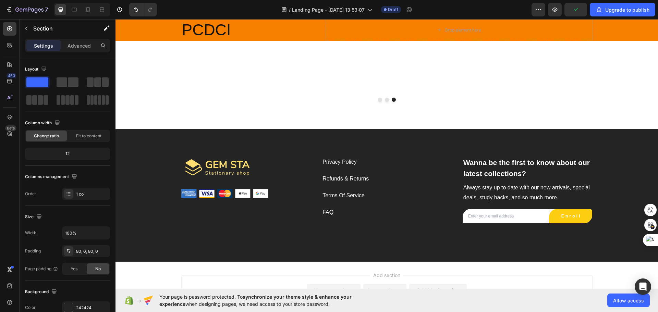
scroll to position [390, 0]
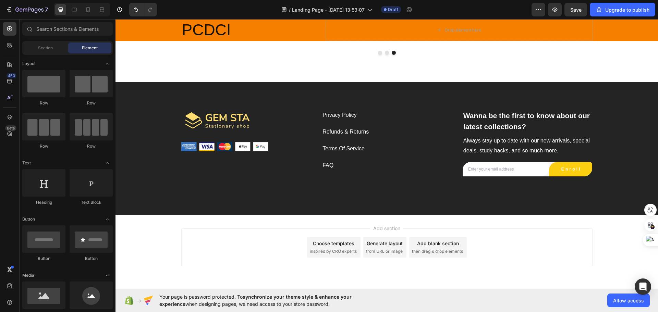
click at [465, 261] on div "Add section Choose templates inspired by CRO experts Generate layout from URL o…" at bounding box center [386, 257] width 542 height 84
click at [443, 237] on div "Add blank section then drag & drop elements" at bounding box center [438, 247] width 58 height 21
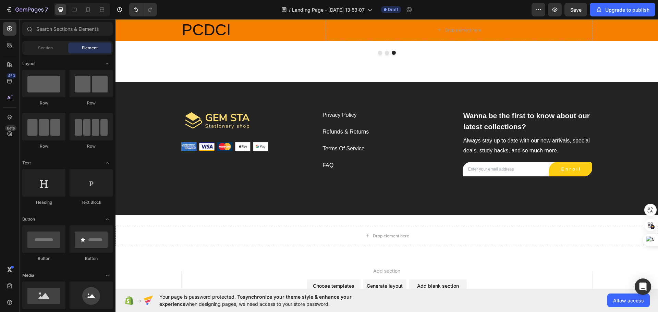
click at [511, 257] on div "Add section Choose templates inspired by CRO experts Generate layout from URL o…" at bounding box center [386, 299] width 542 height 84
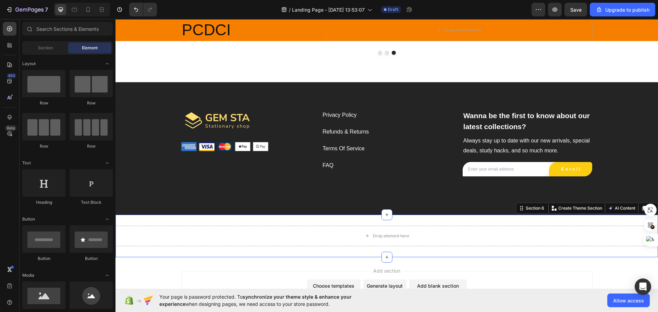
click at [567, 226] on div "Drop element here Section 6 You can create reusable sections Create Theme Secti…" at bounding box center [386, 236] width 542 height 42
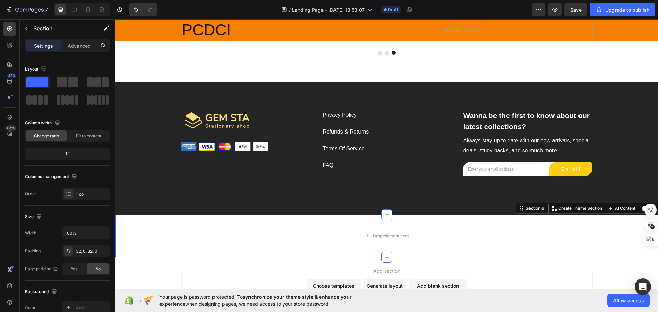
click at [649, 206] on icon at bounding box center [651, 208] width 5 height 5
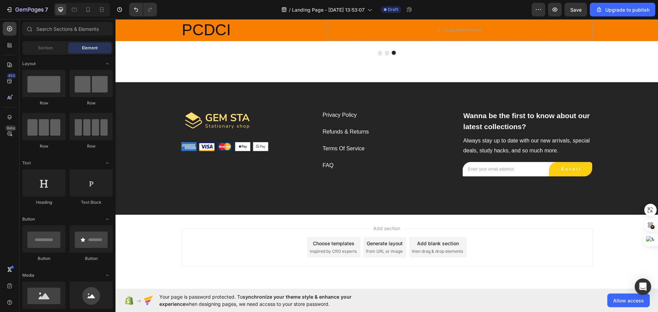
scroll to position [355, 0]
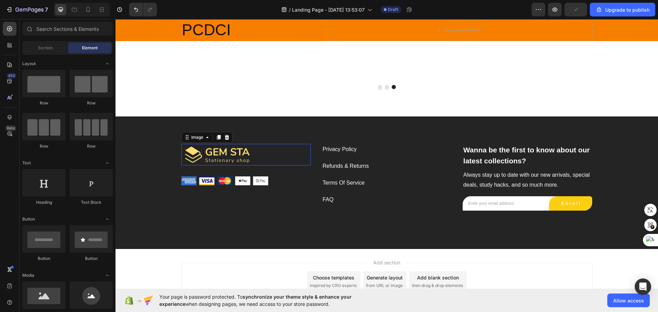
click at [230, 144] on img at bounding box center [215, 155] width 69 height 22
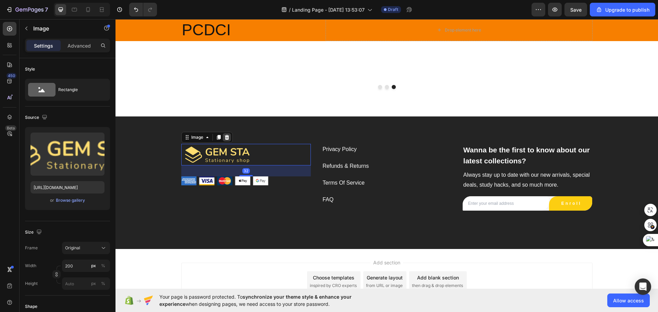
click at [224, 135] on icon at bounding box center [226, 137] width 5 height 5
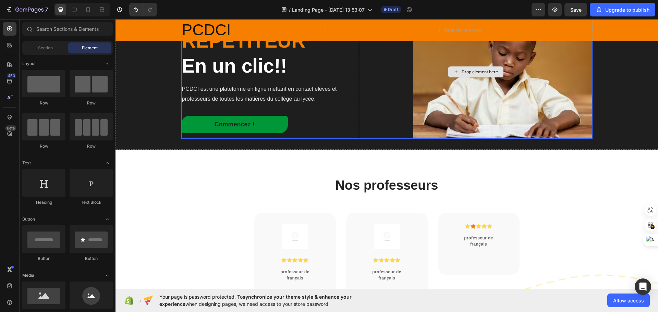
scroll to position [0, 0]
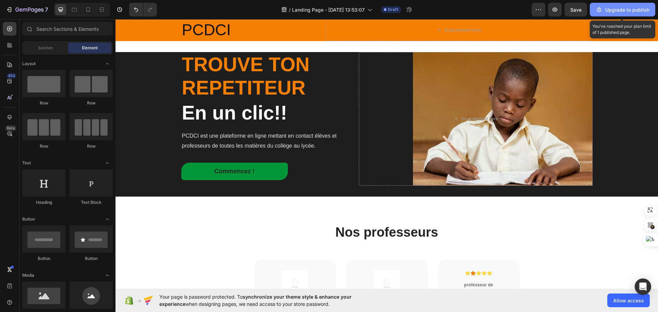
click at [618, 12] on div "Upgrade to publish" at bounding box center [622, 9] width 54 height 7
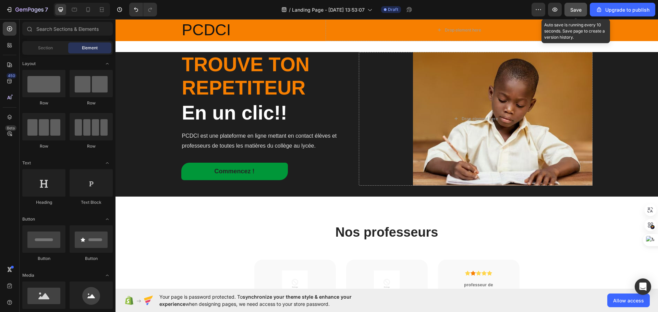
click at [575, 8] on span "Save" at bounding box center [575, 10] width 11 height 6
click at [581, 10] on span "Save" at bounding box center [575, 10] width 11 height 6
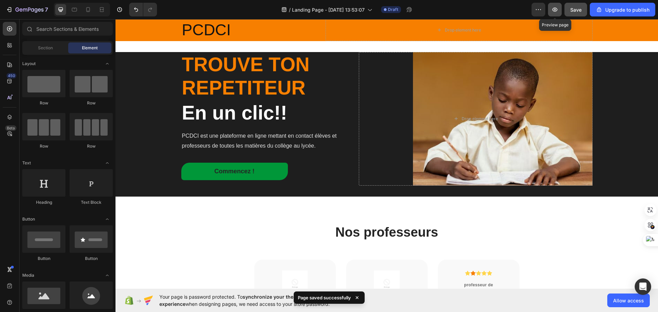
click at [558, 12] on icon "button" at bounding box center [554, 9] width 7 height 7
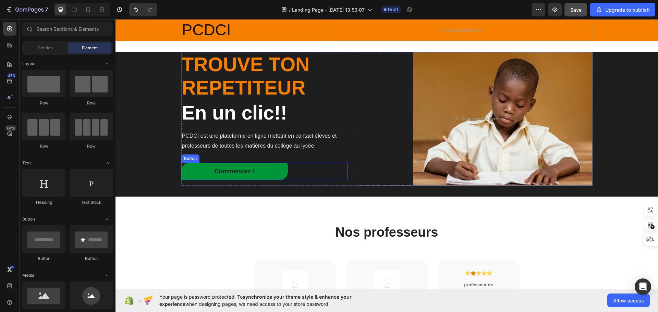
scroll to position [69, 0]
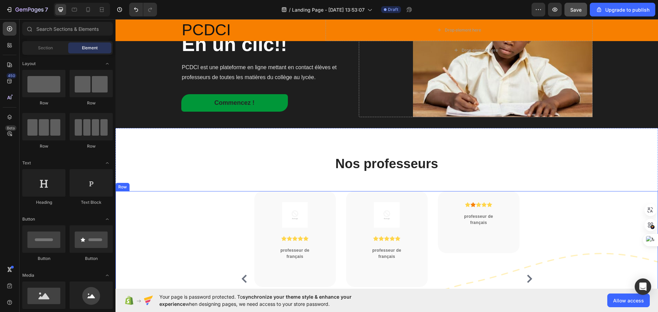
click at [152, 207] on div "Image Icon Icon Icon Icon Icon Icon List Hoz professeur de math Heading Row Ima…" at bounding box center [386, 283] width 542 height 185
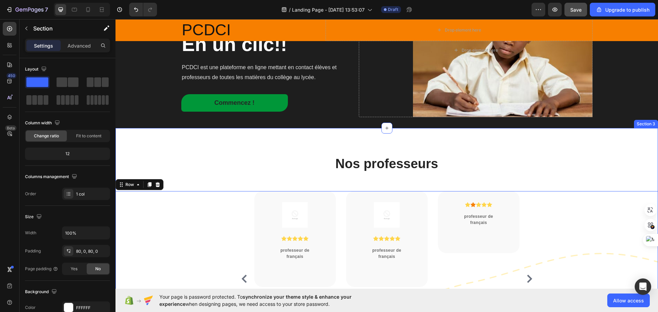
click at [319, 144] on div "Nos professeurs Heading Row Image Icon Icon Icon Icon Icon Icon List Hoz profes…" at bounding box center [386, 265] width 542 height 275
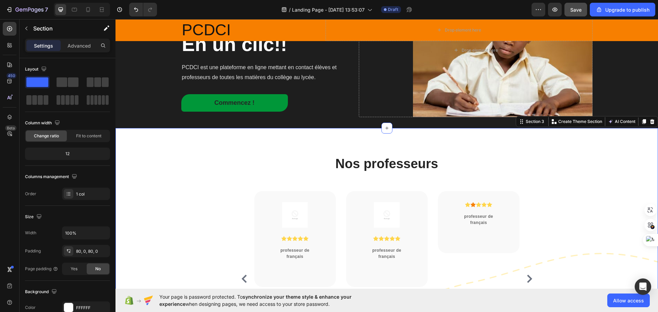
click at [308, 143] on div "Nos professeurs Heading Row Image Icon Icon Icon Icon Icon Icon List Hoz profes…" at bounding box center [386, 265] width 542 height 275
click at [297, 161] on p "Nos professeurs" at bounding box center [387, 164] width 410 height 16
click at [252, 181] on div "Nos professeurs Heading Row Image Icon Icon Icon Icon Icon Icon List Hoz profes…" at bounding box center [386, 266] width 542 height 221
click at [220, 184] on div "Nos professeurs Heading Row Image Icon Icon Icon Icon Icon Icon List Hoz profes…" at bounding box center [386, 266] width 542 height 221
click at [226, 141] on div "Nos professeurs Heading Row Image Icon Icon Icon Icon Icon Icon List Hoz profes…" at bounding box center [386, 265] width 542 height 275
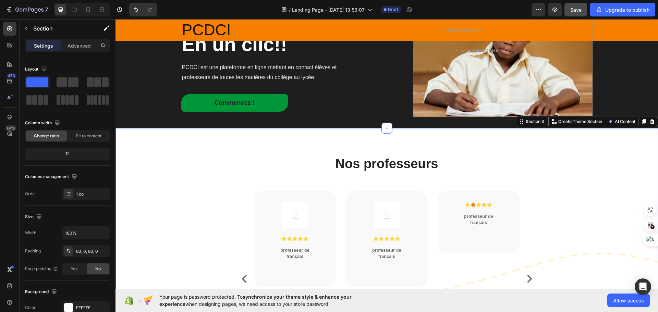
click at [146, 169] on div "Nos professeurs Heading Row Image Icon Icon Icon Icon Icon Icon List Hoz profes…" at bounding box center [386, 266] width 542 height 221
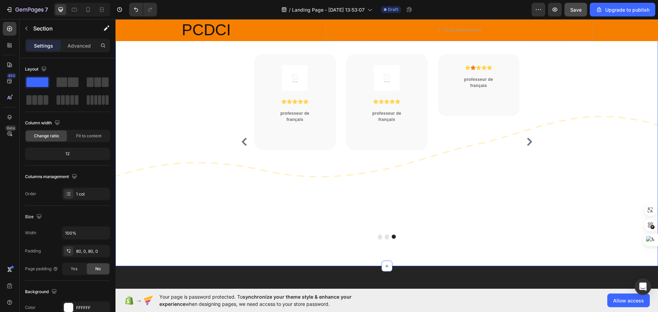
scroll to position [274, 0]
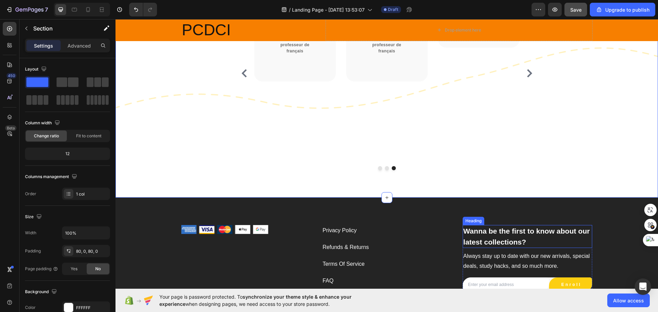
click at [502, 226] on p "Wanna be the first to know about our latest collections?" at bounding box center [527, 237] width 128 height 22
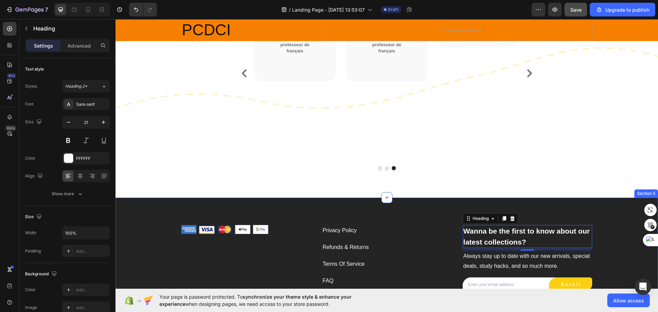
click at [437, 198] on div "Image Privacy Policy Text block Refunds & Returns Text block Terms Of Service T…" at bounding box center [386, 264] width 542 height 133
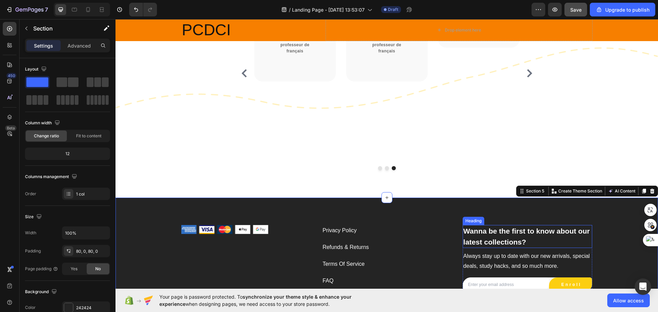
click at [478, 226] on p "Wanna be the first to know about our latest collections?" at bounding box center [527, 237] width 128 height 22
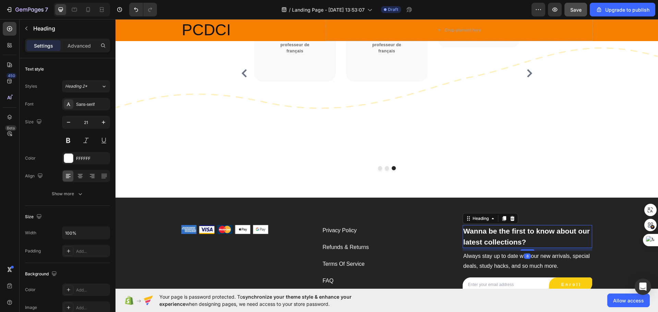
drag, startPoint x: 529, startPoint y: 219, endPoint x: 521, endPoint y: 213, distance: 10.1
click at [529, 226] on p "Wanna be the first to know about our latest collections?" at bounding box center [527, 237] width 128 height 22
click at [521, 226] on p "Wanna be the first to know about our latest collections?" at bounding box center [527, 237] width 128 height 22
click at [526, 226] on p "Wanna be the first to know about our latest collections?" at bounding box center [527, 237] width 128 height 22
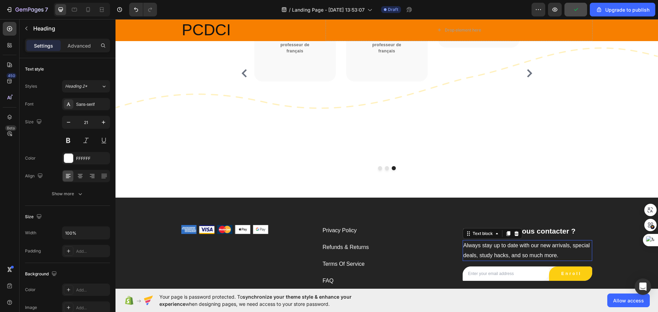
click at [502, 241] on p "Always stay up to date with our new arrivals, special deals, study hacks, and s…" at bounding box center [527, 251] width 128 height 20
click at [559, 241] on p "Always stay up to date with our new arrivals, special deals, study hacks, and s…" at bounding box center [527, 251] width 128 height 20
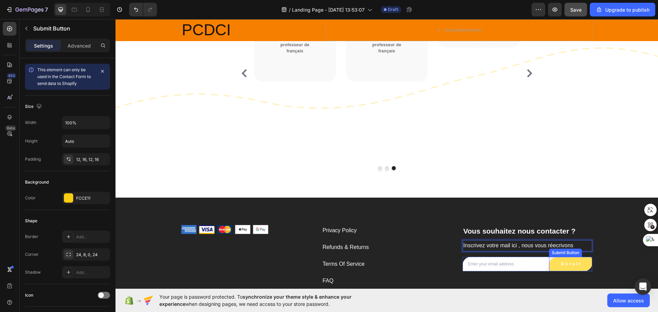
click at [583, 257] on button "E n r o l l" at bounding box center [570, 264] width 43 height 14
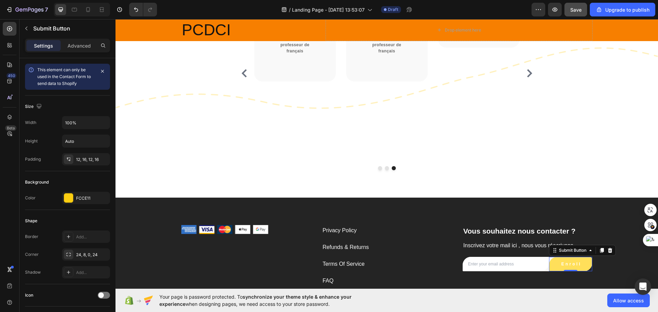
click at [578, 257] on button "E n r o l l" at bounding box center [570, 264] width 43 height 14
click at [580, 257] on button "E n r o l l" at bounding box center [570, 264] width 43 height 14
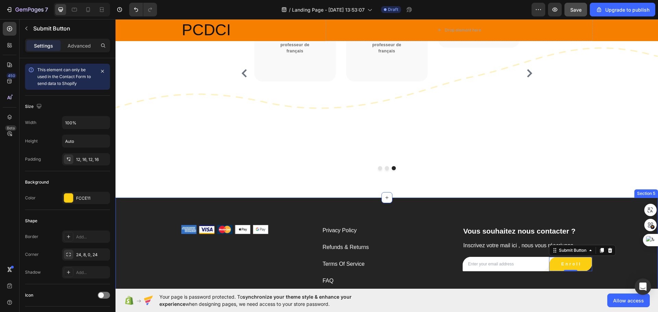
drag, startPoint x: 550, startPoint y: 262, endPoint x: 570, endPoint y: 255, distance: 21.7
click at [555, 262] on div "Image Privacy Policy Text block Refunds & Returns Text block Terms Of Service T…" at bounding box center [386, 258] width 542 height 67
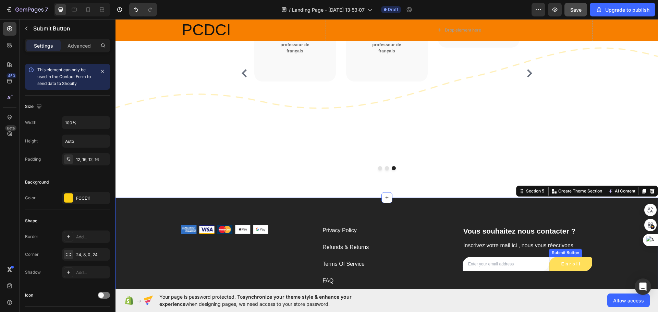
click at [580, 257] on button "E n r o l l" at bounding box center [570, 264] width 43 height 14
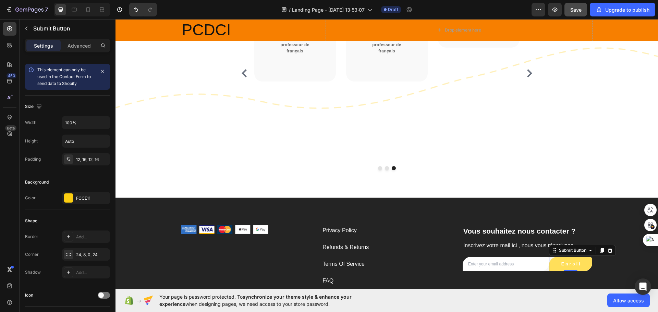
click at [580, 257] on button "E n r o l l" at bounding box center [570, 264] width 43 height 14
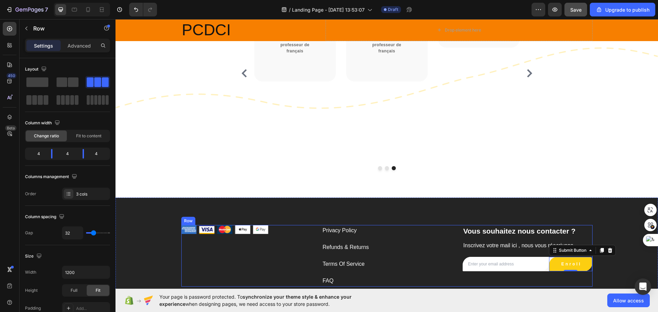
click at [589, 259] on div "Vous souhaitez nous contacter ? Heading Inscrivez votre mail ici , nous vous ré…" at bounding box center [528, 255] width 130 height 61
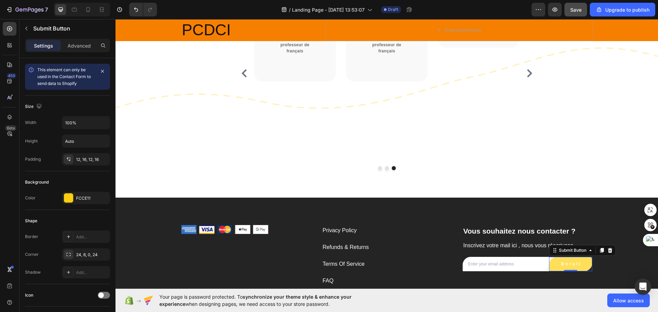
click at [580, 257] on button "E n r o l l" at bounding box center [570, 264] width 43 height 14
click at [579, 257] on button "E n r o l l" at bounding box center [570, 264] width 43 height 14
click at [578, 257] on button "E n r o l l" at bounding box center [570, 264] width 43 height 14
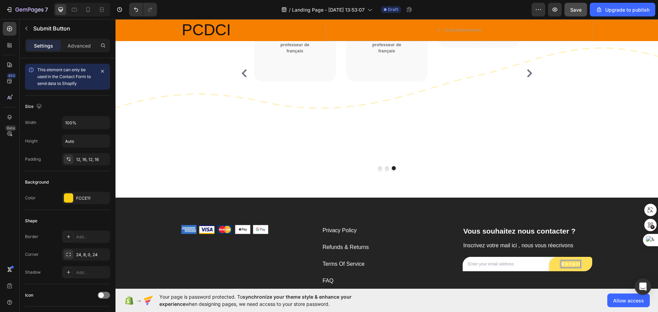
click at [576, 261] on div "E n r o l l" at bounding box center [570, 264] width 19 height 6
click at [518, 257] on input "email" at bounding box center [506, 264] width 86 height 14
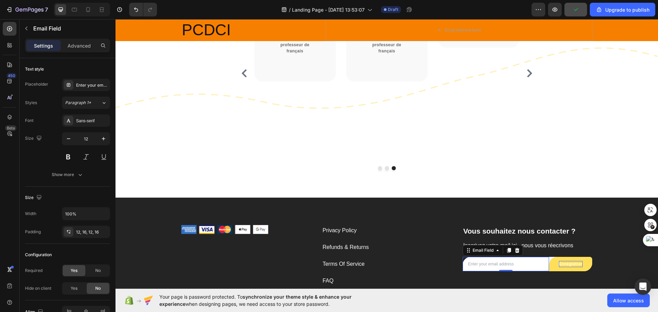
click at [518, 257] on input "email" at bounding box center [506, 264] width 86 height 14
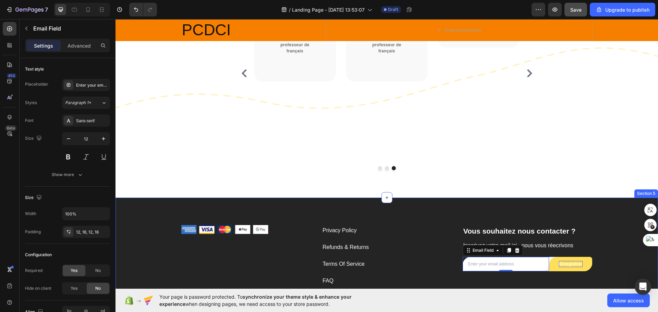
click at [470, 274] on div "Image Privacy Policy Text block Refunds & Returns Text block Terms Of Service T…" at bounding box center [386, 259] width 542 height 122
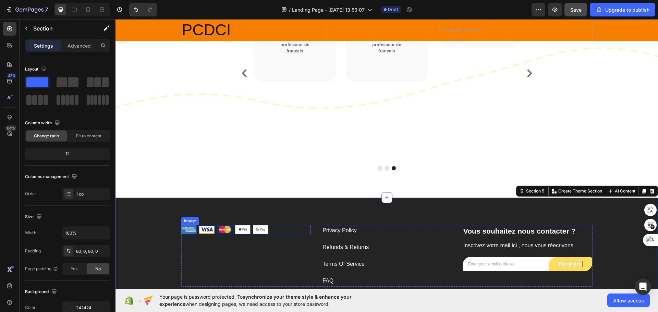
click at [255, 225] on img at bounding box center [224, 229] width 87 height 9
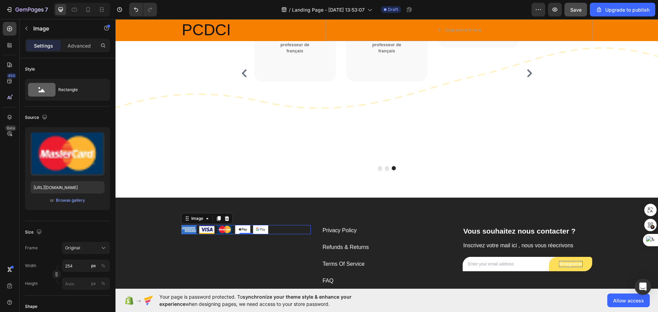
click at [223, 225] on img at bounding box center [224, 229] width 87 height 9
click at [208, 225] on img at bounding box center [224, 229] width 87 height 9
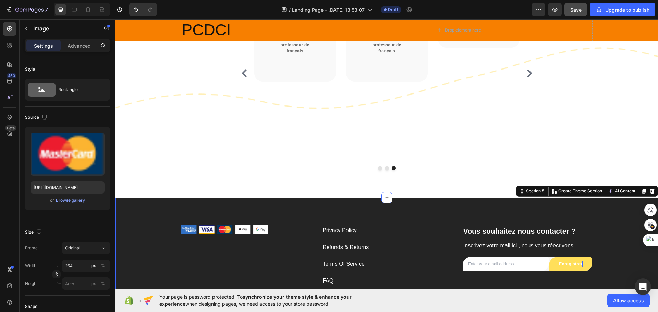
click at [325, 198] on div "Image Privacy Policy Text block Refunds & Returns Text block Terms Of Service T…" at bounding box center [386, 259] width 542 height 122
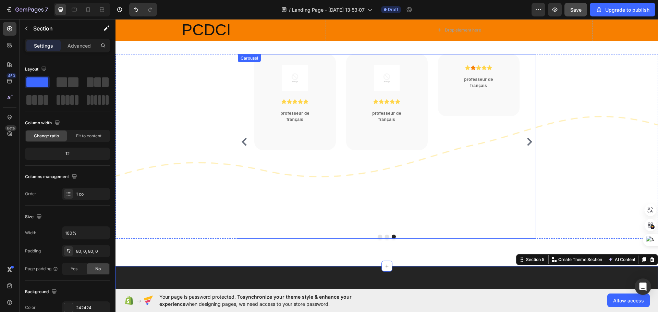
scroll to position [171, 0]
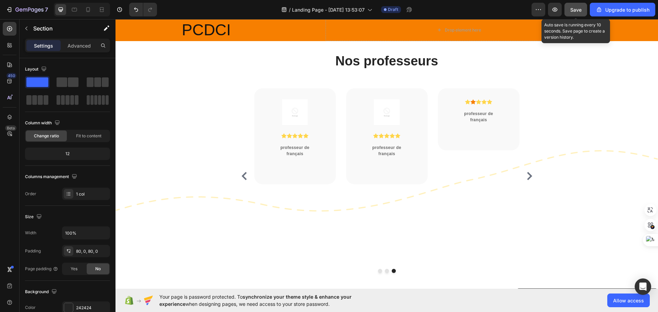
click at [580, 13] on button "Save" at bounding box center [575, 10] width 23 height 14
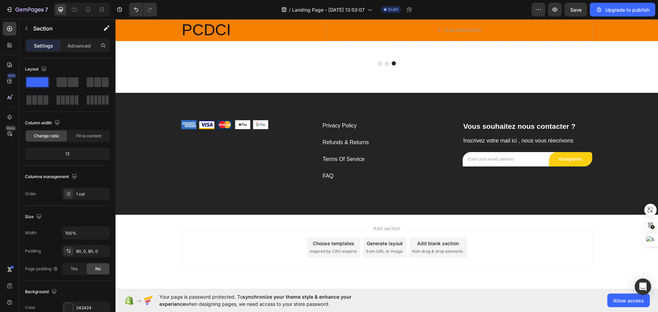
scroll to position [345, 0]
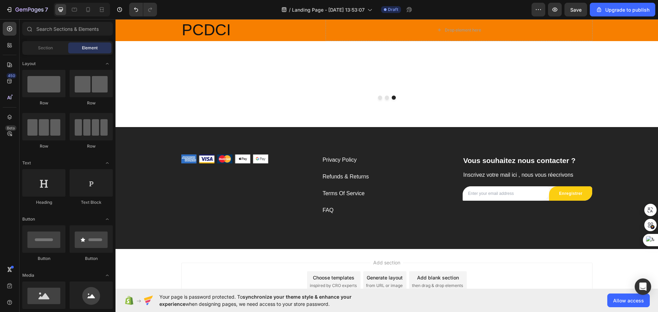
click at [611, 249] on div "Add section Choose templates inspired by CRO experts Generate layout from URL o…" at bounding box center [386, 291] width 542 height 84
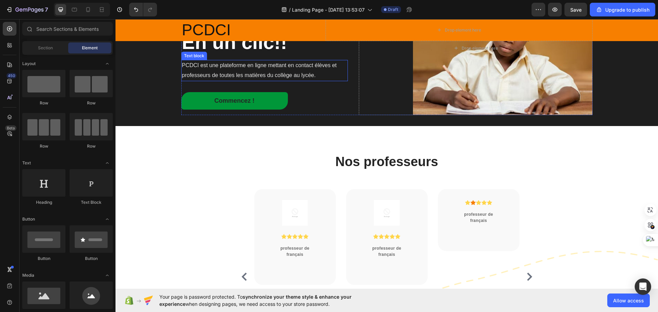
scroll to position [0, 0]
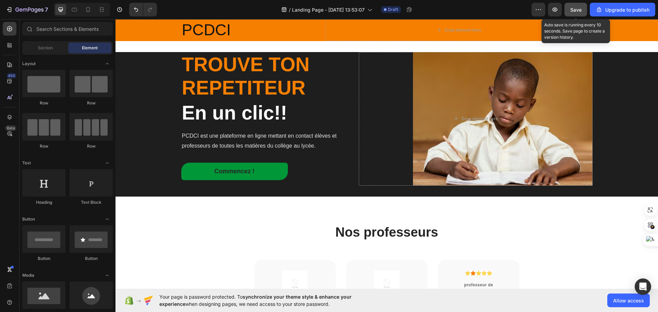
click at [583, 9] on button "Save" at bounding box center [575, 10] width 23 height 14
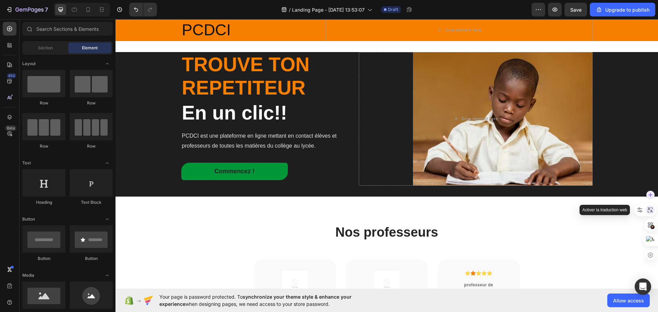
click at [650, 212] on icon at bounding box center [650, 210] width 6 height 6
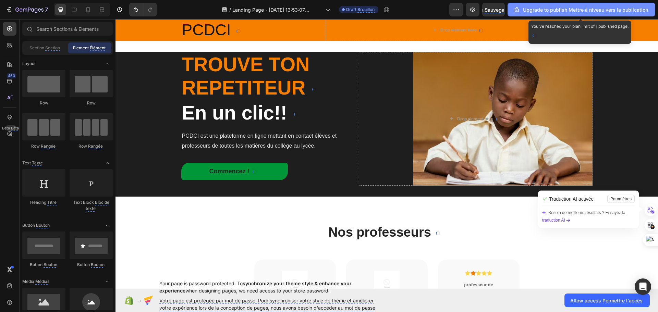
click at [585, 12] on monica-translate-translate "Mettre à niveau vers la publication" at bounding box center [607, 10] width 79 height 7
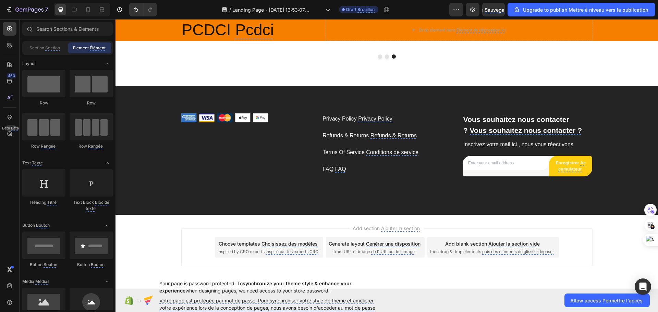
scroll to position [317, 0]
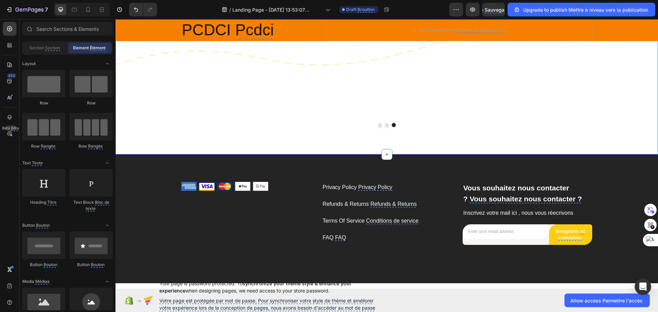
click at [568, 109] on div "Nos professeurs Nos professeurs nos Heading Titre Row Rangée Image Icon Icon Ic…" at bounding box center [386, 16] width 542 height 275
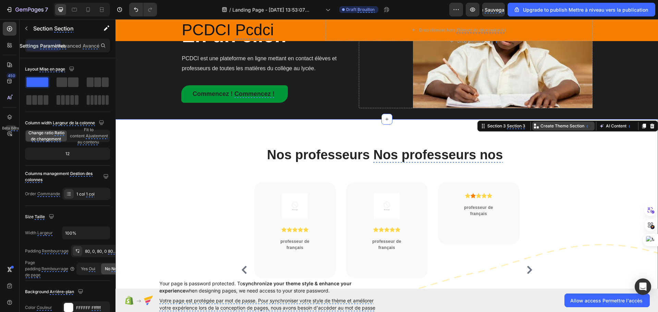
scroll to position [43, 0]
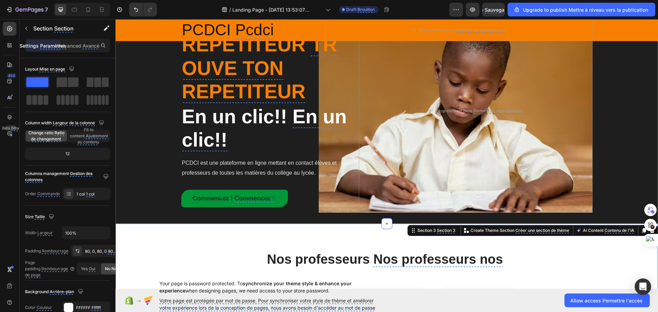
drag, startPoint x: 612, startPoint y: 125, endPoint x: 607, endPoint y: 125, distance: 4.1
click at [609, 125] on div "trouve ton repetiteur TROUVE TON REPETITEUR Heading En un clic!! En un clic!! H…" at bounding box center [386, 111] width 542 height 204
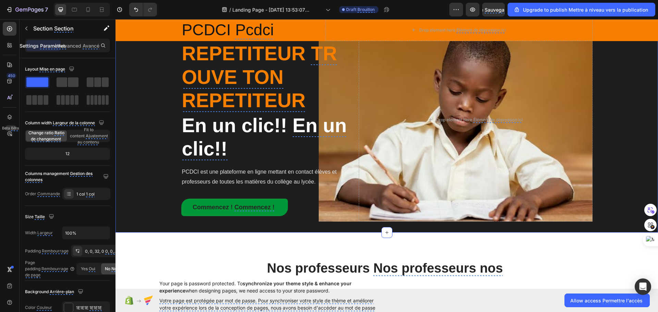
scroll to position [0, 0]
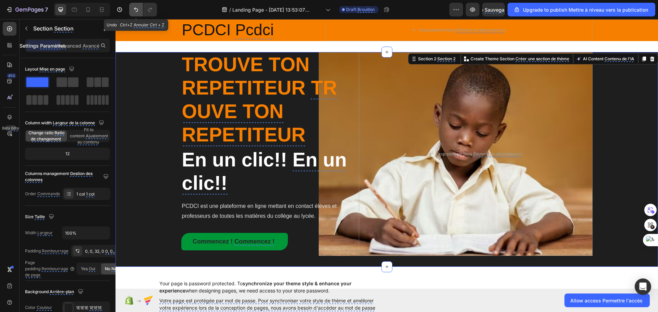
click at [140, 11] on button "Undo/Redo" at bounding box center [136, 10] width 14 height 14
click at [137, 96] on div "trouve ton repetiteur TROUVE TON REPETITEUR Heading Titre En un clic!! En un cl…" at bounding box center [386, 154] width 542 height 204
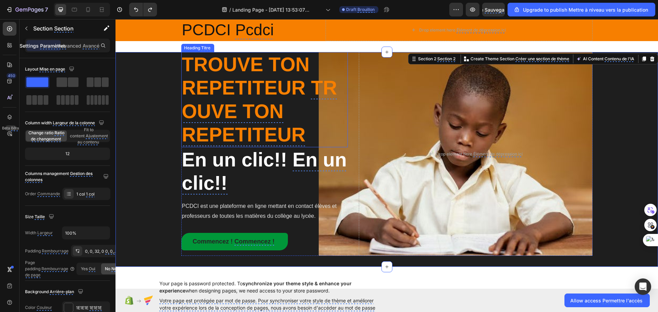
click at [340, 99] on h2 "trouve ton repetiteur TROUVE TON REPETITEUR" at bounding box center [264, 99] width 167 height 95
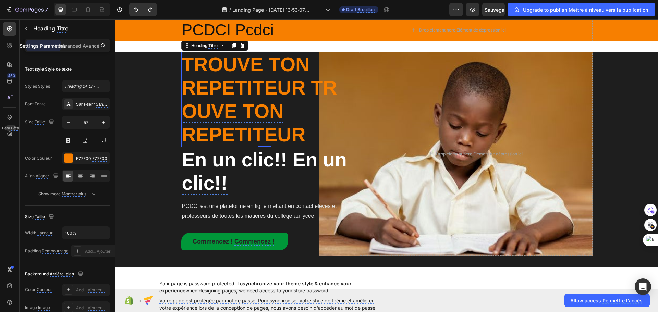
click at [313, 132] on h2 "trouve ton repetiteur TROUVE TON REPETITEUR" at bounding box center [264, 99] width 167 height 95
click at [308, 132] on p "trouve ton repetiteur TROUVE TON REPETITEUR" at bounding box center [264, 100] width 165 height 94
